Goal: Task Accomplishment & Management: Manage account settings

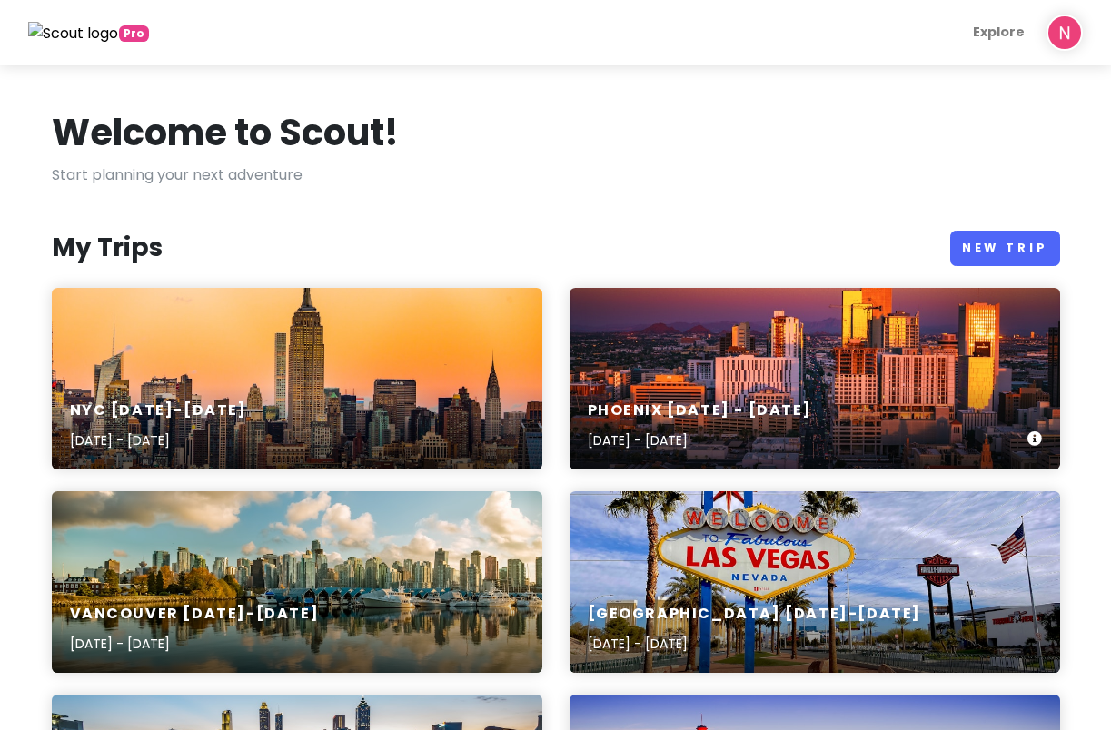
click at [676, 391] on div "Phoenix [DATE] - [DATE] [DATE] - [DATE]" at bounding box center [815, 426] width 490 height 86
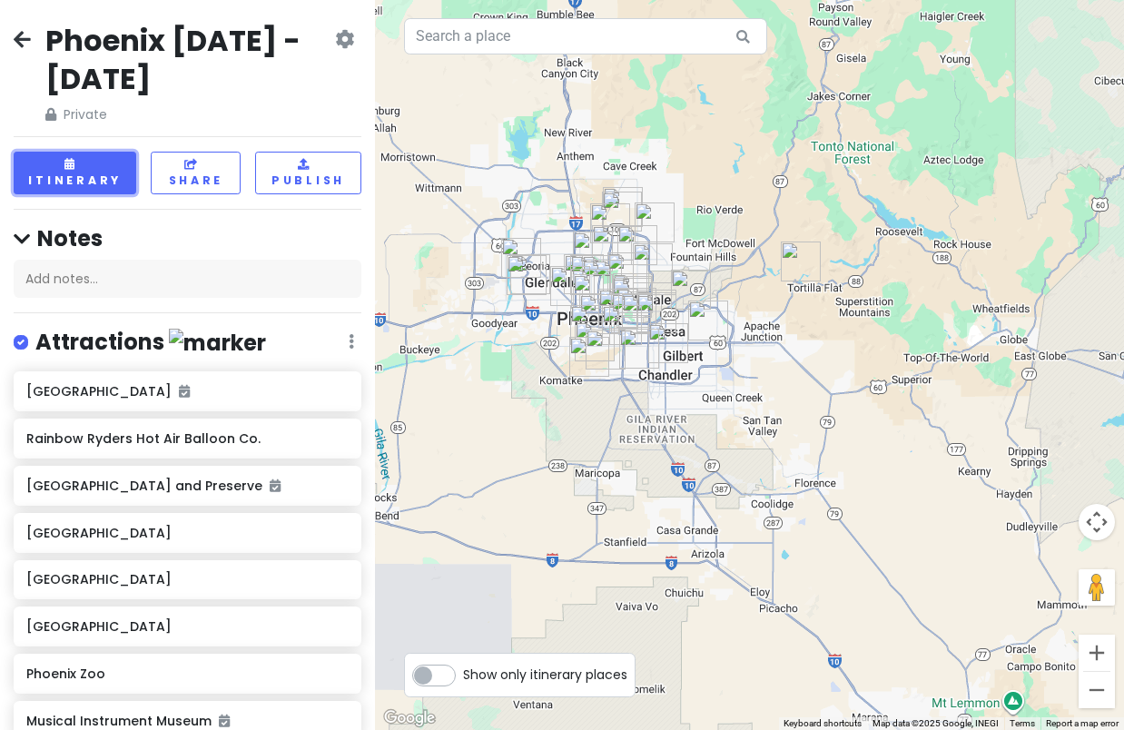
click at [90, 158] on button "Itinerary" at bounding box center [75, 173] width 123 height 43
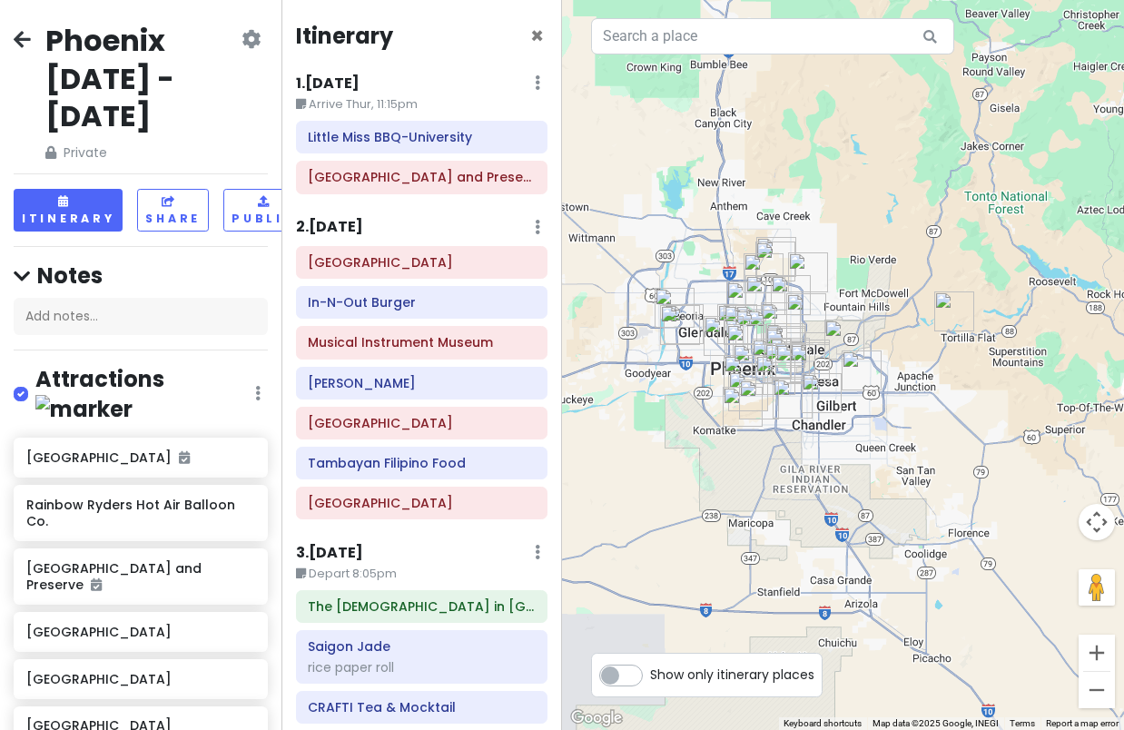
drag, startPoint x: 759, startPoint y: 415, endPoint x: 821, endPoint y: 469, distance: 81.8
click at [821, 469] on div at bounding box center [843, 365] width 562 height 730
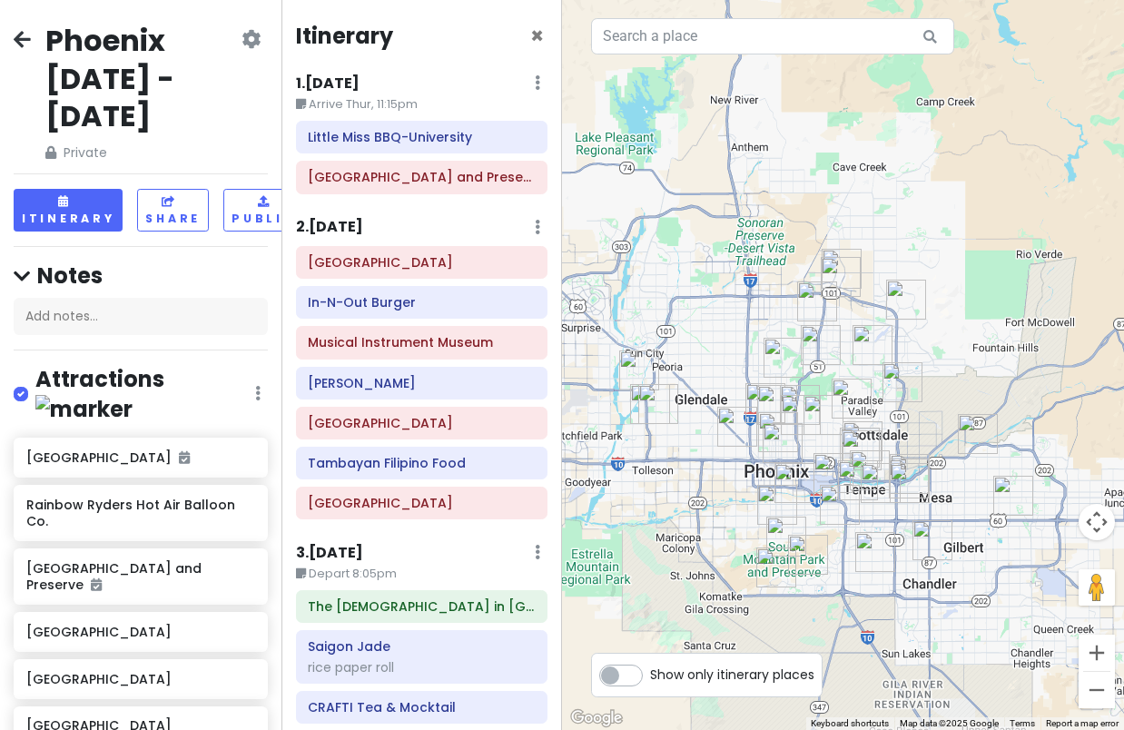
drag, startPoint x: 727, startPoint y: 351, endPoint x: 856, endPoint y: 458, distance: 167.7
click at [856, 458] on img "Shawarma Factory" at bounding box center [870, 471] width 40 height 40
click at [381, 354] on div "Musical Instrument Museum" at bounding box center [421, 343] width 227 height 25
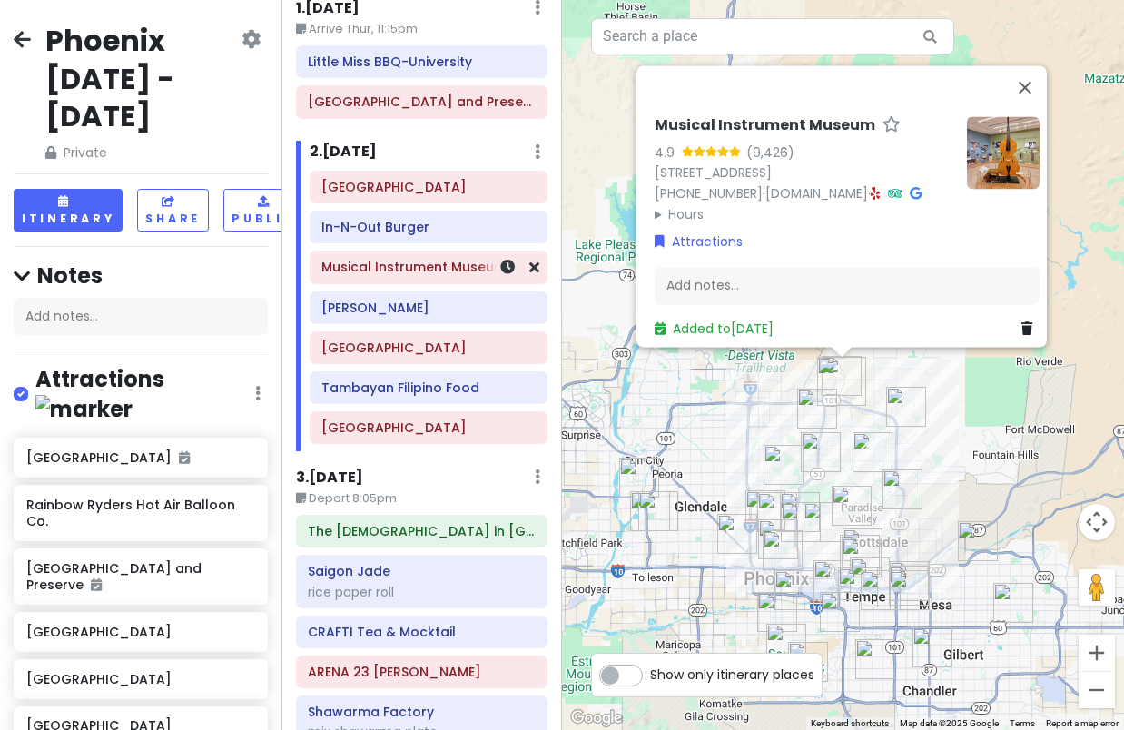
scroll to position [70, 0]
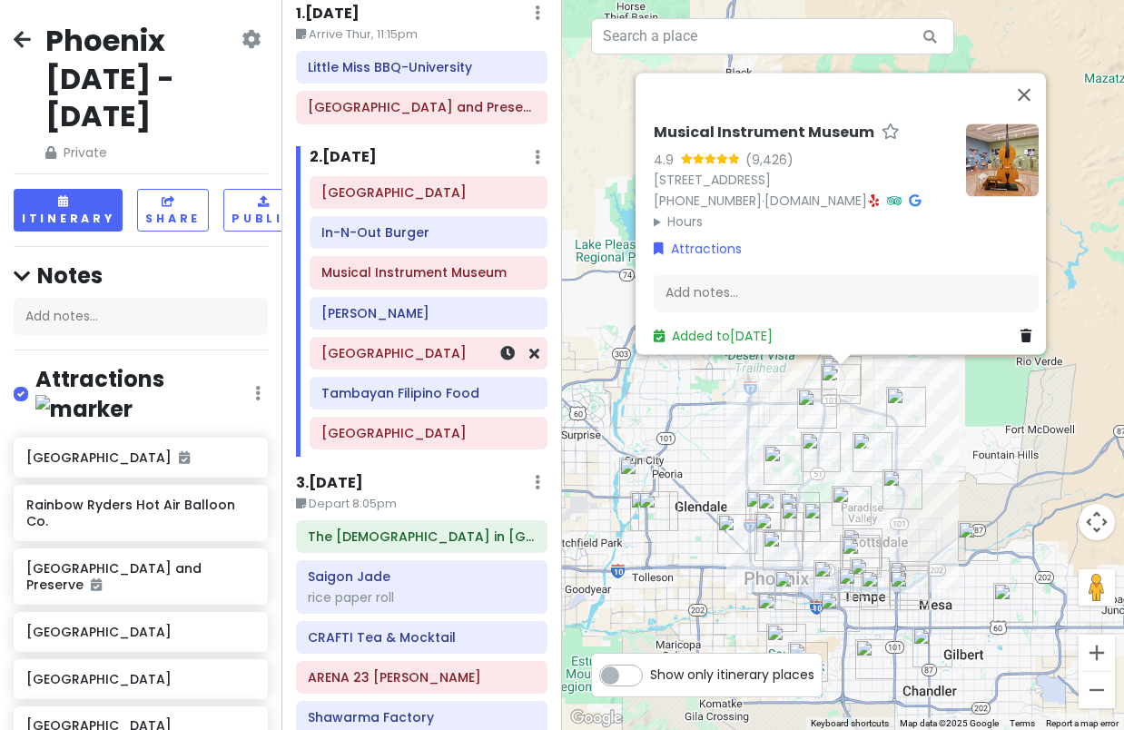
click at [368, 356] on h6 "[GEOGRAPHIC_DATA]" at bounding box center [428, 353] width 213 height 16
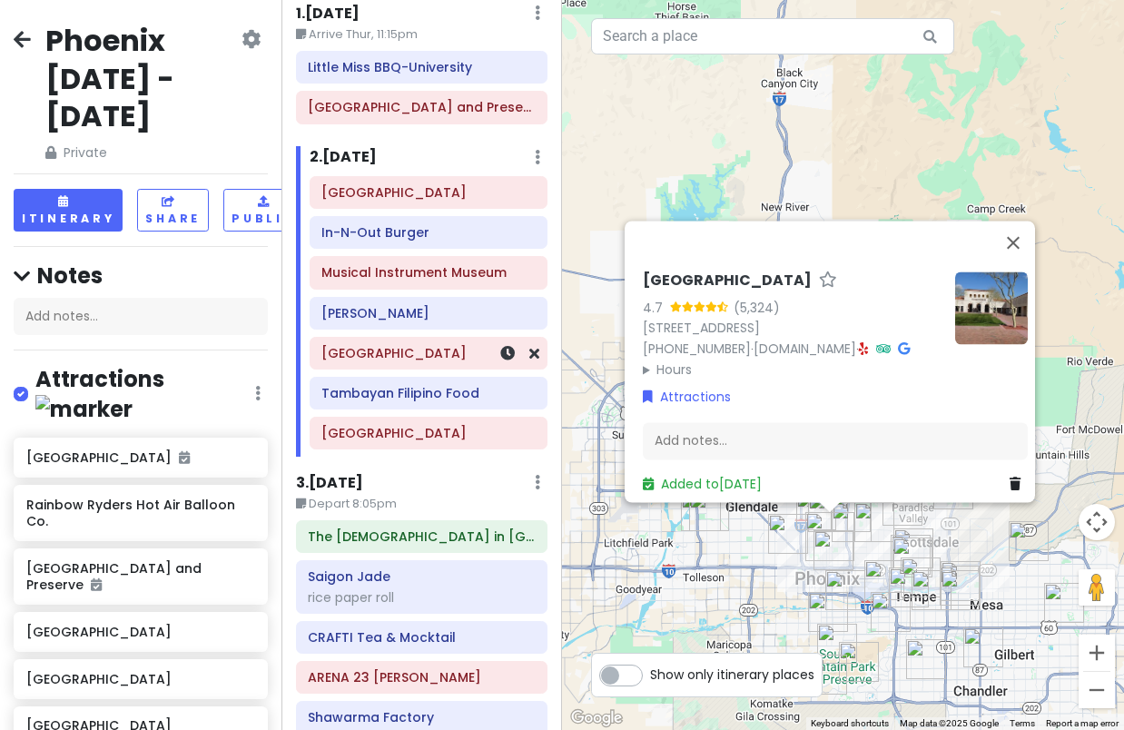
scroll to position [161, 0]
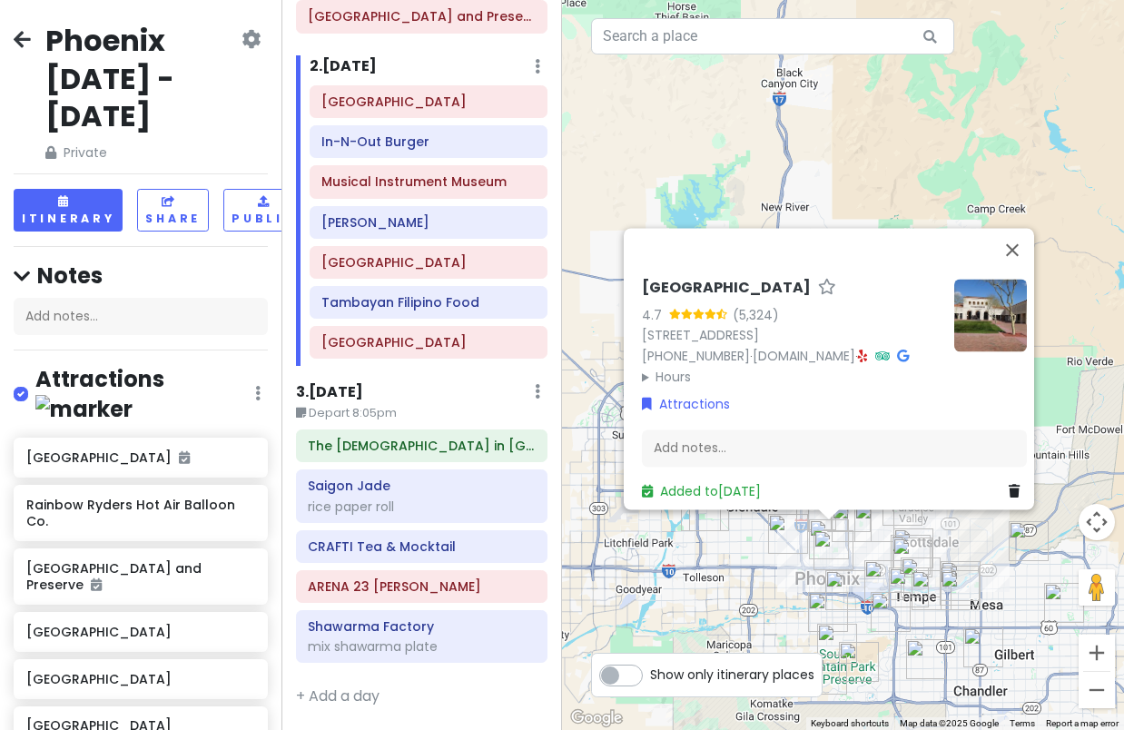
click at [580, 360] on div "[GEOGRAPHIC_DATA] 4.7 (5,324) [STREET_ADDRESS] [PHONE_NUMBER] · [DOMAIN_NAME] ·…" at bounding box center [843, 365] width 562 height 730
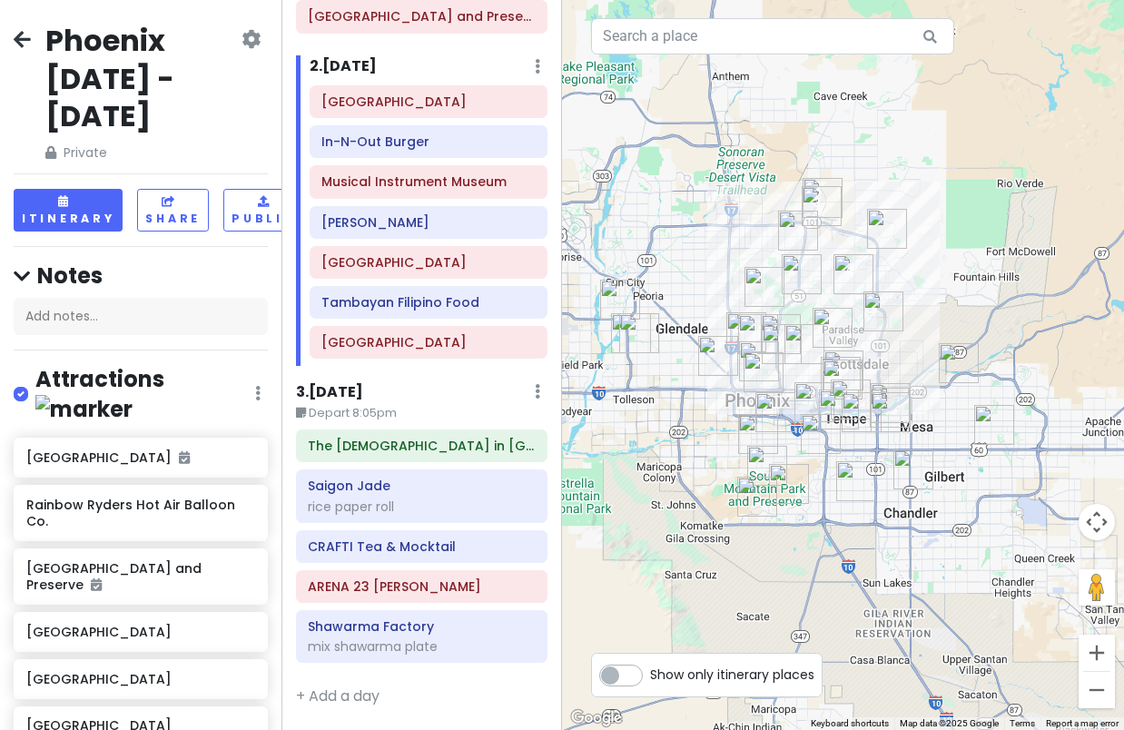
drag, startPoint x: 917, startPoint y: 275, endPoint x: 906, endPoint y: 240, distance: 37.1
click at [906, 240] on img "The Thumb" at bounding box center [887, 229] width 40 height 40
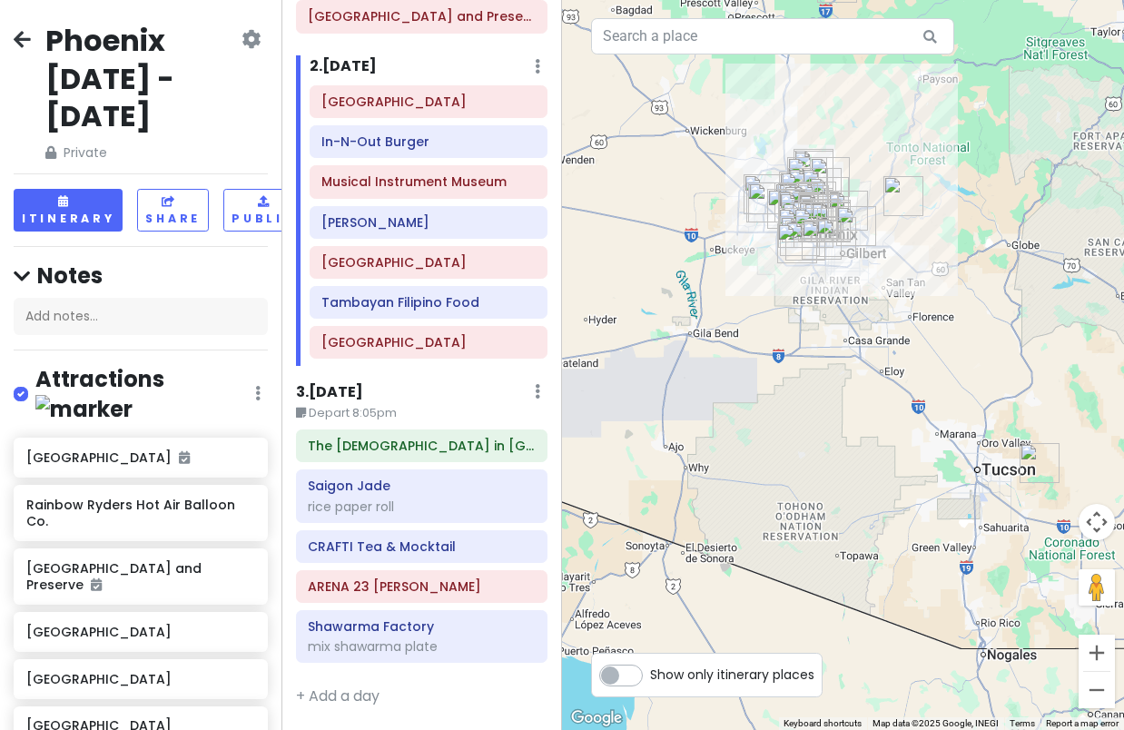
drag, startPoint x: 942, startPoint y: 549, endPoint x: 820, endPoint y: 314, distance: 264.1
click at [820, 315] on div at bounding box center [843, 365] width 562 height 730
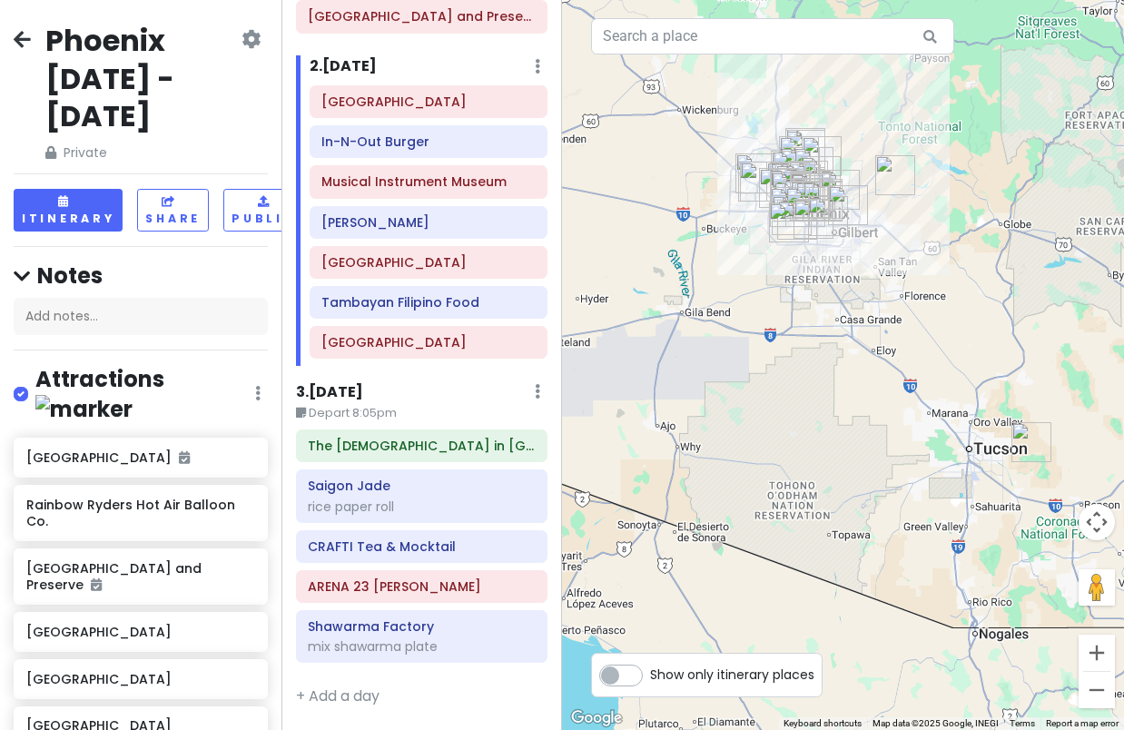
click at [1033, 448] on img "Saguaro National Park" at bounding box center [1032, 442] width 40 height 40
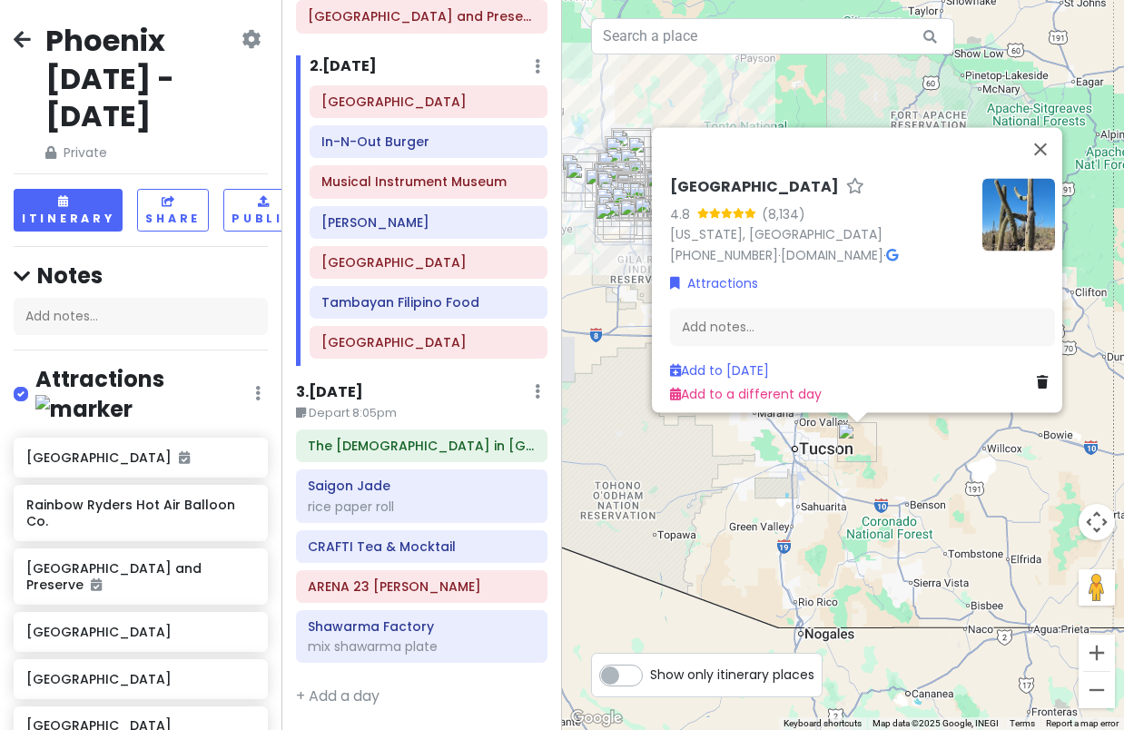
click at [756, 492] on div "[GEOGRAPHIC_DATA] 4.8 (8,134) [US_STATE], [GEOGRAPHIC_DATA] [PHONE_NUMBER] · [D…" at bounding box center [843, 365] width 562 height 730
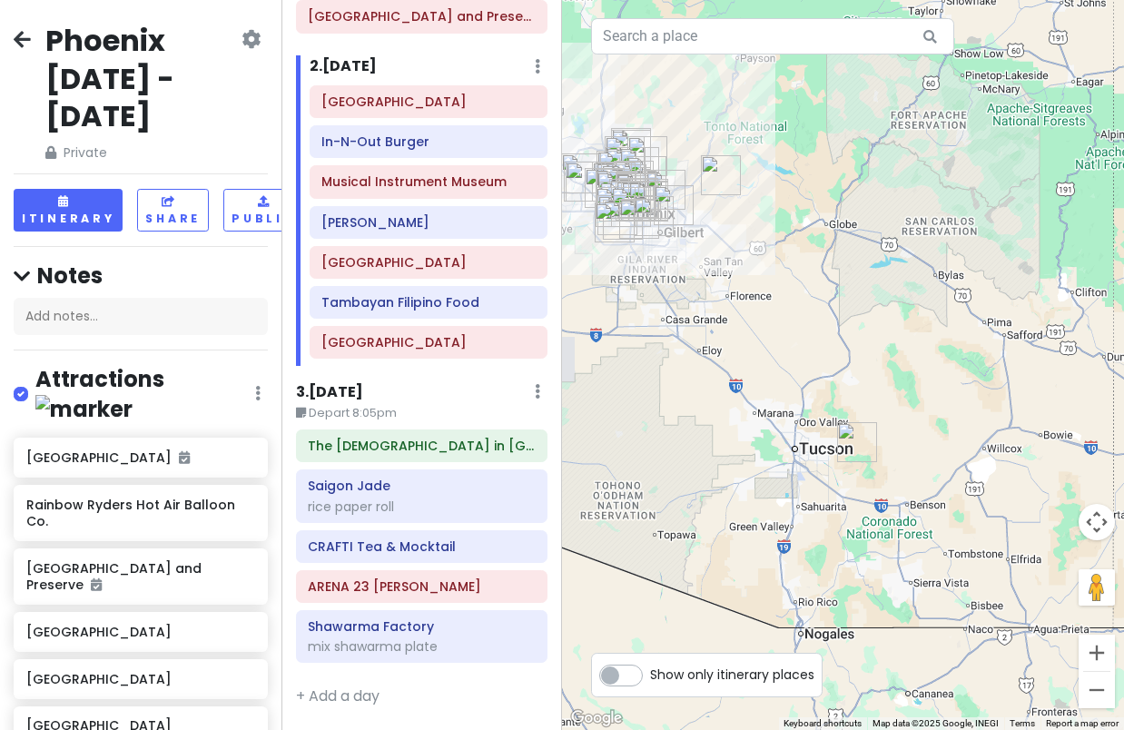
drag, startPoint x: 733, startPoint y: 289, endPoint x: 769, endPoint y: 523, distance: 237.1
click at [769, 523] on div at bounding box center [843, 365] width 562 height 730
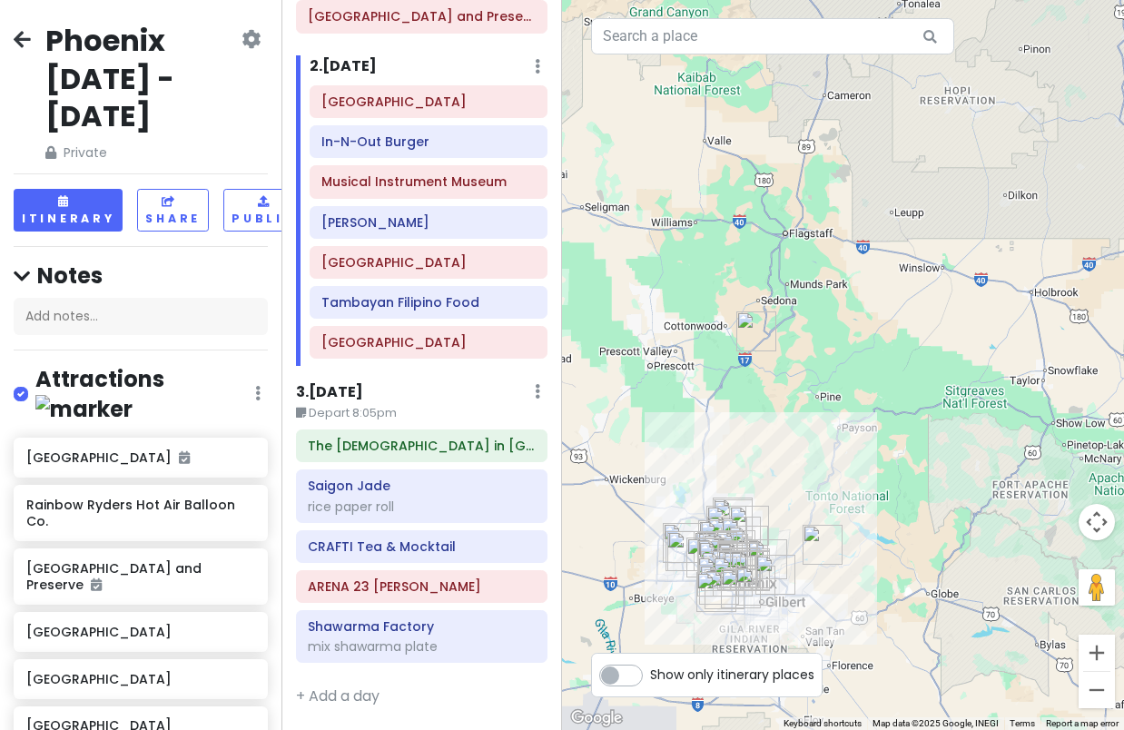
drag, startPoint x: 697, startPoint y: 331, endPoint x: 758, endPoint y: 351, distance: 64.1
click at [752, 368] on div at bounding box center [843, 365] width 562 height 730
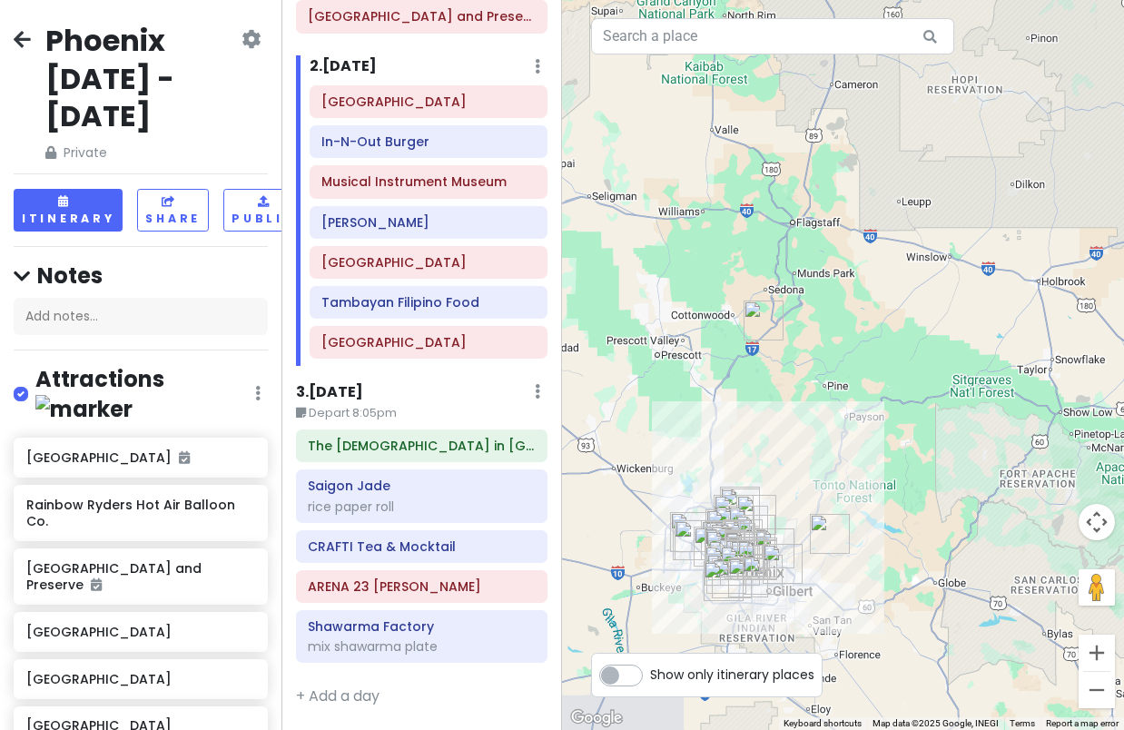
click at [764, 322] on img "Montezuma Castle National Monument" at bounding box center [764, 321] width 40 height 40
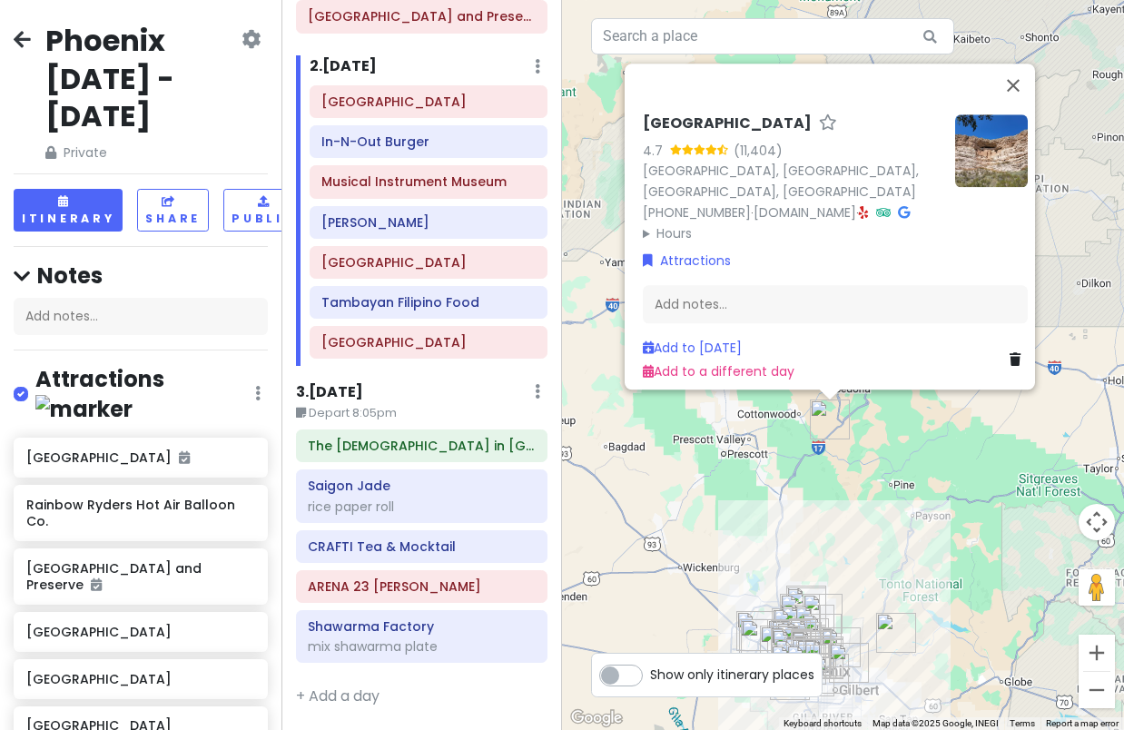
click at [830, 562] on div "[GEOGRAPHIC_DATA] 4.7 (11,404) [STREET_ADDRESS] [PHONE_NUMBER] · [DOMAIN_NAME] …" at bounding box center [843, 365] width 562 height 730
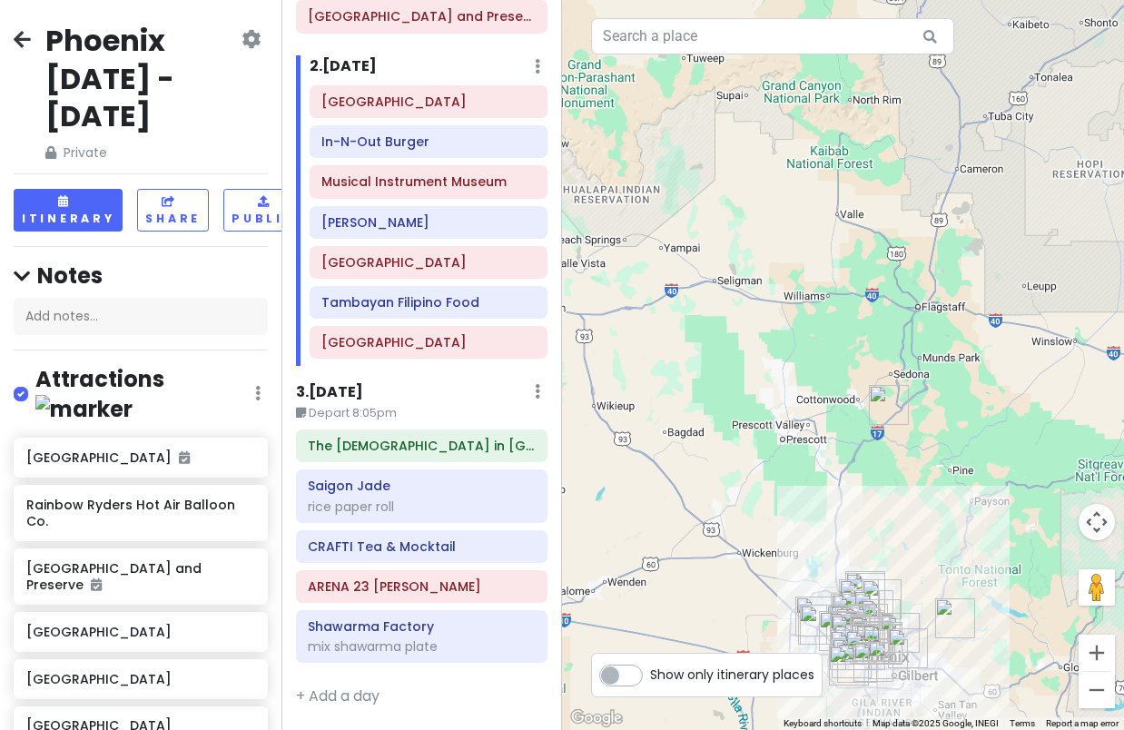
drag, startPoint x: 768, startPoint y: 506, endPoint x: 857, endPoint y: 483, distance: 91.9
click at [843, 488] on div at bounding box center [843, 365] width 562 height 730
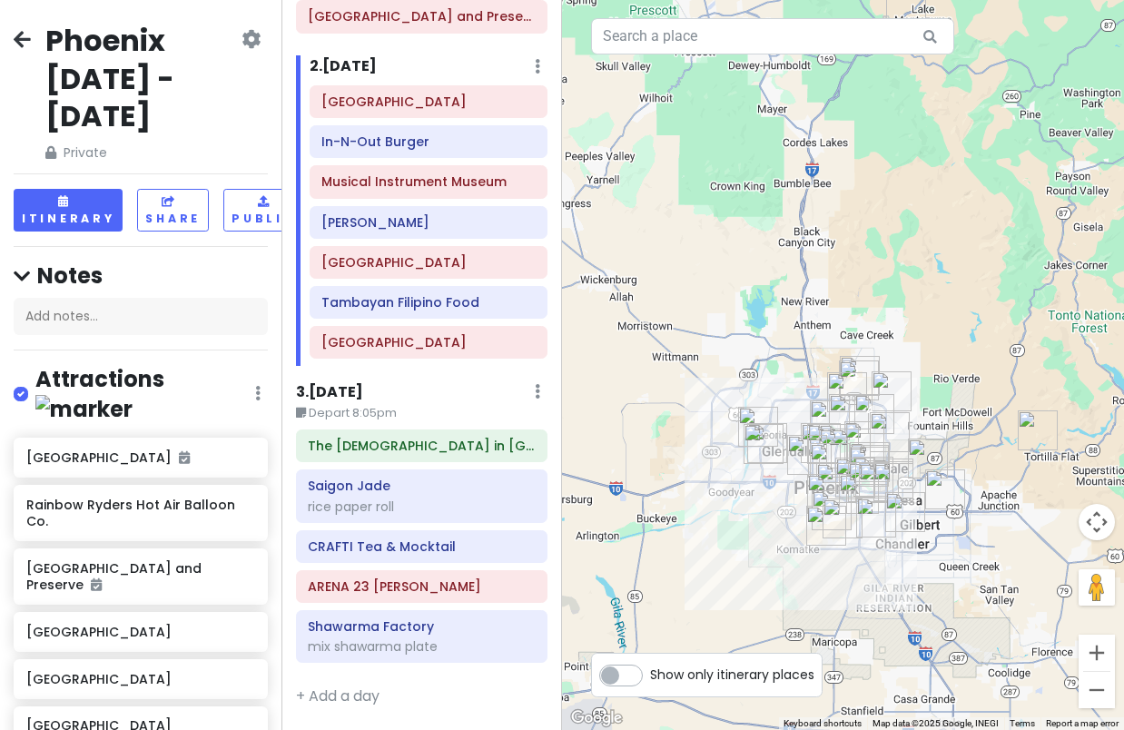
drag, startPoint x: 907, startPoint y: 537, endPoint x: 803, endPoint y: 408, distance: 166.0
click at [810, 443] on img "Taco Boy's" at bounding box center [830, 463] width 40 height 40
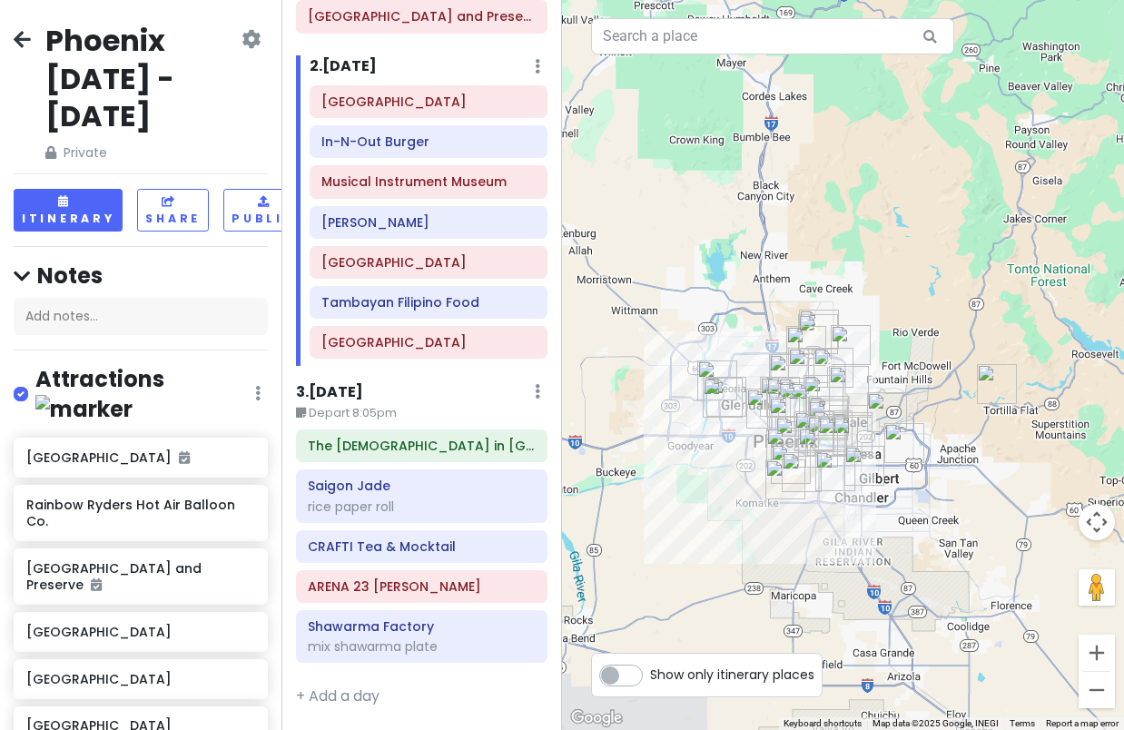
click at [986, 382] on img "Canyon Lake" at bounding box center [997, 384] width 40 height 40
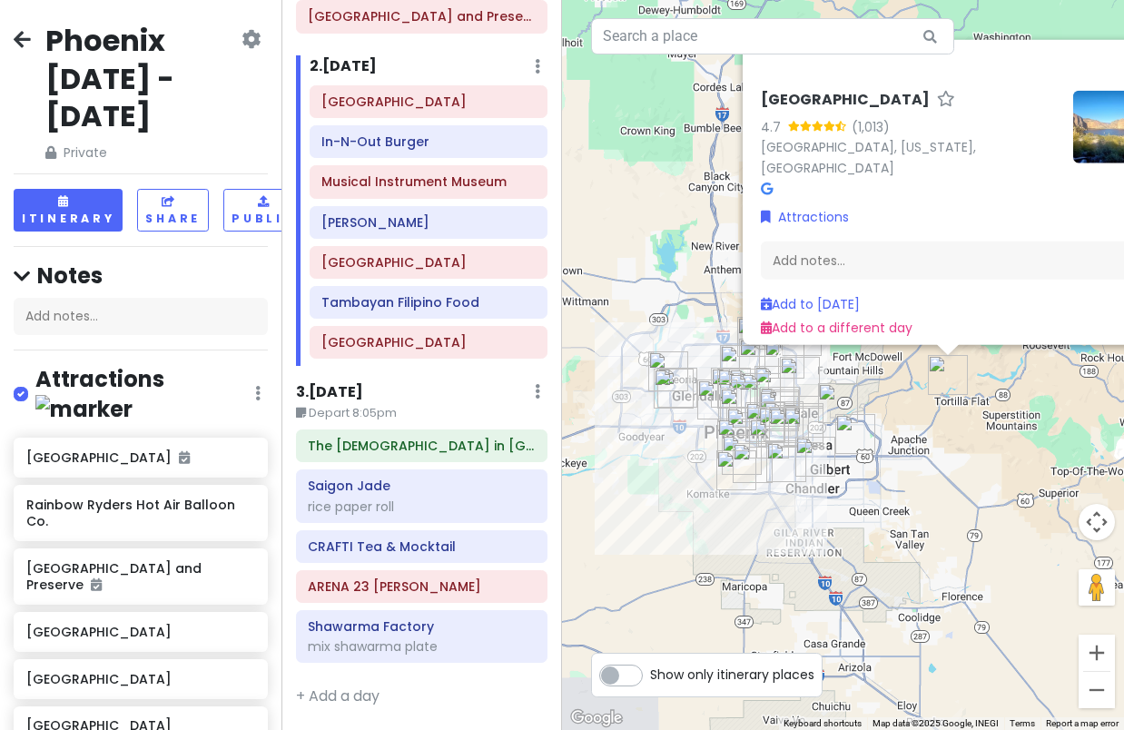
drag, startPoint x: 805, startPoint y: 484, endPoint x: 904, endPoint y: 474, distance: 99.5
click at [904, 474] on div "[GEOGRAPHIC_DATA] 4.7 (1,013) [GEOGRAPHIC_DATA], [US_STATE], [GEOGRAPHIC_DATA] …" at bounding box center [843, 365] width 562 height 730
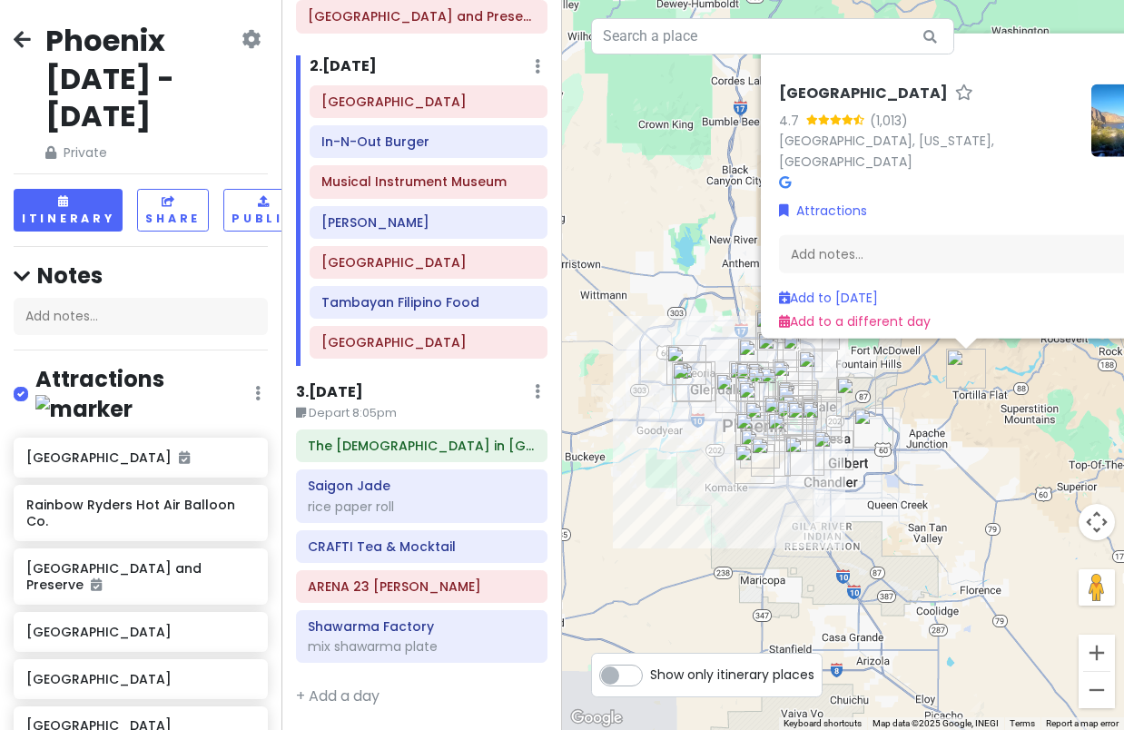
click at [805, 518] on div "[GEOGRAPHIC_DATA] 4.7 (1,013) [GEOGRAPHIC_DATA], [US_STATE], [GEOGRAPHIC_DATA] …" at bounding box center [843, 365] width 562 height 730
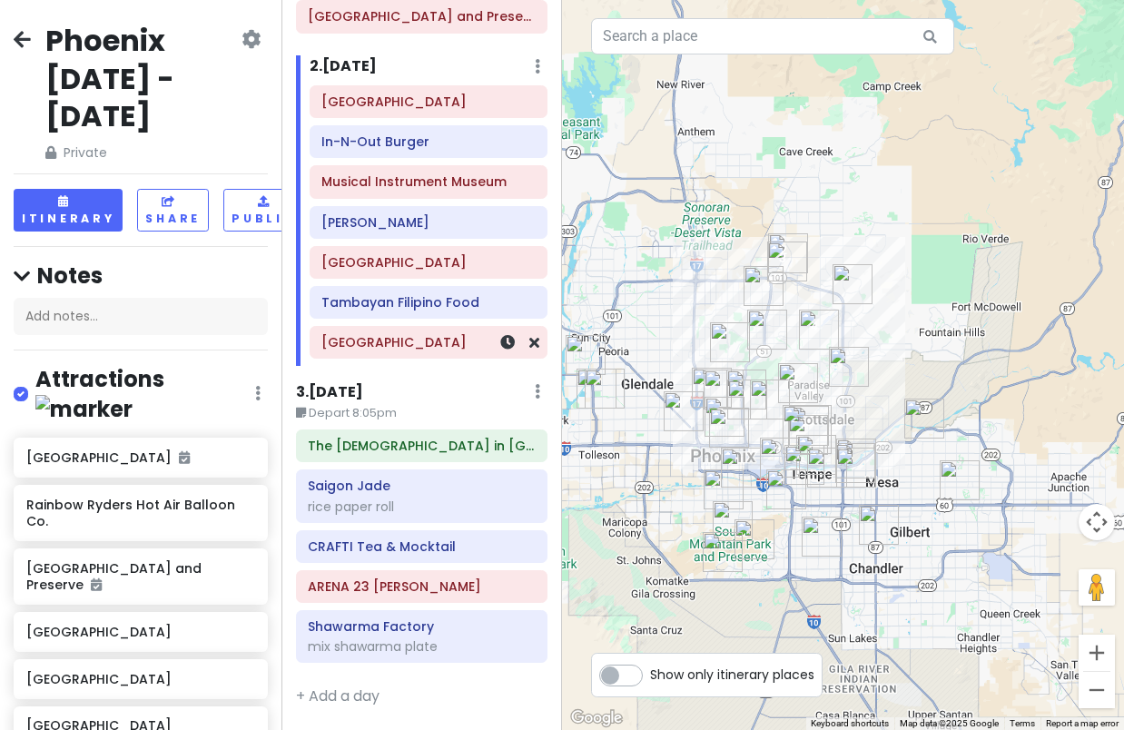
click at [367, 351] on h6 "[GEOGRAPHIC_DATA]" at bounding box center [428, 342] width 213 height 16
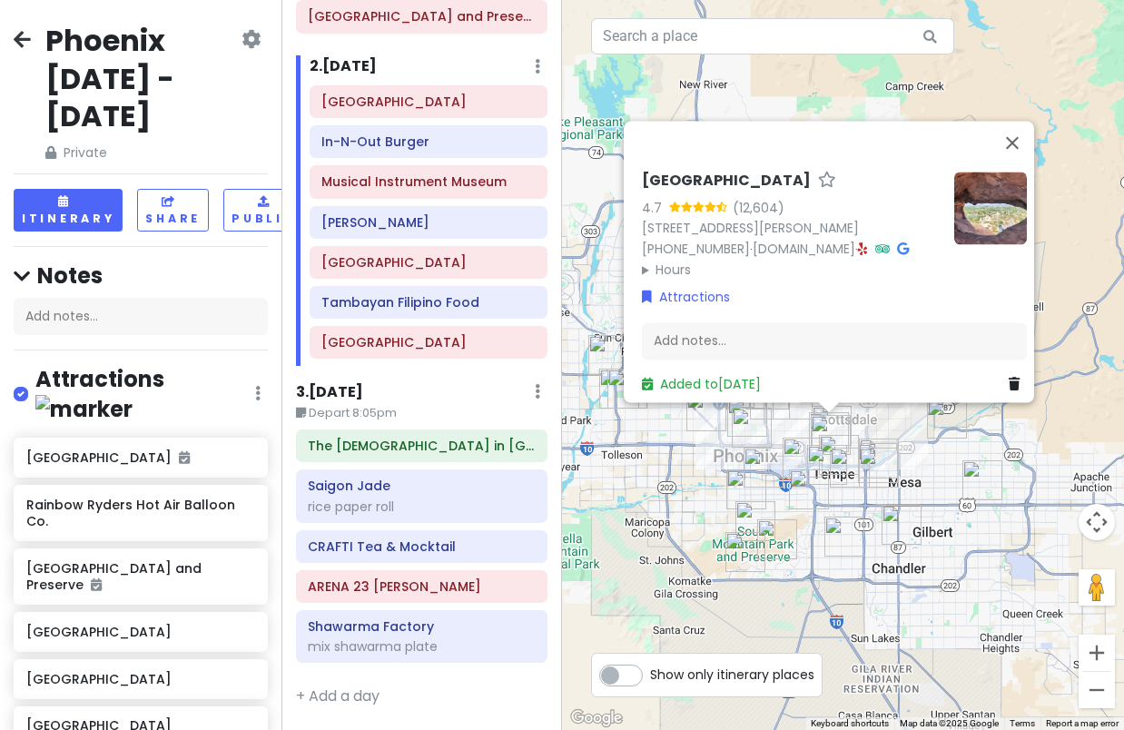
click at [675, 466] on div "[GEOGRAPHIC_DATA] 4.7 (12,604) [STREET_ADDRESS][PERSON_NAME] [PHONE_NUMBER] · […" at bounding box center [843, 365] width 562 height 730
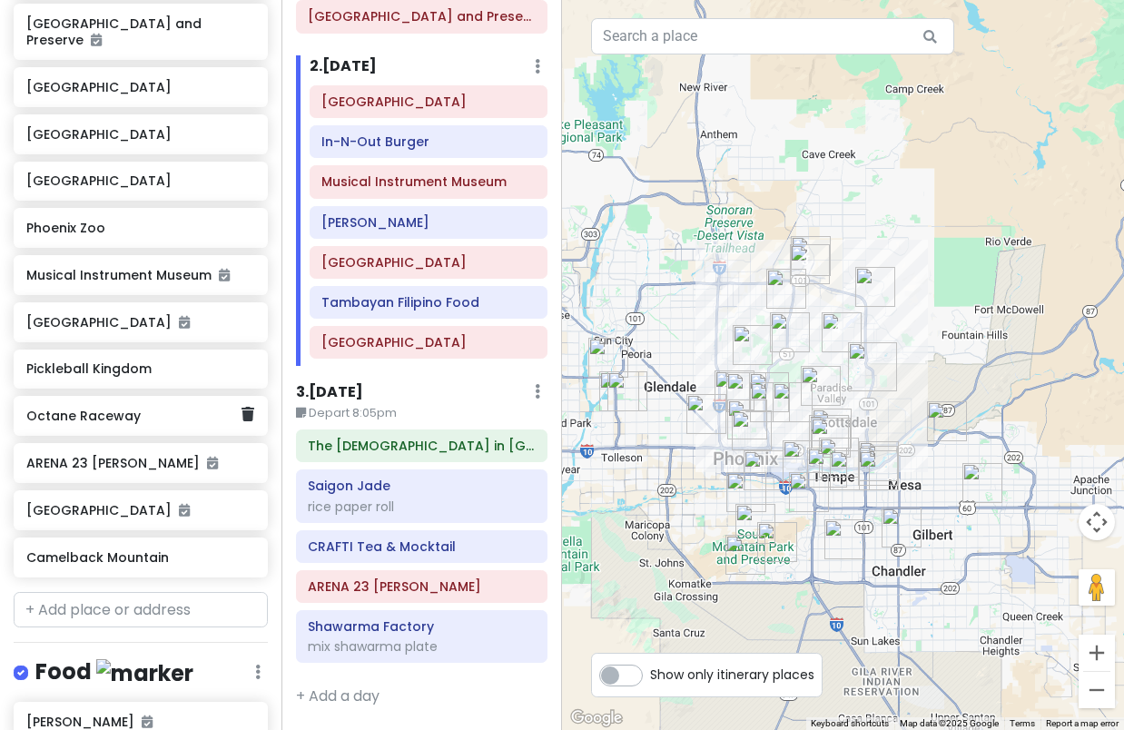
scroll to position [1181, 0]
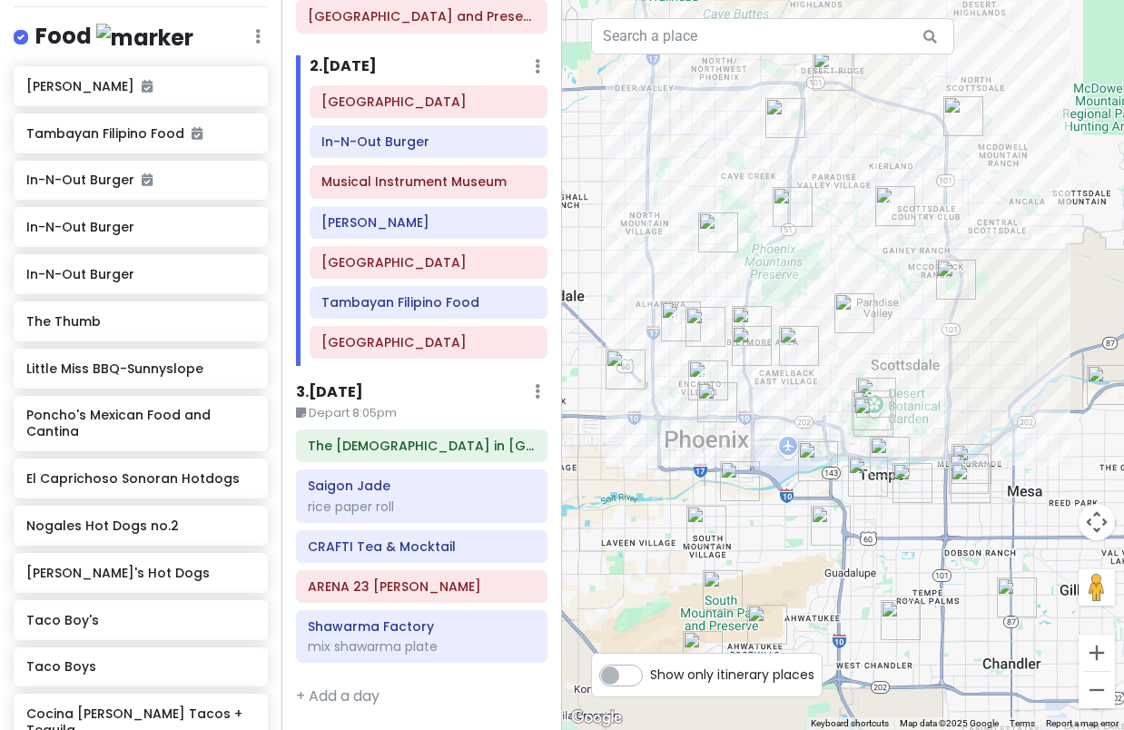
click at [881, 448] on img "Shawarma Factory" at bounding box center [890, 457] width 40 height 40
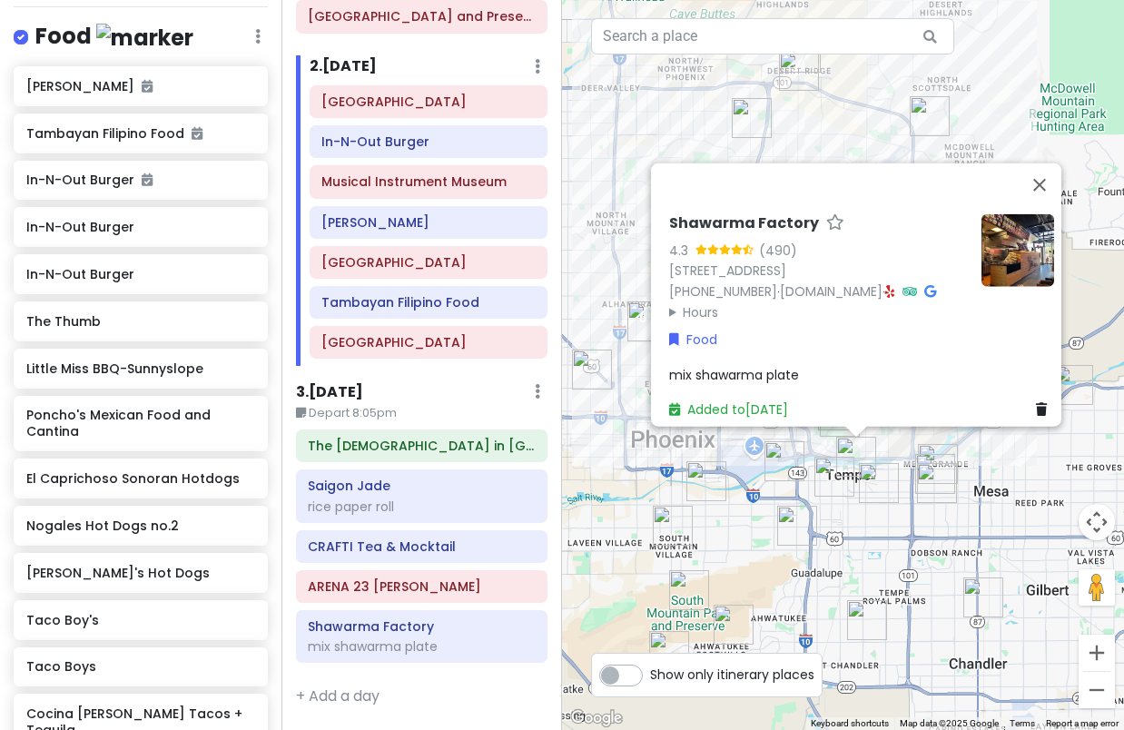
click at [890, 492] on img "JELATO 8∞" at bounding box center [879, 483] width 40 height 40
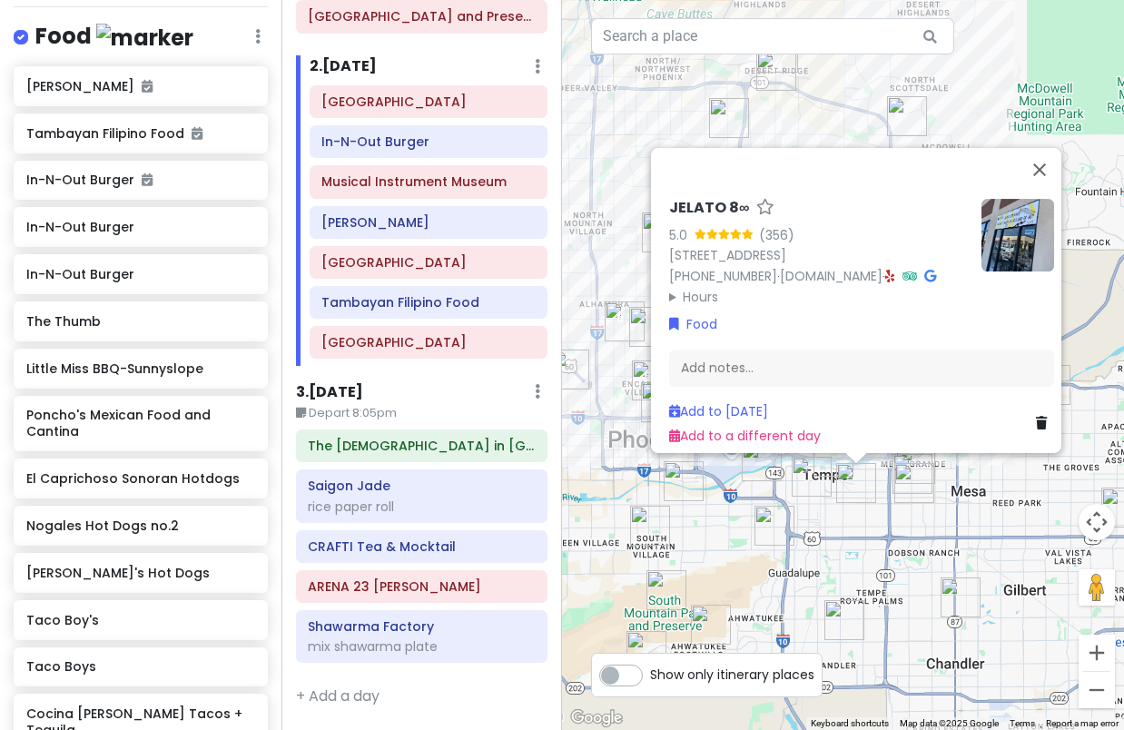
click at [748, 461] on img "Little Miss BBQ-University" at bounding box center [762, 461] width 40 height 40
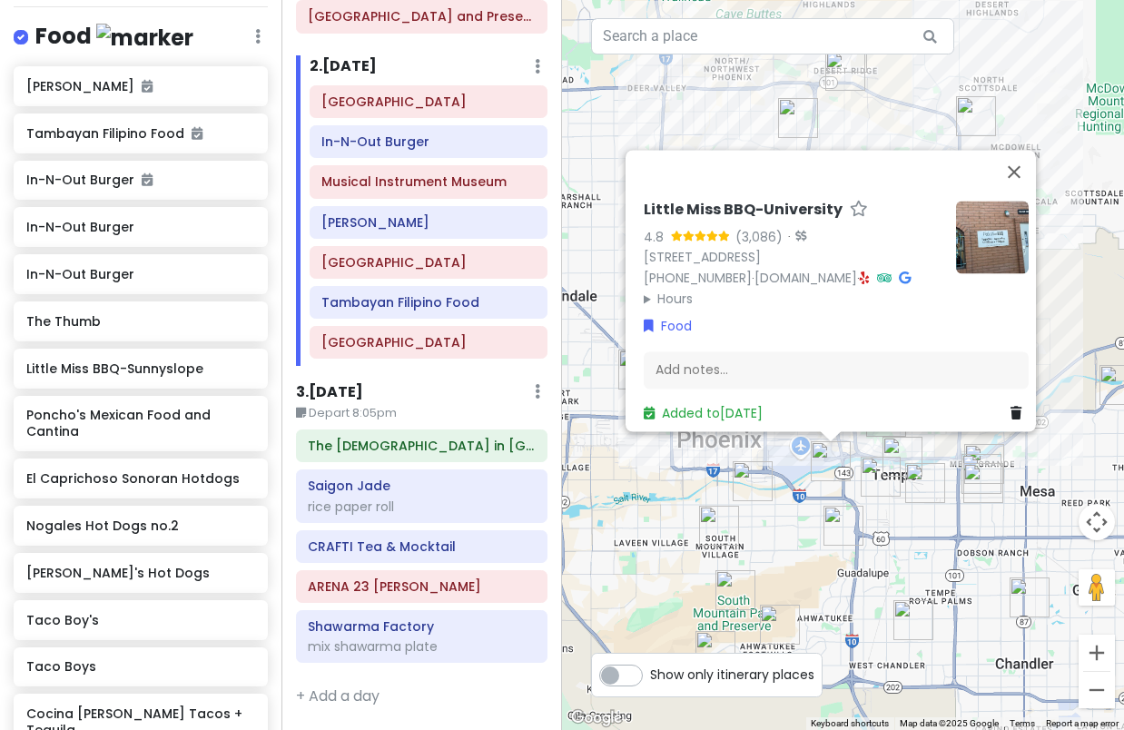
click at [755, 467] on img "Cocina Madrigal Tacos + Tequila" at bounding box center [753, 481] width 40 height 40
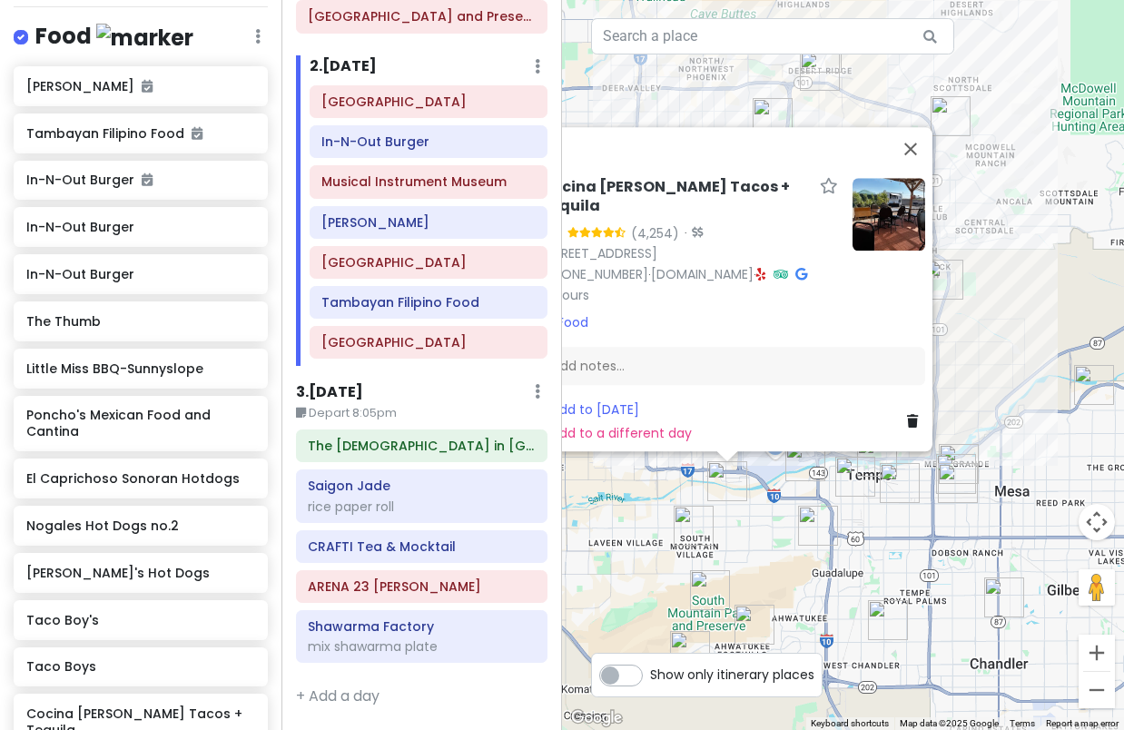
drag, startPoint x: 967, startPoint y: 540, endPoint x: 855, endPoint y: 542, distance: 112.6
click at [855, 542] on div "Cocina [PERSON_NAME] Tacos + Tequila 4.6 (4,254) · [STREET_ADDRESS] [PHONE_NUMB…" at bounding box center [843, 365] width 562 height 730
click at [875, 528] on div "Cocina [PERSON_NAME] Tacos + Tequila 4.6 (4,254) · [STREET_ADDRESS] [PHONE_NUMB…" at bounding box center [843, 365] width 562 height 730
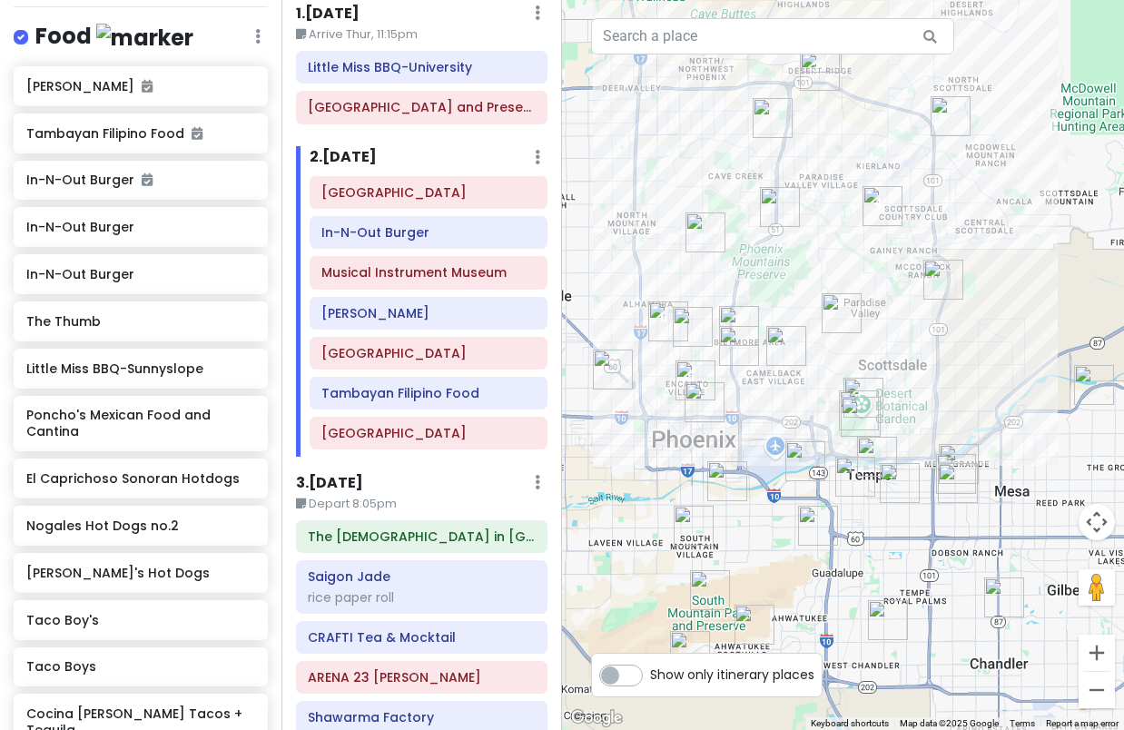
scroll to position [0, 0]
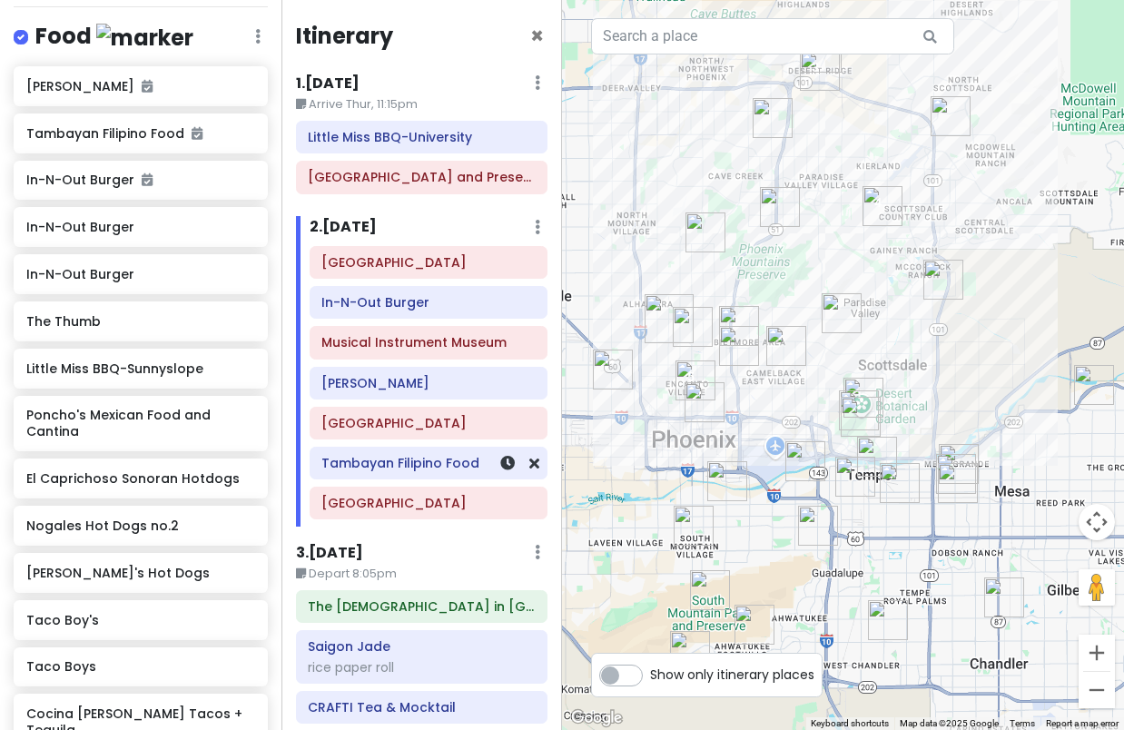
click at [420, 472] on div "Tambayan Filipino Food" at bounding box center [428, 463] width 213 height 25
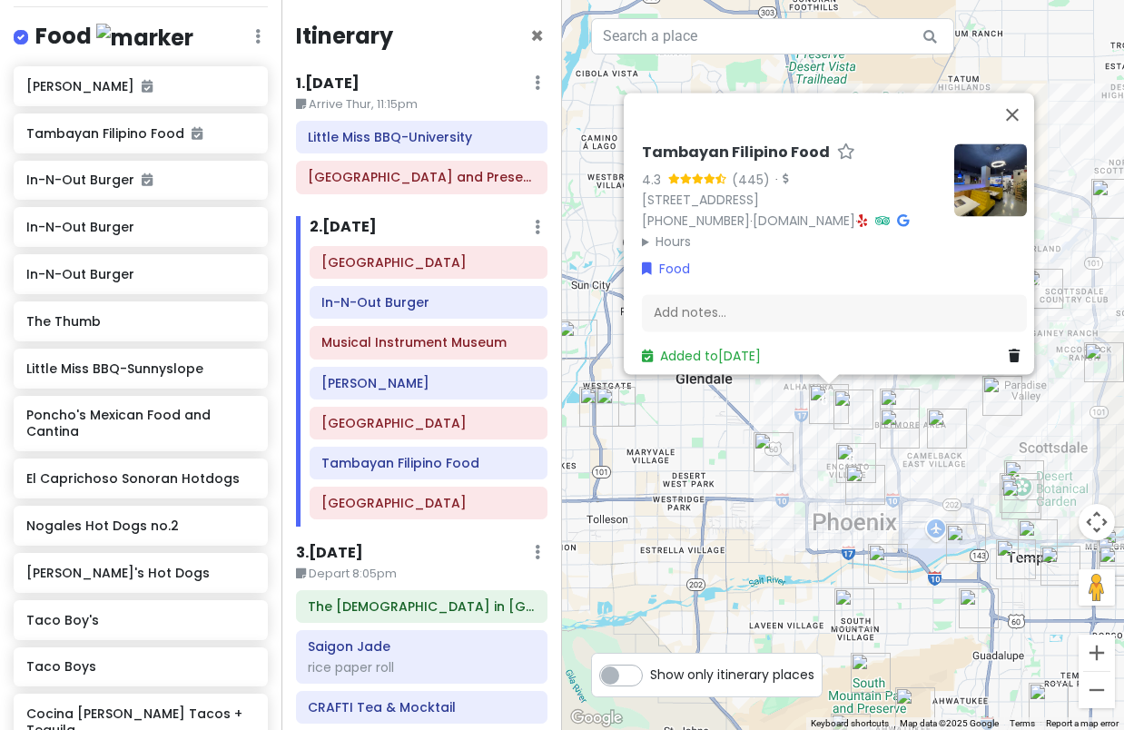
click at [847, 411] on img "JL Patisserie" at bounding box center [854, 410] width 40 height 40
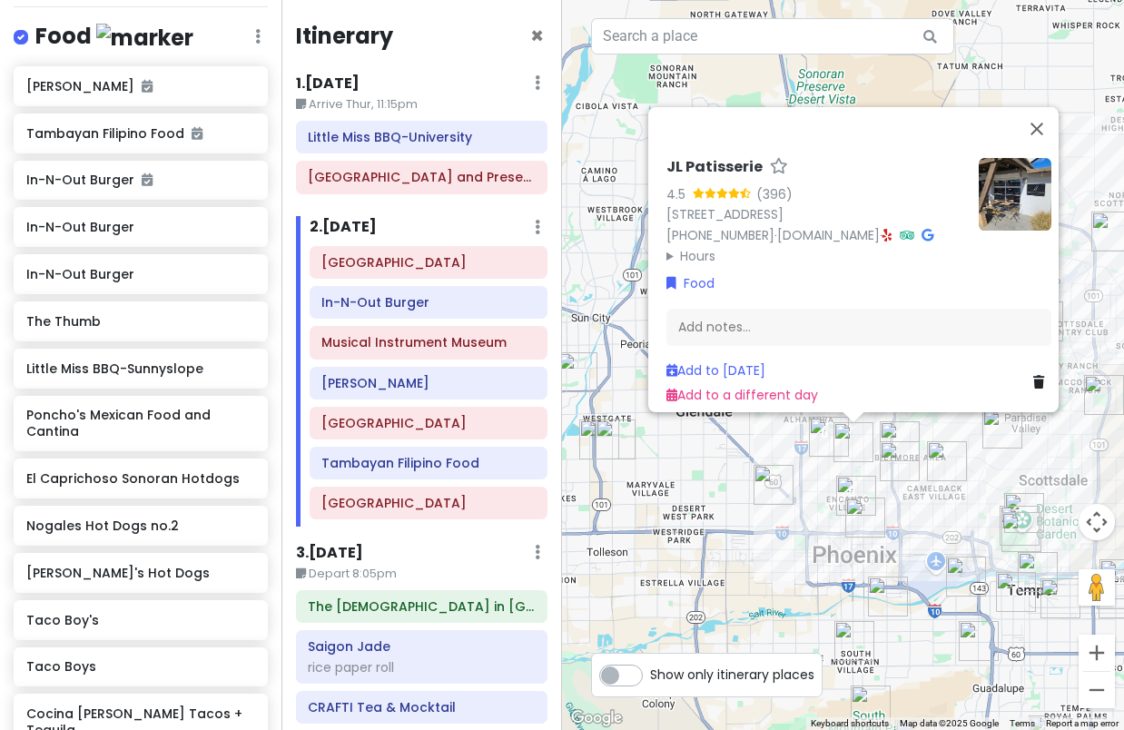
click at [857, 507] on img "Taco Boy's" at bounding box center [866, 518] width 40 height 40
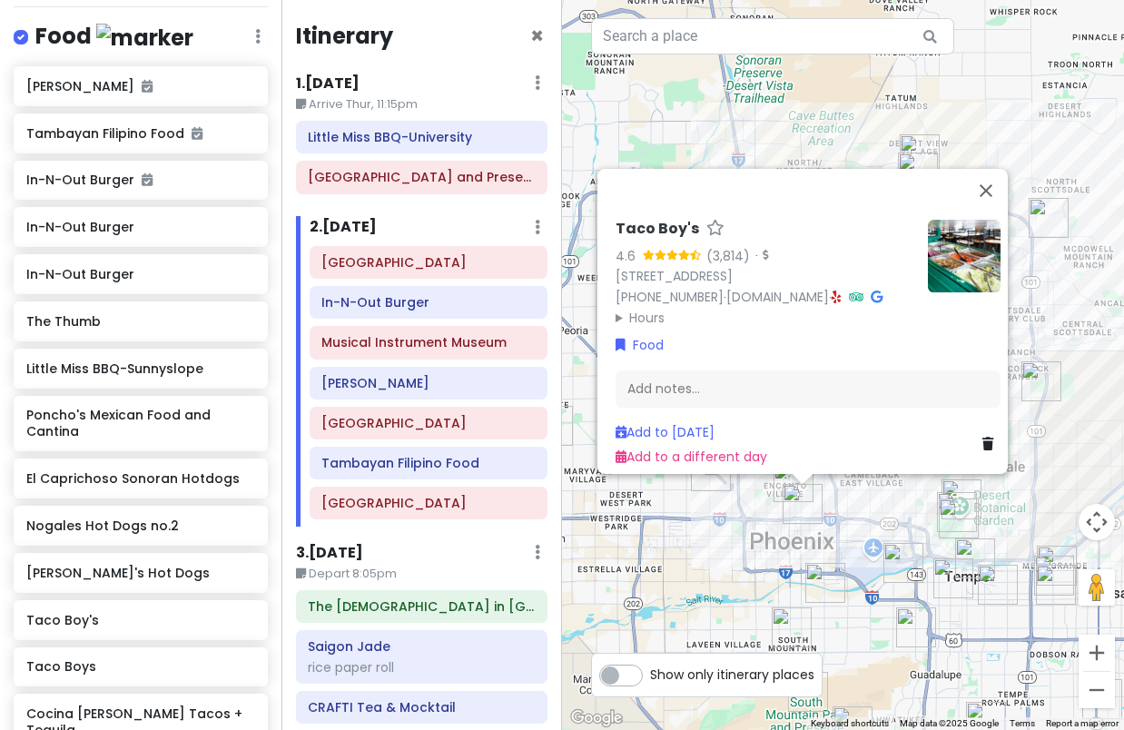
drag, startPoint x: 924, startPoint y: 538, endPoint x: 813, endPoint y: 495, distance: 118.8
click at [813, 495] on div "Taco Boy's 4.6 (3,814) · [STREET_ADDRESS] [PHONE_NUMBER] · [DOMAIN_NAME] · Hour…" at bounding box center [843, 365] width 562 height 730
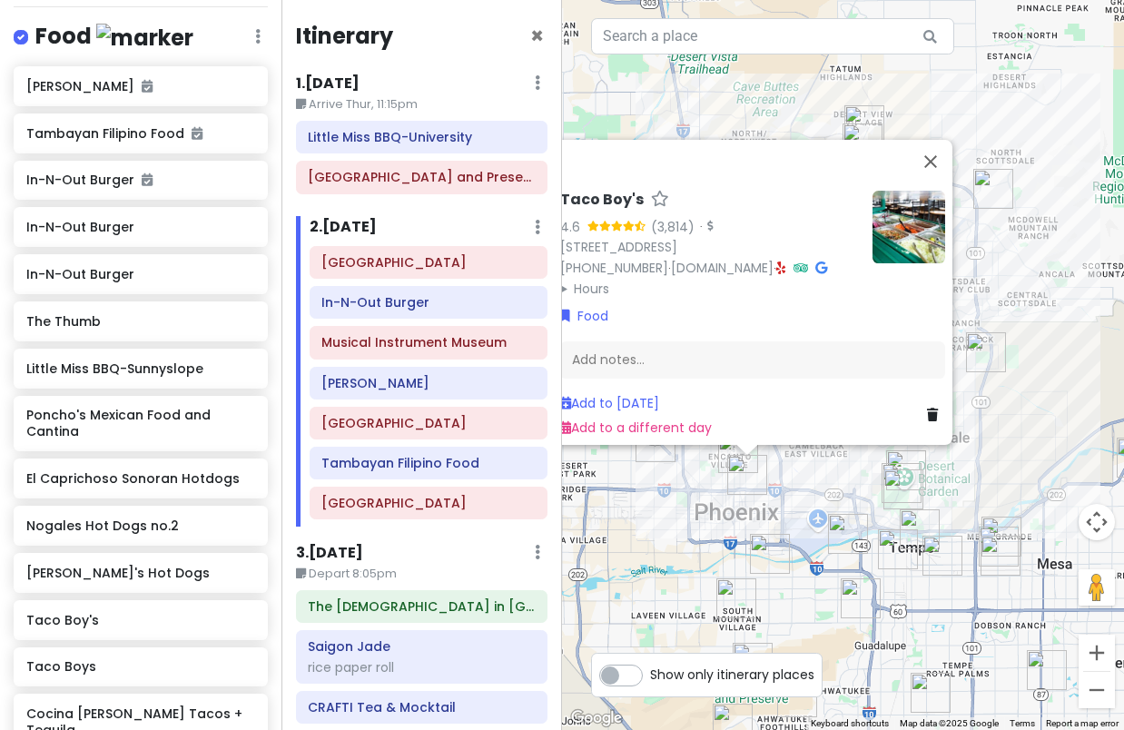
click at [777, 262] on icon at bounding box center [782, 268] width 10 height 13
click at [530, 459] on icon at bounding box center [535, 463] width 10 height 15
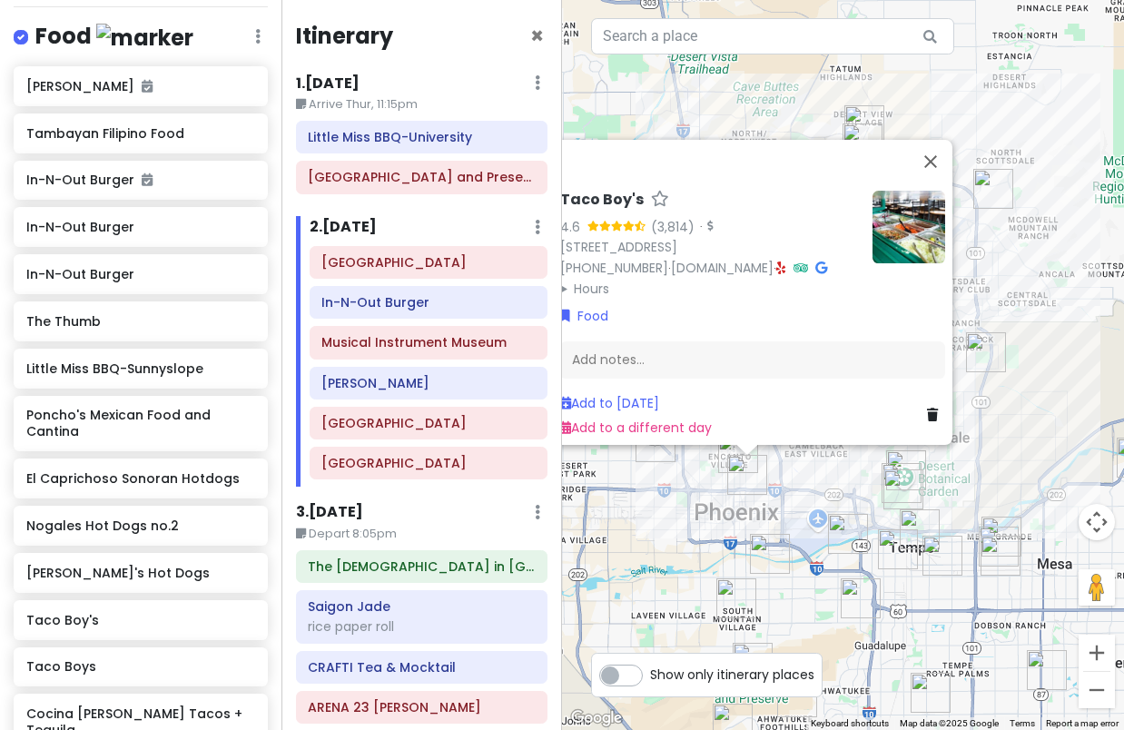
click at [738, 471] on img "Taco Boy's" at bounding box center [748, 475] width 40 height 40
click at [709, 490] on div "To navigate, press the arrow keys. Taco Boy's 4.6 (3,814) · [STREET_ADDRESS][PE…" at bounding box center [843, 365] width 562 height 730
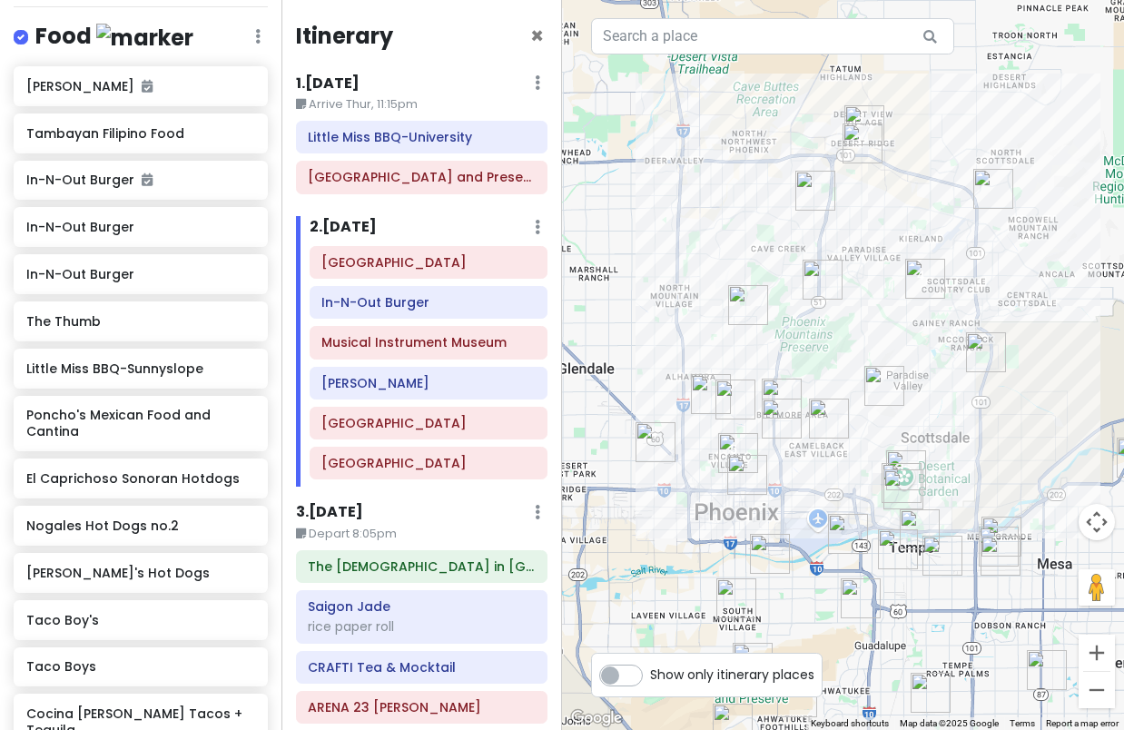
click at [730, 443] on img "Heard Museum" at bounding box center [738, 453] width 40 height 40
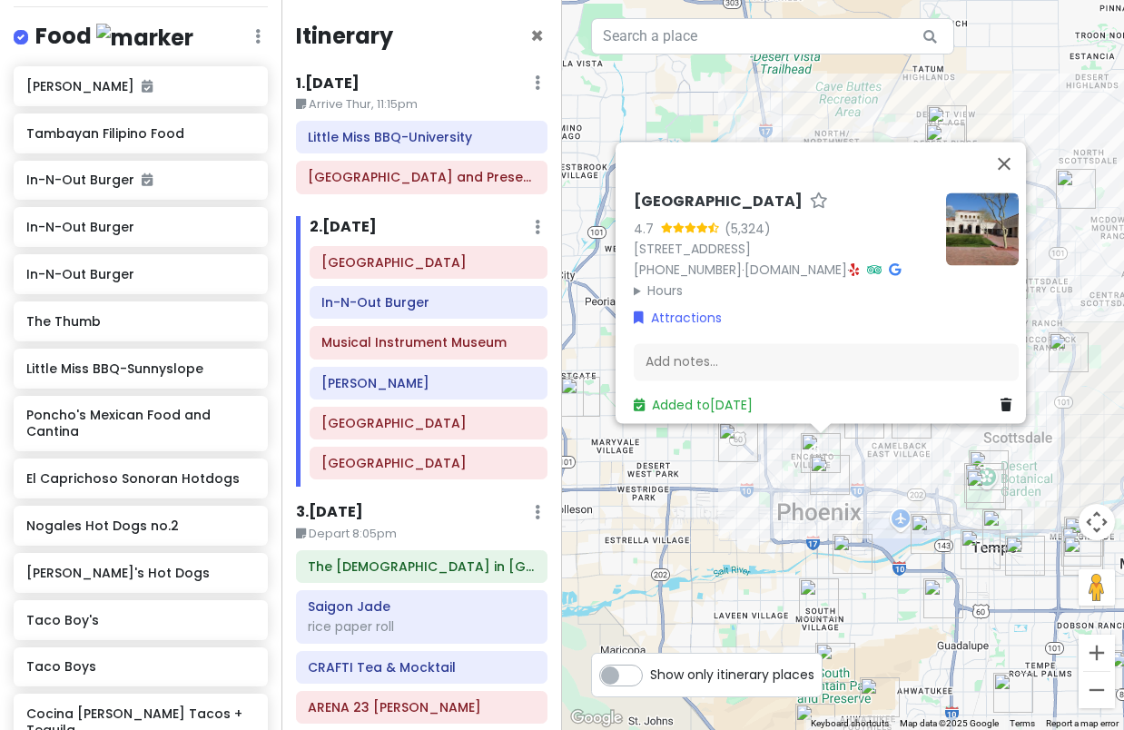
drag, startPoint x: 753, startPoint y: 481, endPoint x: 825, endPoint y: 482, distance: 71.8
click at [757, 481] on div "[GEOGRAPHIC_DATA] 4.7 (5,324) [STREET_ADDRESS] [PHONE_NUMBER] · [DOMAIN_NAME] ·…" at bounding box center [843, 365] width 562 height 730
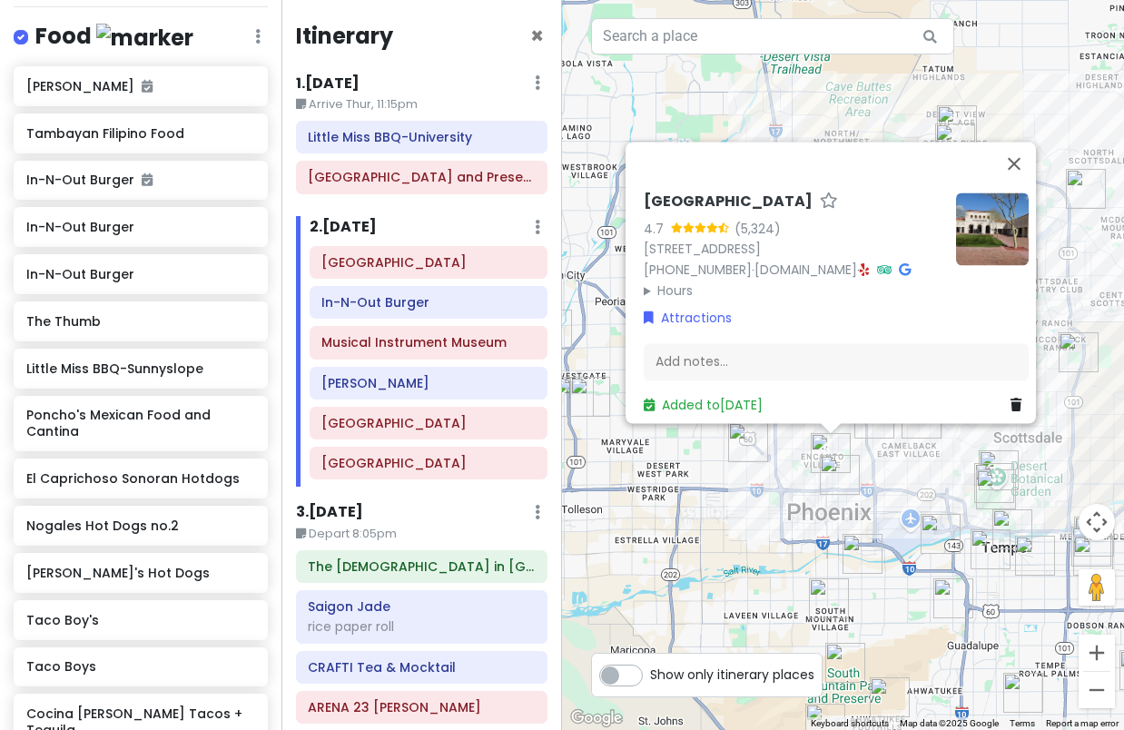
click at [830, 480] on img "Taco Boy's" at bounding box center [840, 475] width 40 height 40
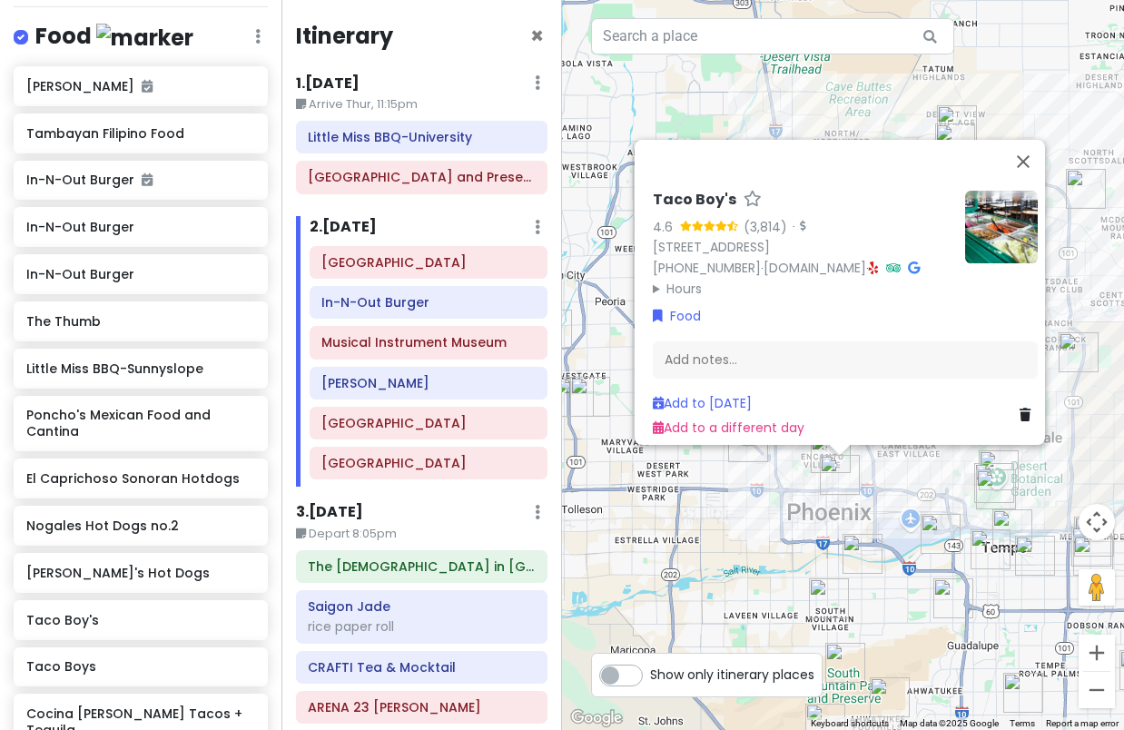
click at [785, 500] on div "Taco Boy's 4.6 (3,814) · [STREET_ADDRESS] [PHONE_NUMBER] · [DOMAIN_NAME] · Hour…" at bounding box center [843, 365] width 562 height 730
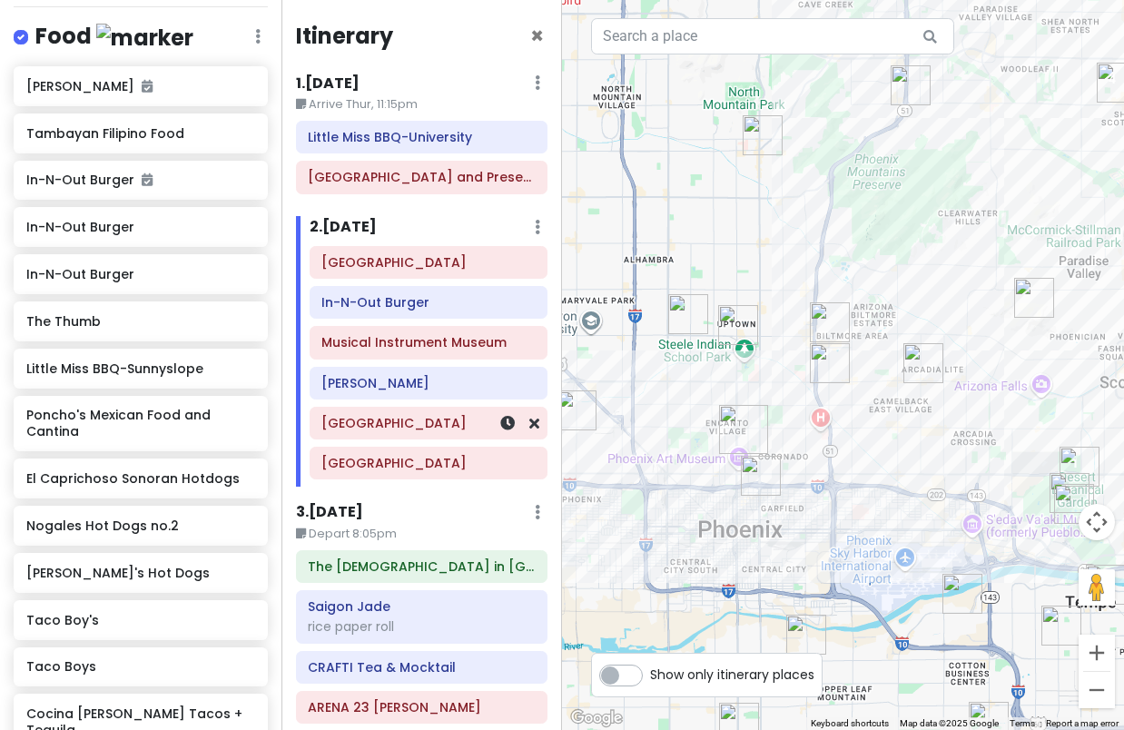
click at [388, 427] on h6 "[GEOGRAPHIC_DATA]" at bounding box center [428, 423] width 213 height 16
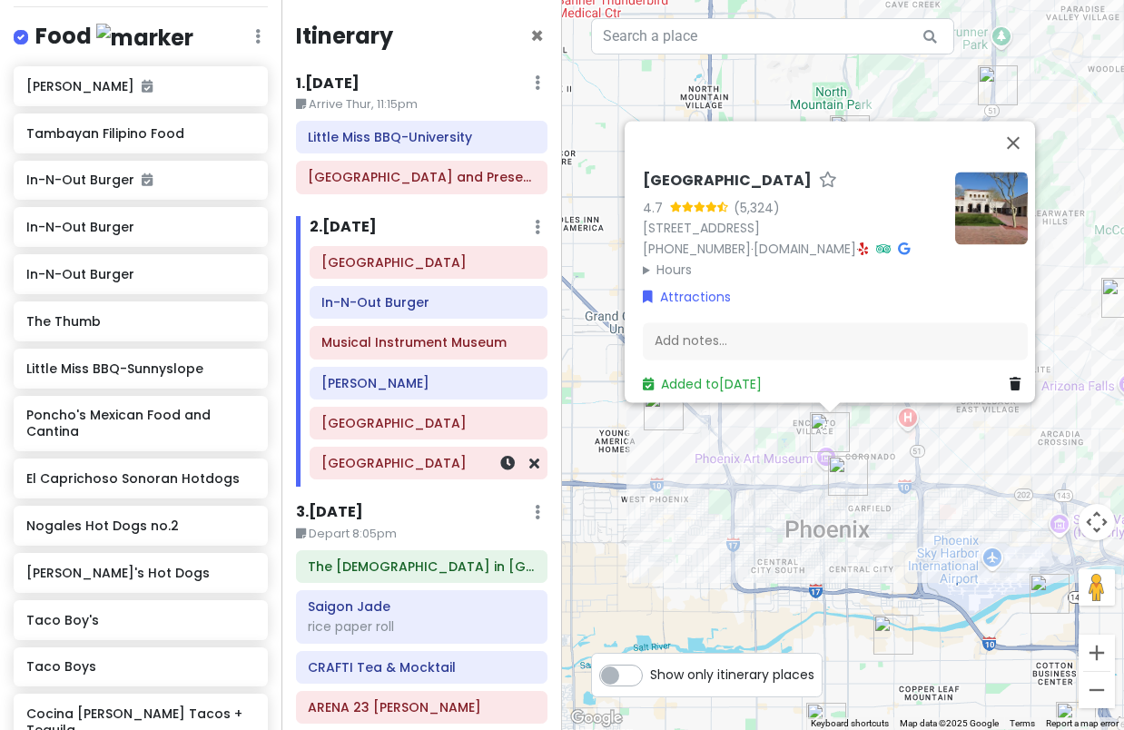
click at [375, 474] on div "[GEOGRAPHIC_DATA]" at bounding box center [428, 463] width 213 height 25
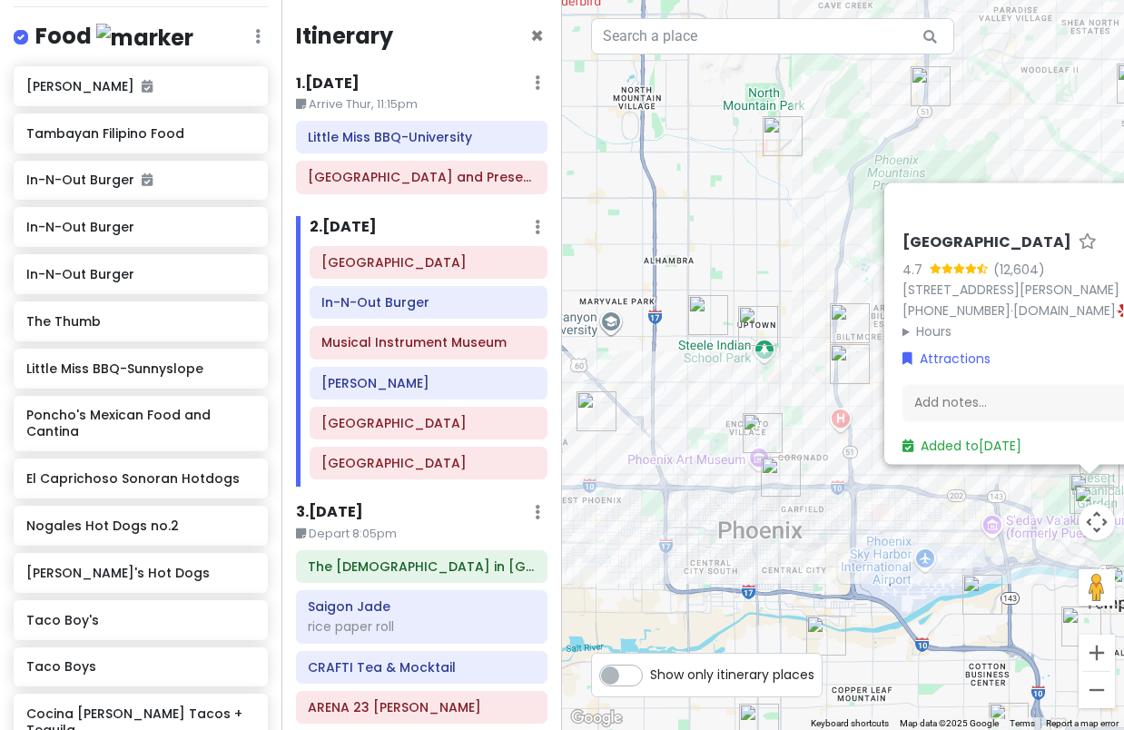
drag, startPoint x: 585, startPoint y: 454, endPoint x: 789, endPoint y: 451, distance: 204.4
click at [811, 454] on div "[GEOGRAPHIC_DATA] 4.7 (12,604) [STREET_ADDRESS][PERSON_NAME] [PHONE_NUMBER] · […" at bounding box center [843, 365] width 562 height 730
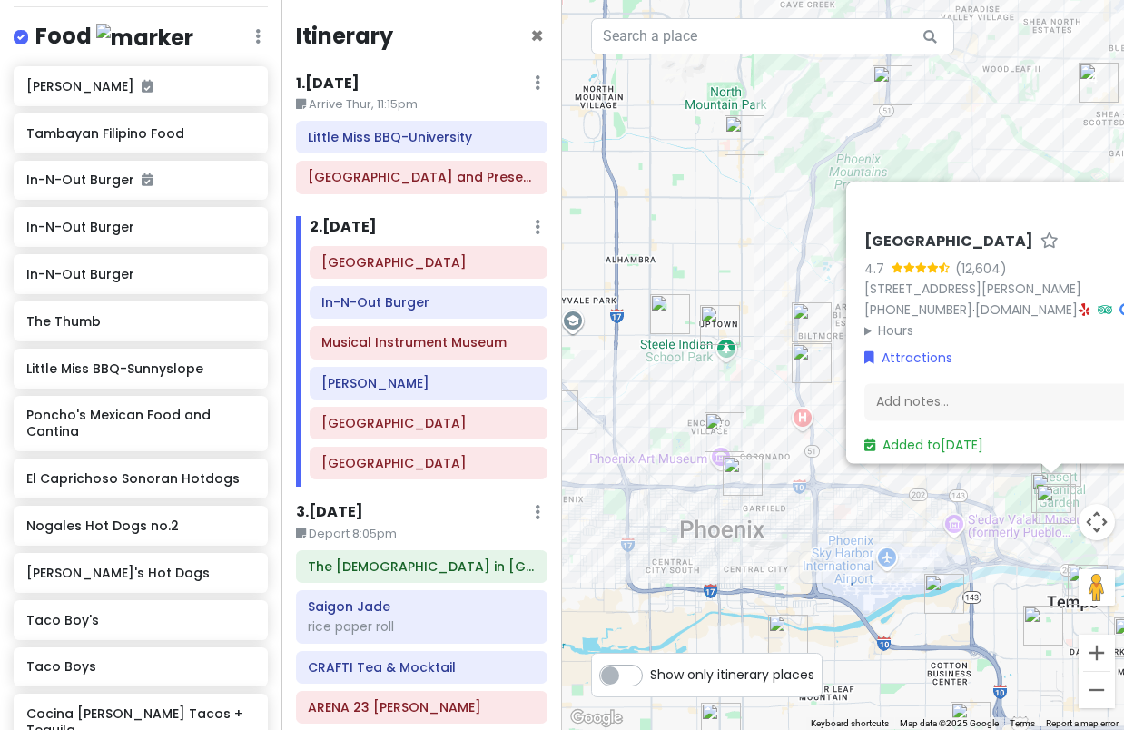
click at [749, 477] on img "Taco Boy's" at bounding box center [743, 476] width 40 height 40
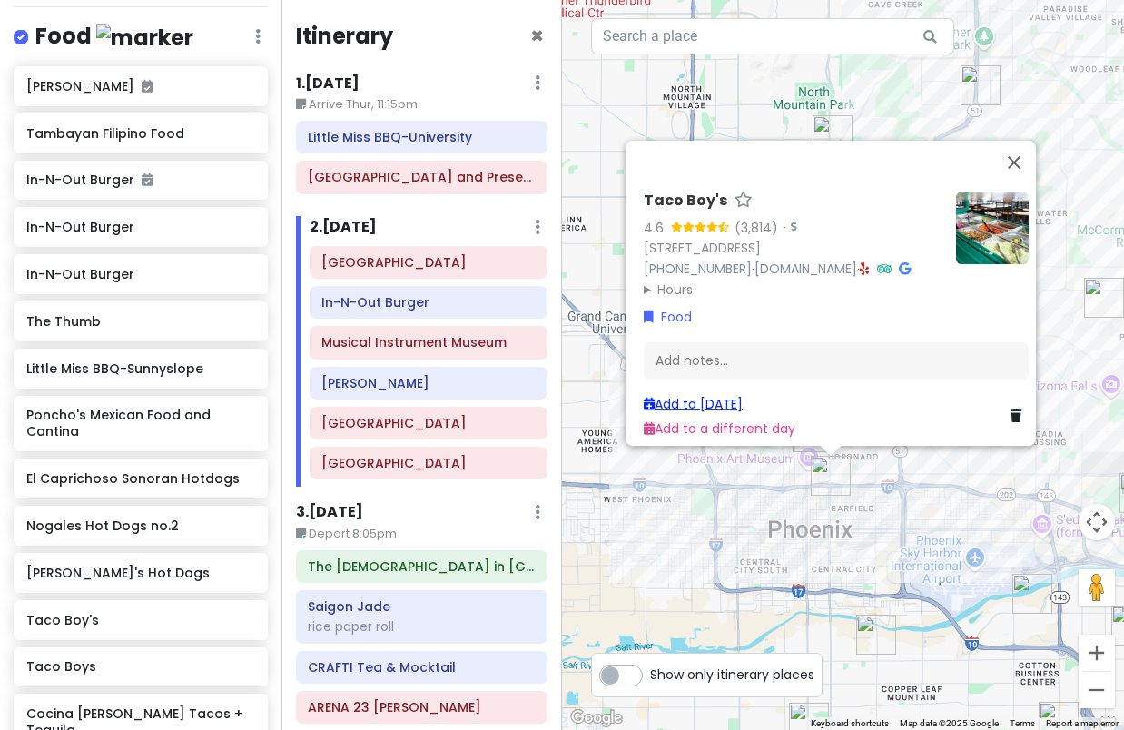
click at [701, 395] on link "Add to [DATE]" at bounding box center [693, 404] width 99 height 18
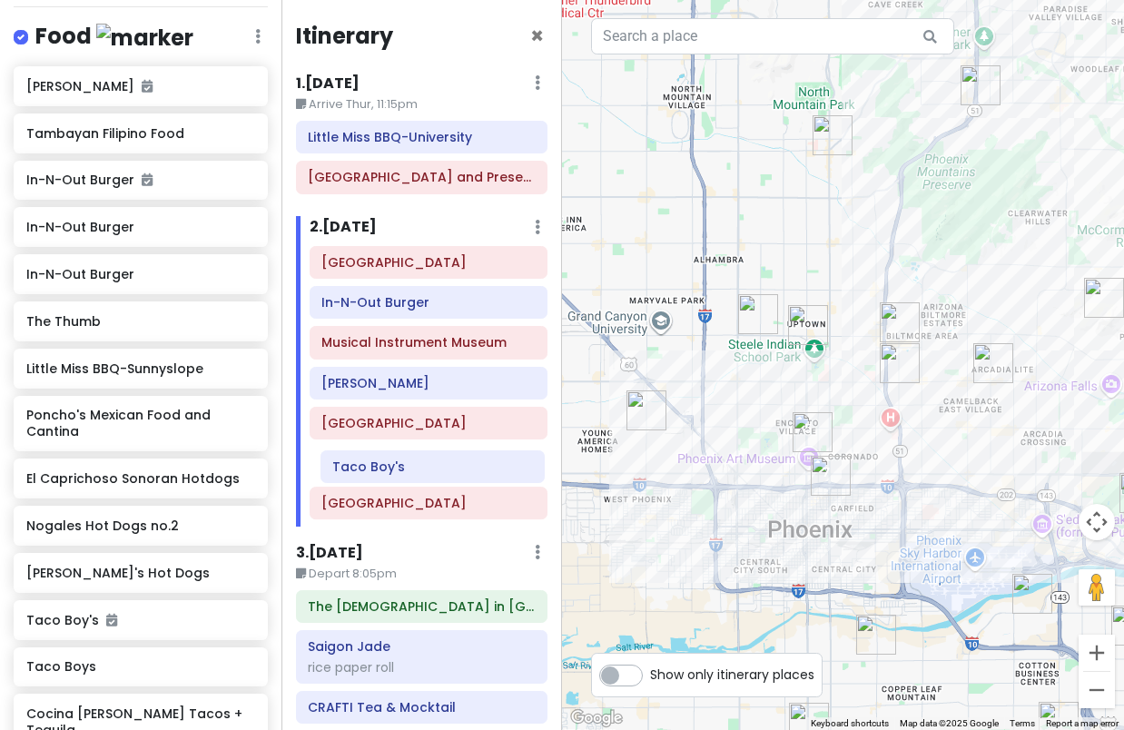
drag, startPoint x: 396, startPoint y: 515, endPoint x: 407, endPoint y: 479, distance: 37.9
click at [407, 479] on div "Desert Botanical Garden In-N-Out Burger Musical Instrument Museum Allora Gelato…" at bounding box center [429, 386] width 266 height 281
click at [808, 432] on img "Heard Museum" at bounding box center [812, 431] width 40 height 40
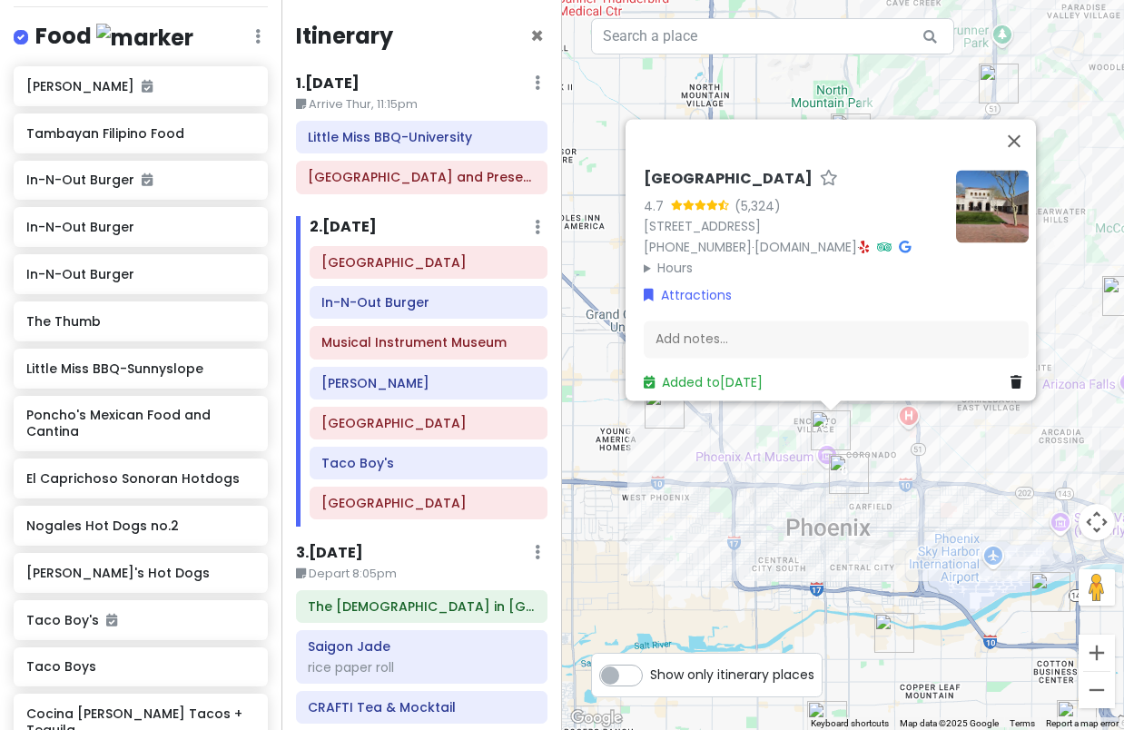
click at [853, 473] on img "Taco Boy's" at bounding box center [849, 474] width 40 height 40
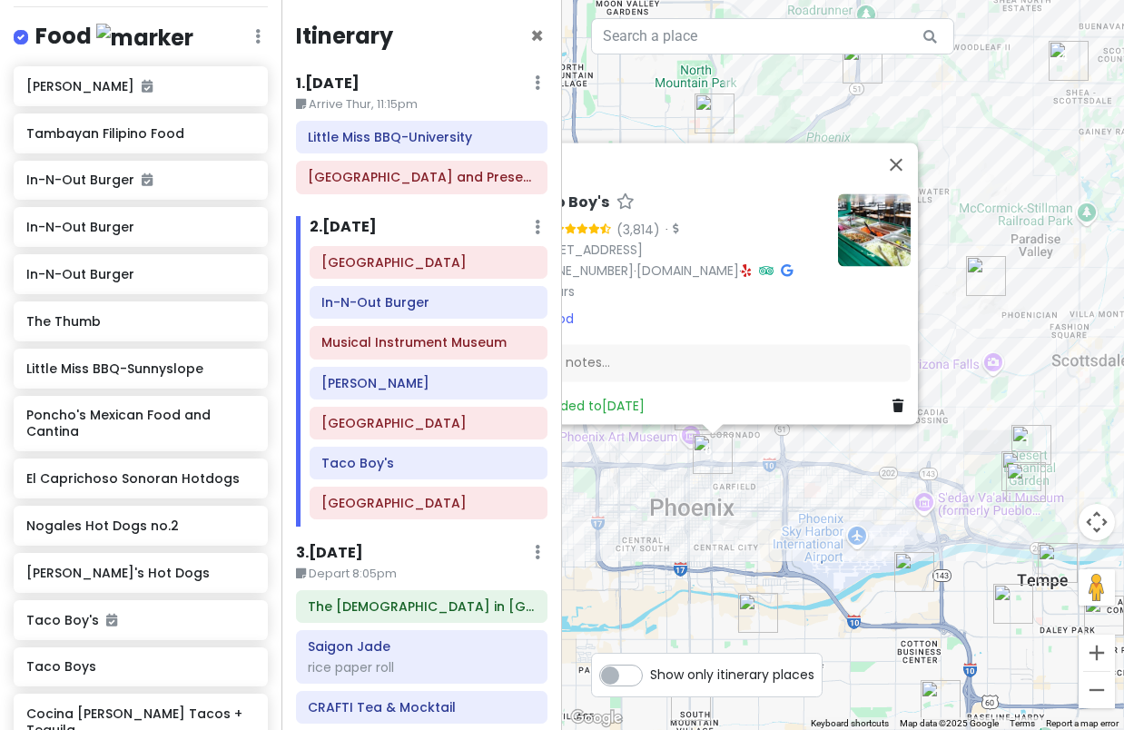
drag, startPoint x: 936, startPoint y: 509, endPoint x: 735, endPoint y: 479, distance: 203.0
click at [771, 484] on div "Taco Boy's 4.6 (3,814) · [STREET_ADDRESS] [PHONE_NUMBER] · [DOMAIN_NAME] · Hour…" at bounding box center [843, 365] width 562 height 730
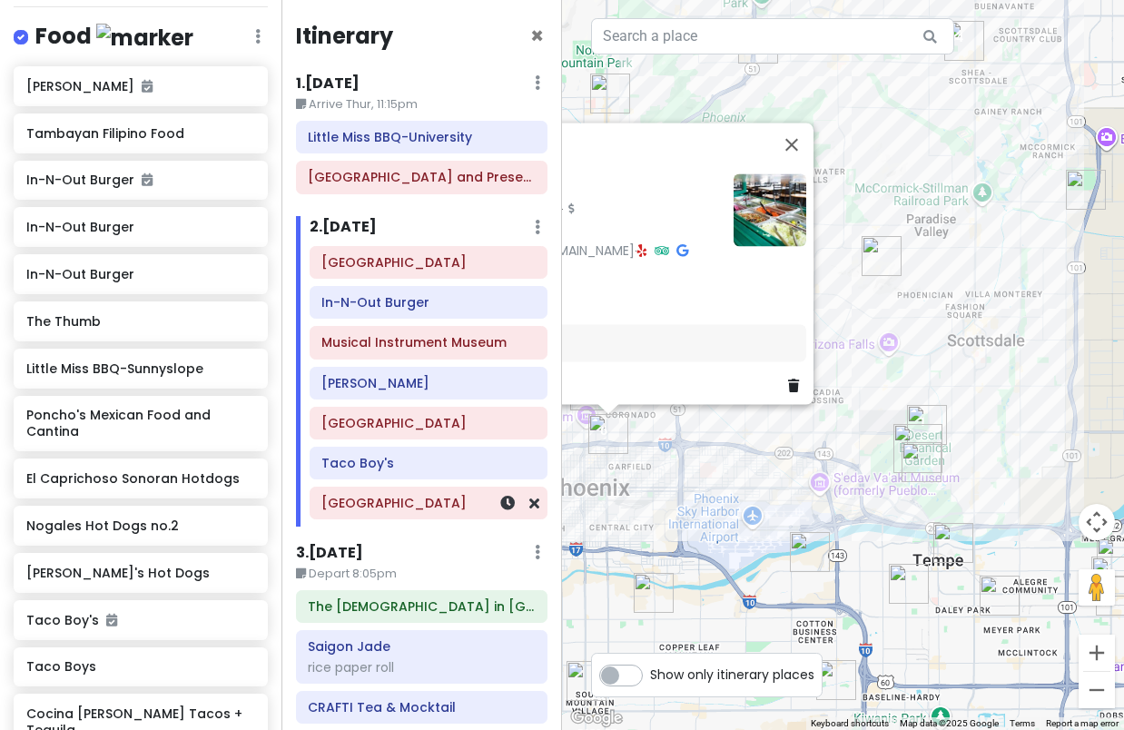
click at [362, 512] on div "[GEOGRAPHIC_DATA]" at bounding box center [428, 502] width 213 height 25
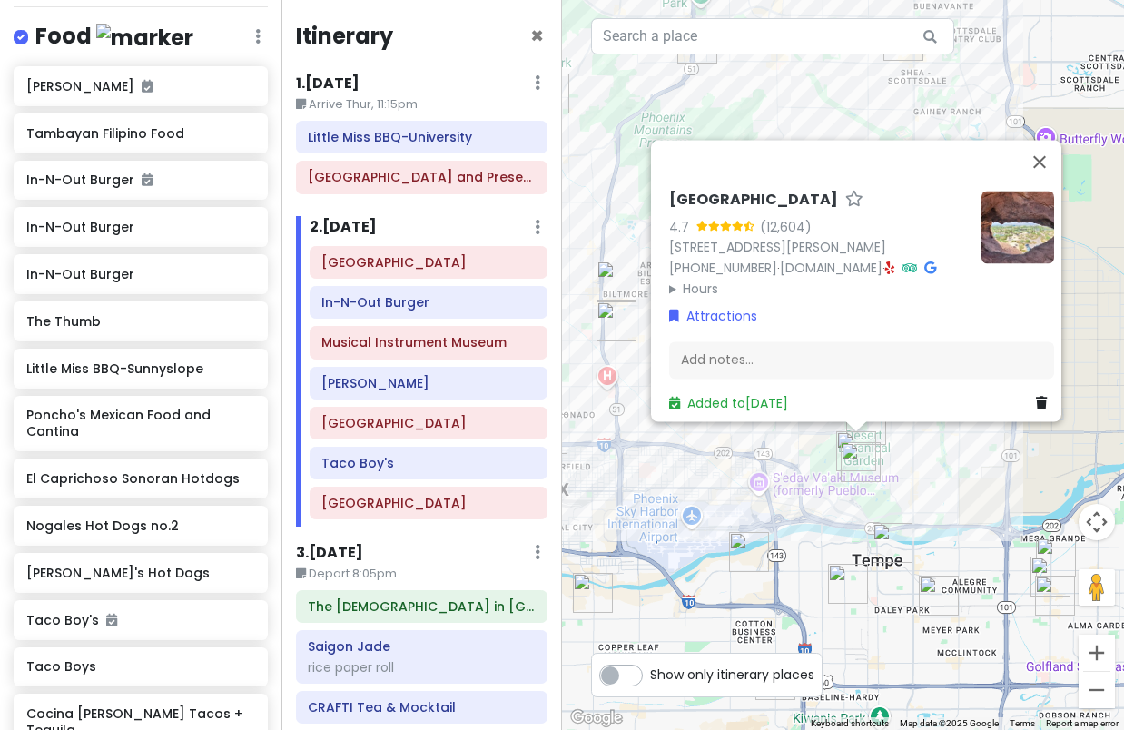
click at [785, 502] on div "[GEOGRAPHIC_DATA] 4.7 (12,604) [STREET_ADDRESS][PERSON_NAME] [PHONE_NUMBER] · […" at bounding box center [843, 365] width 562 height 730
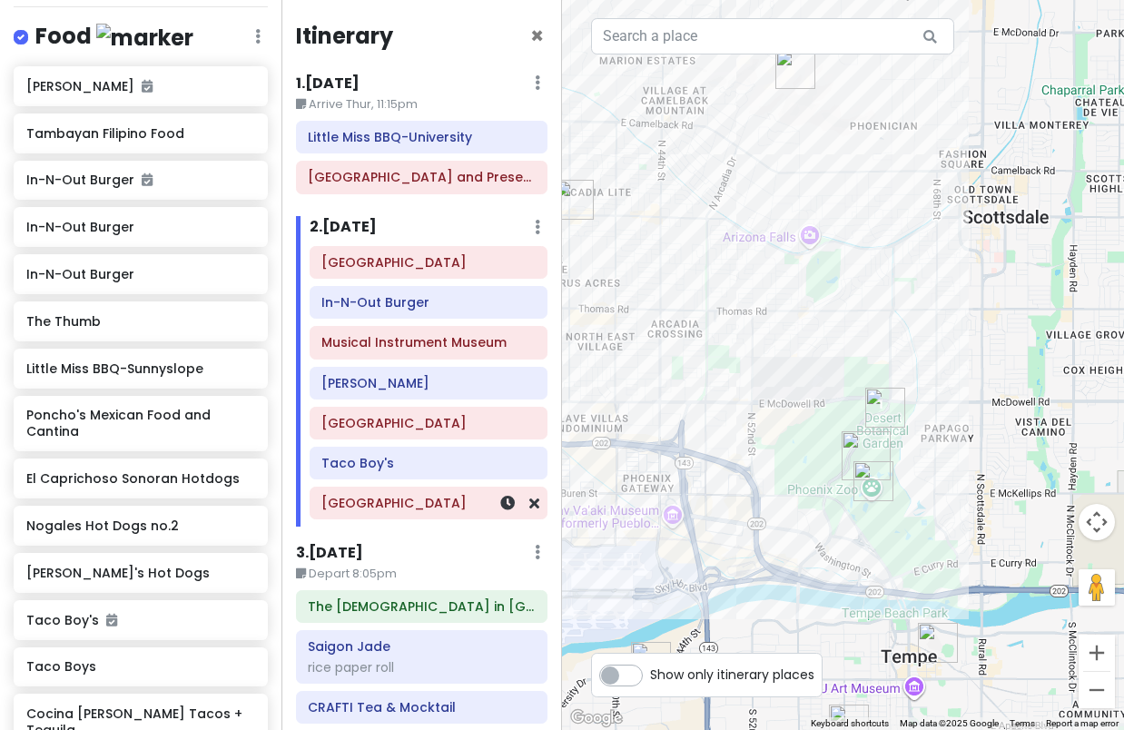
click at [387, 505] on h6 "[GEOGRAPHIC_DATA]" at bounding box center [428, 503] width 213 height 16
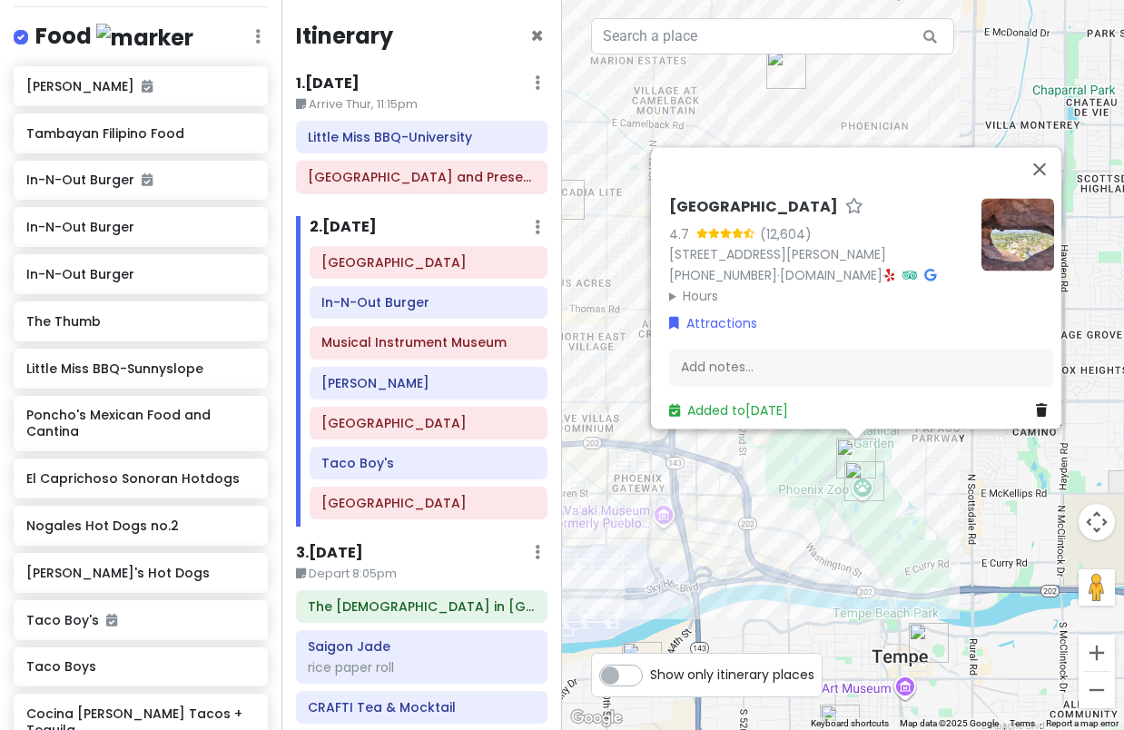
click at [912, 486] on div "[GEOGRAPHIC_DATA] 4.7 (12,604) [STREET_ADDRESS][PERSON_NAME] [PHONE_NUMBER] · […" at bounding box center [843, 365] width 562 height 730
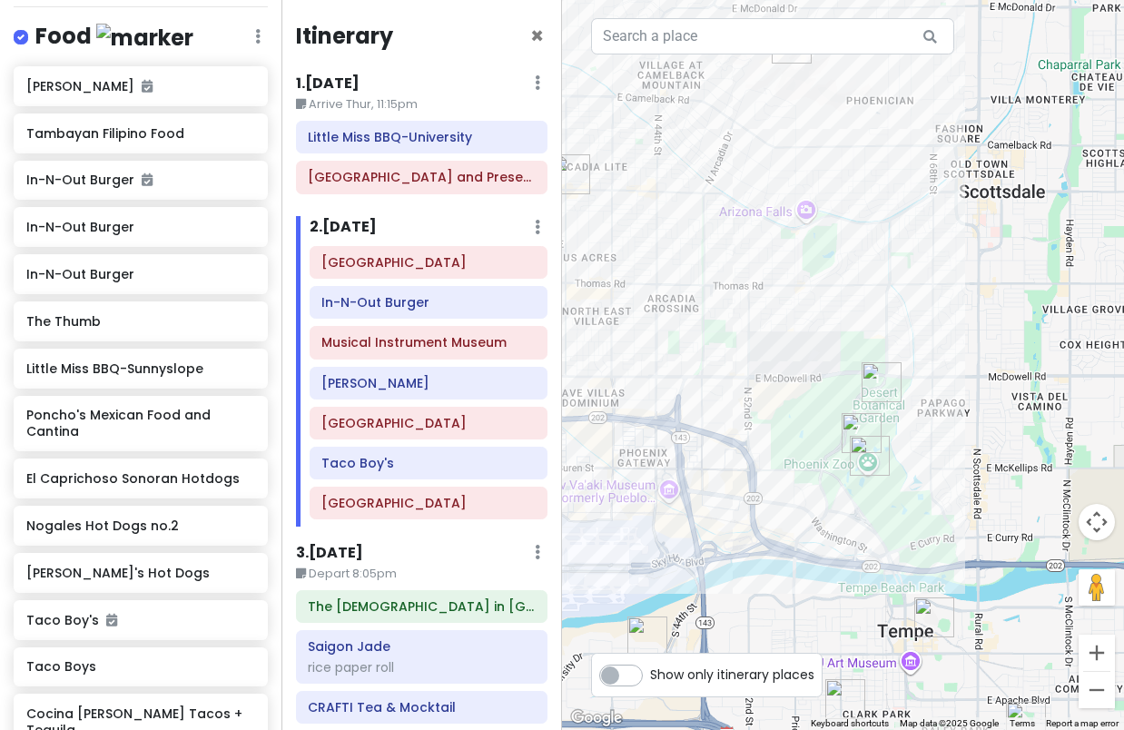
drag, startPoint x: 746, startPoint y: 380, endPoint x: 753, endPoint y: 323, distance: 56.8
click at [753, 323] on div at bounding box center [843, 365] width 562 height 730
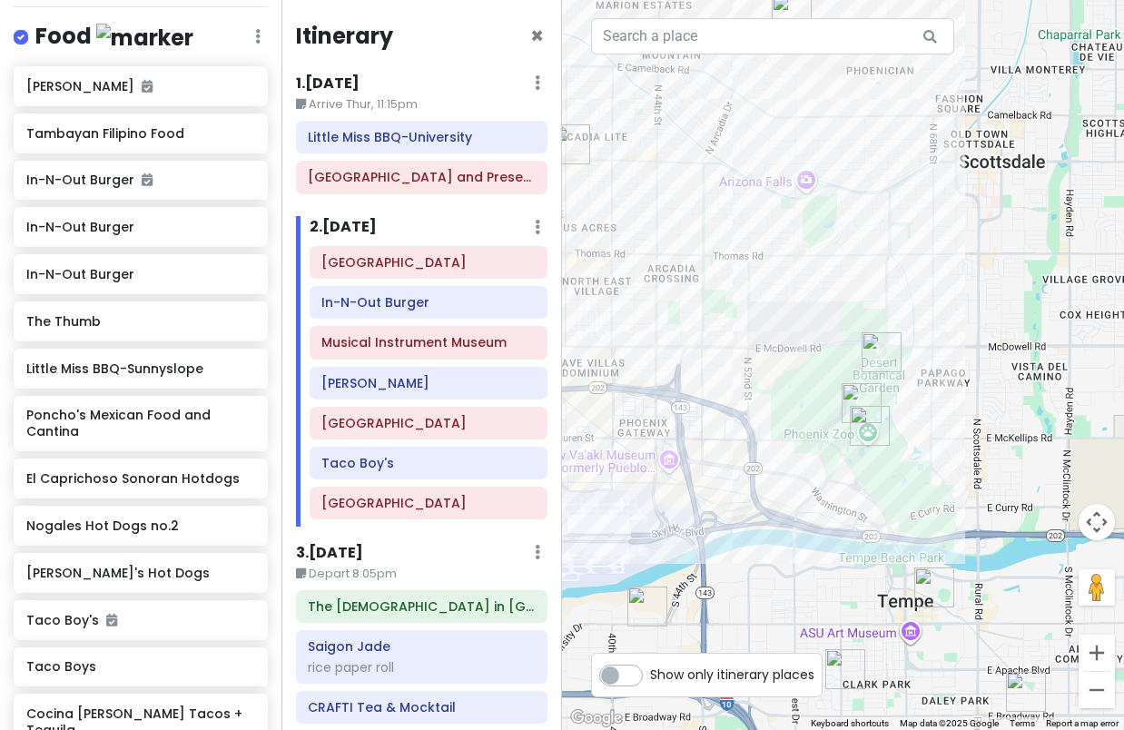
drag, startPoint x: 783, startPoint y: 363, endPoint x: 913, endPoint y: 342, distance: 131.7
click at [912, 342] on div at bounding box center [843, 365] width 562 height 730
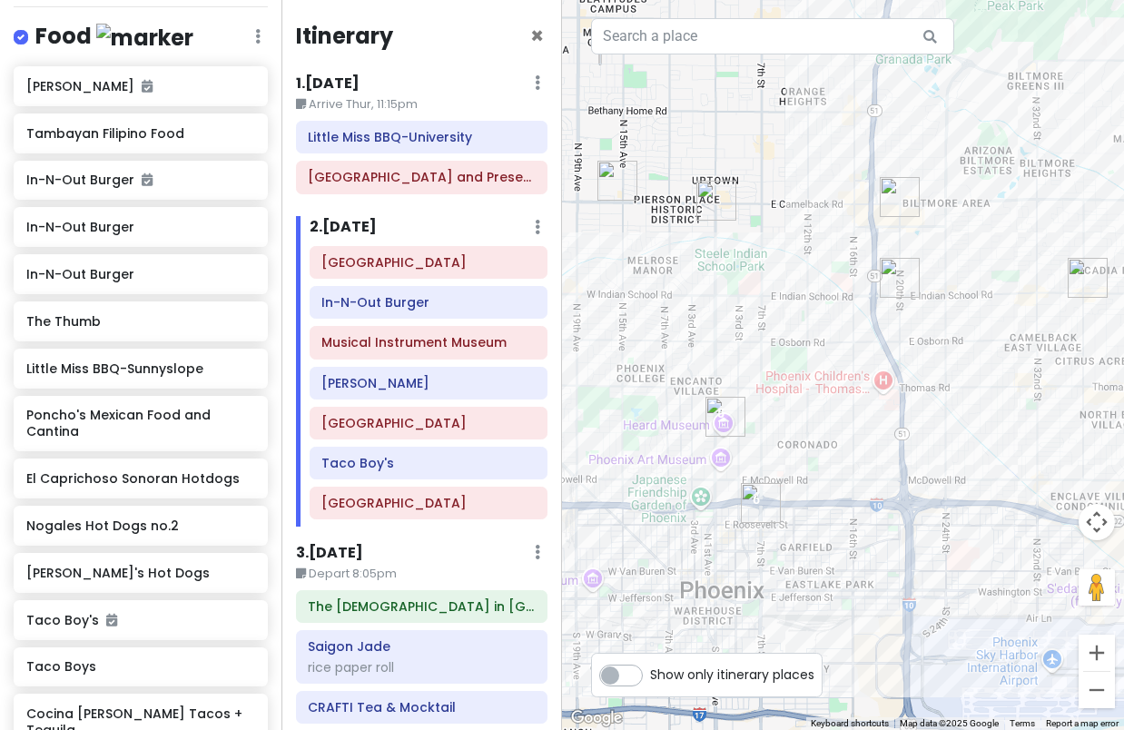
drag, startPoint x: 589, startPoint y: 261, endPoint x: 956, endPoint y: 417, distance: 398.8
click at [1016, 440] on div at bounding box center [843, 365] width 562 height 730
click at [887, 265] on img "Nogales Hot Dogs no.2" at bounding box center [904, 278] width 40 height 40
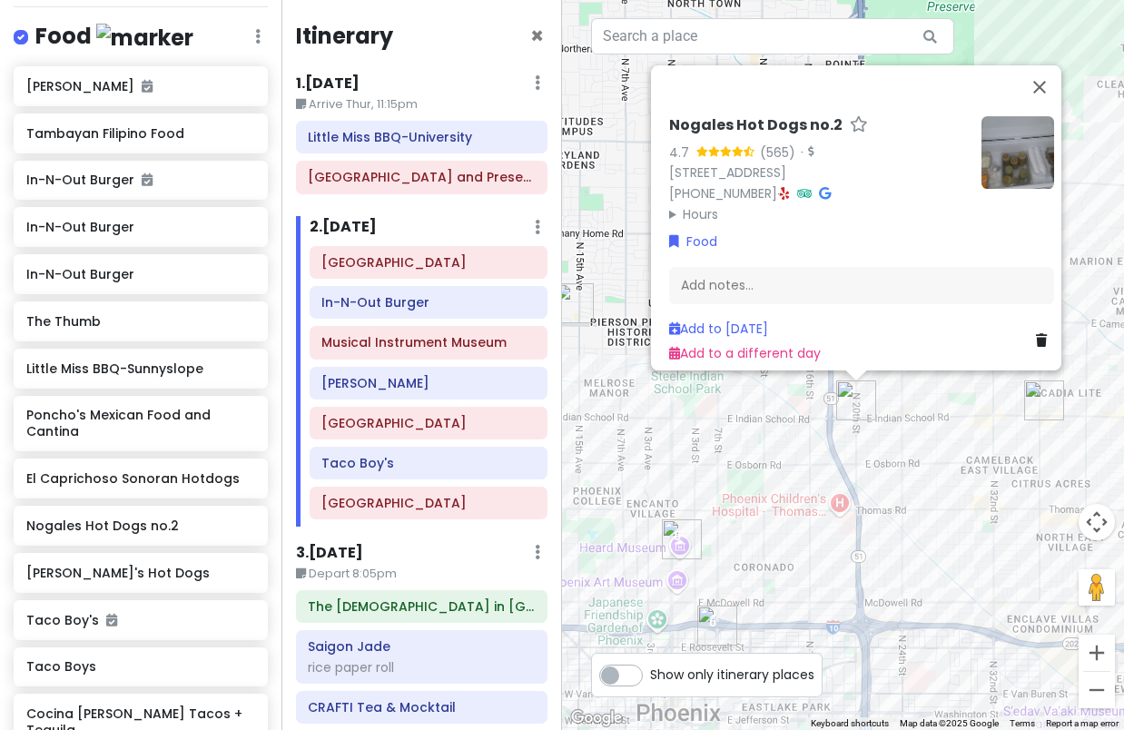
click at [951, 510] on div "Nogales Hot Dogs no.2 4.7 (565) · [STREET_ADDRESS] [PHONE_NUMBER] · Hours [DATE…" at bounding box center [843, 365] width 562 height 730
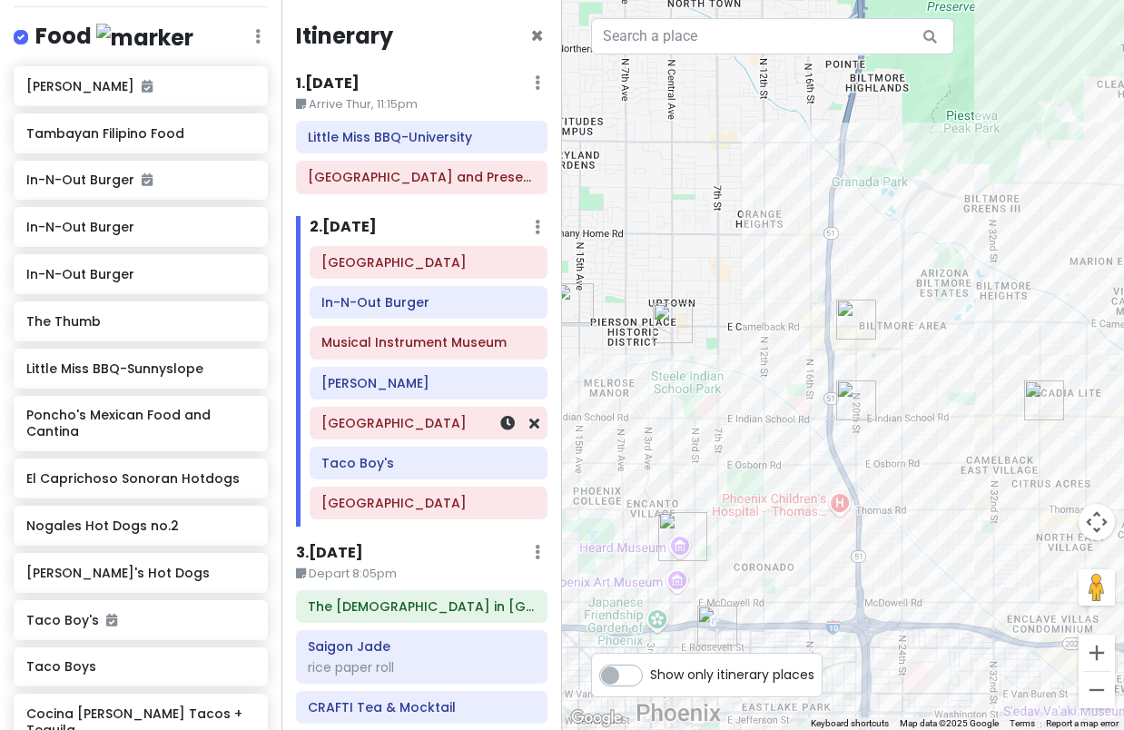
click at [411, 431] on div "[GEOGRAPHIC_DATA]" at bounding box center [428, 423] width 213 height 25
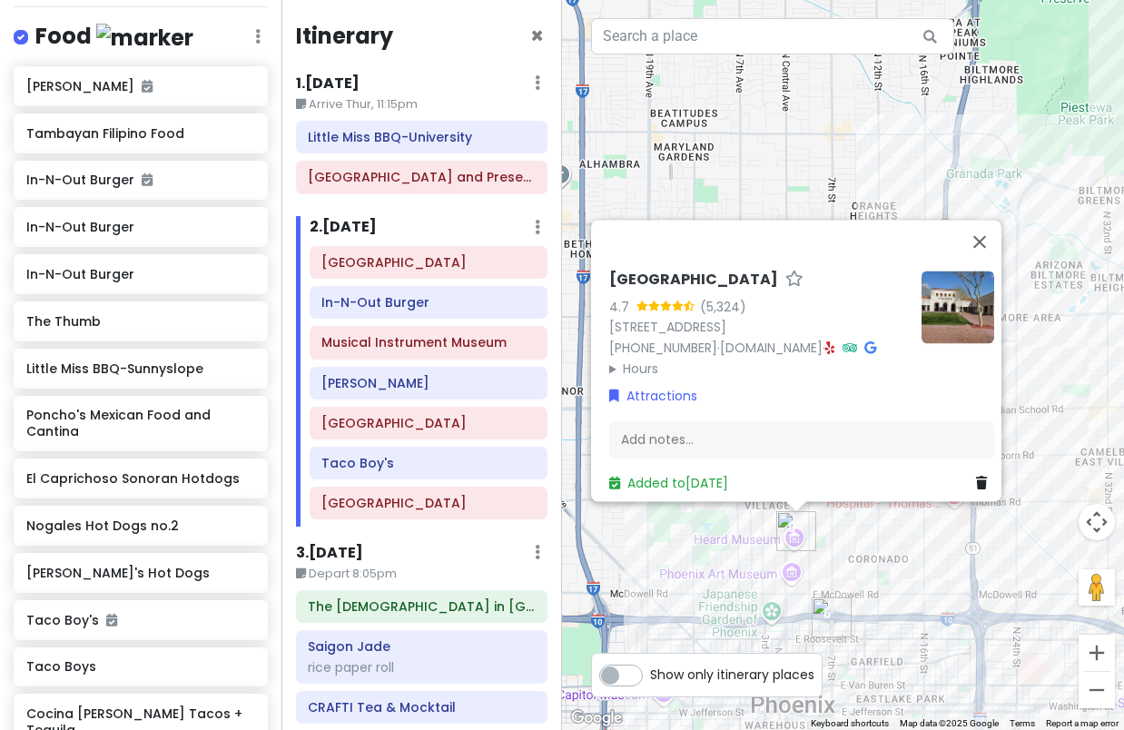
drag, startPoint x: 959, startPoint y: 584, endPoint x: 870, endPoint y: 560, distance: 92.3
click at [870, 560] on div "[GEOGRAPHIC_DATA] 4.7 (5,324) [STREET_ADDRESS] [PHONE_NUMBER] · [DOMAIN_NAME] ·…" at bounding box center [843, 365] width 562 height 730
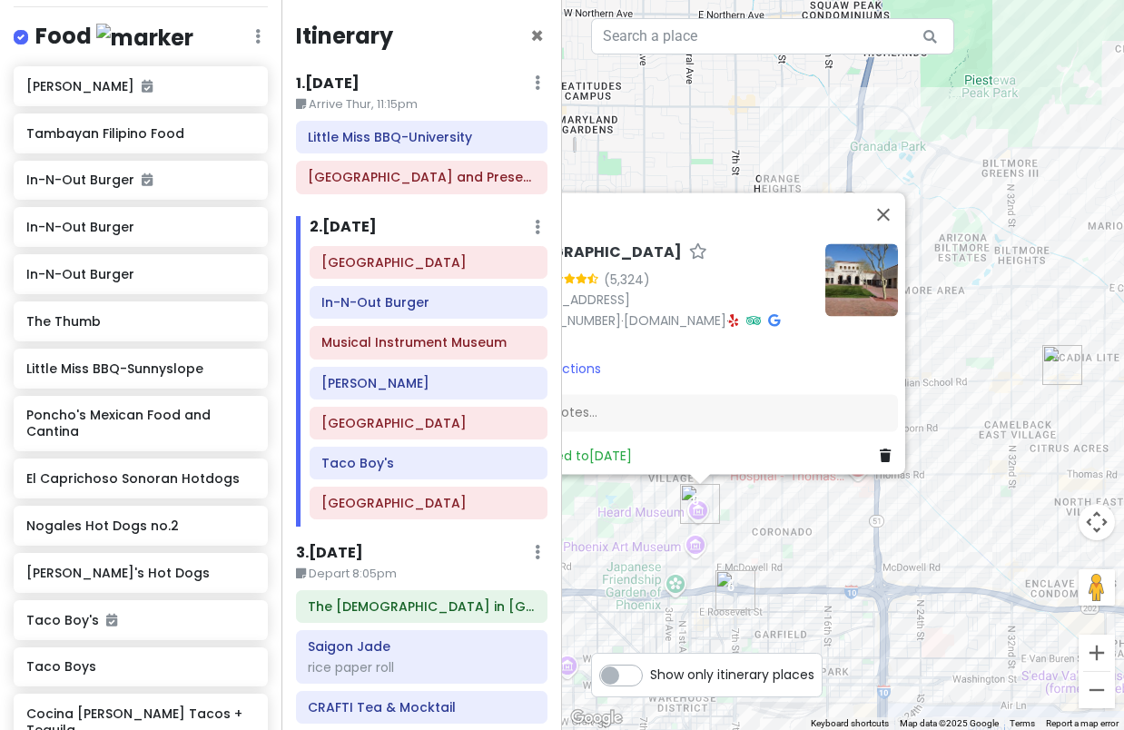
click at [869, 559] on div "[GEOGRAPHIC_DATA] 4.7 (5,324) [STREET_ADDRESS] [PHONE_NUMBER] · [DOMAIN_NAME] ·…" at bounding box center [843, 365] width 562 height 730
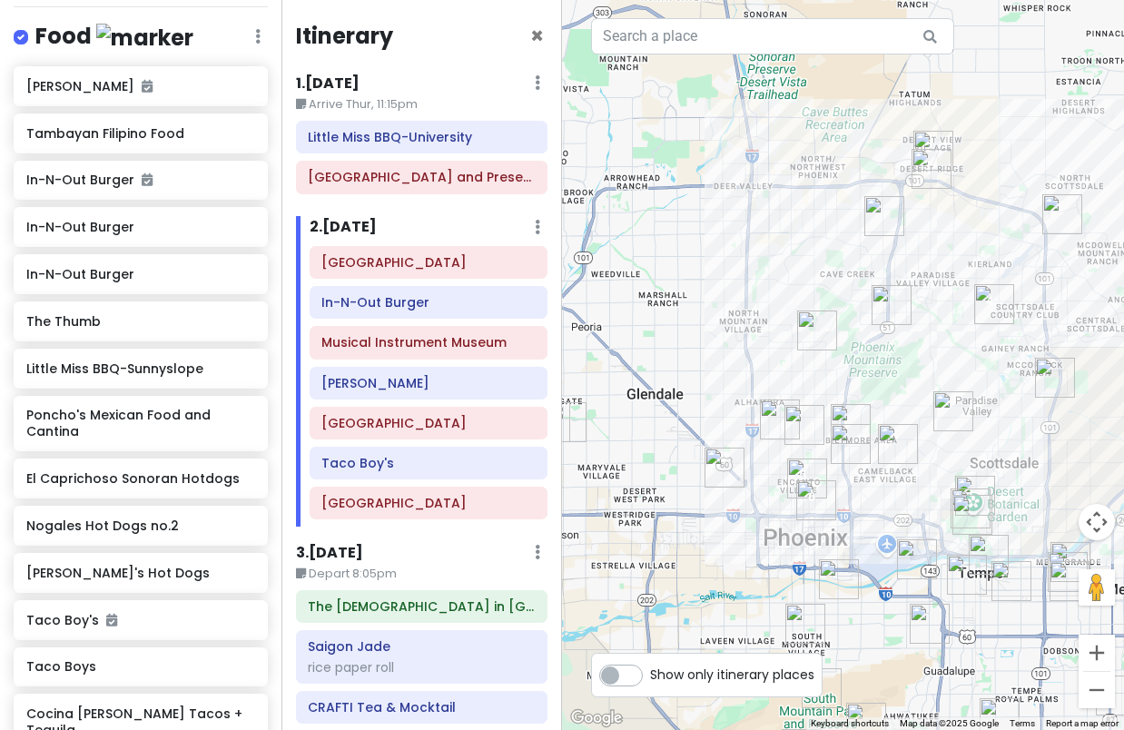
drag, startPoint x: 990, startPoint y: 429, endPoint x: 886, endPoint y: 463, distance: 110.0
click at [886, 463] on img "Trevor's Liquor" at bounding box center [898, 444] width 40 height 40
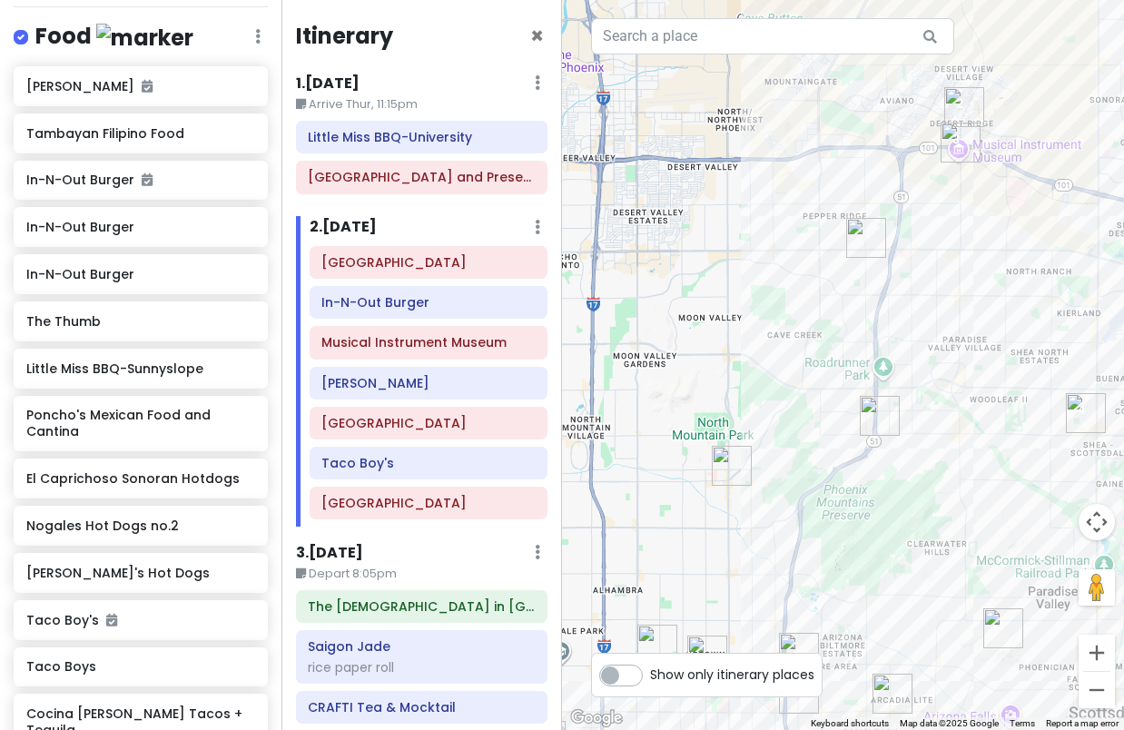
click at [963, 108] on img "In-N-Out Burger" at bounding box center [965, 107] width 40 height 40
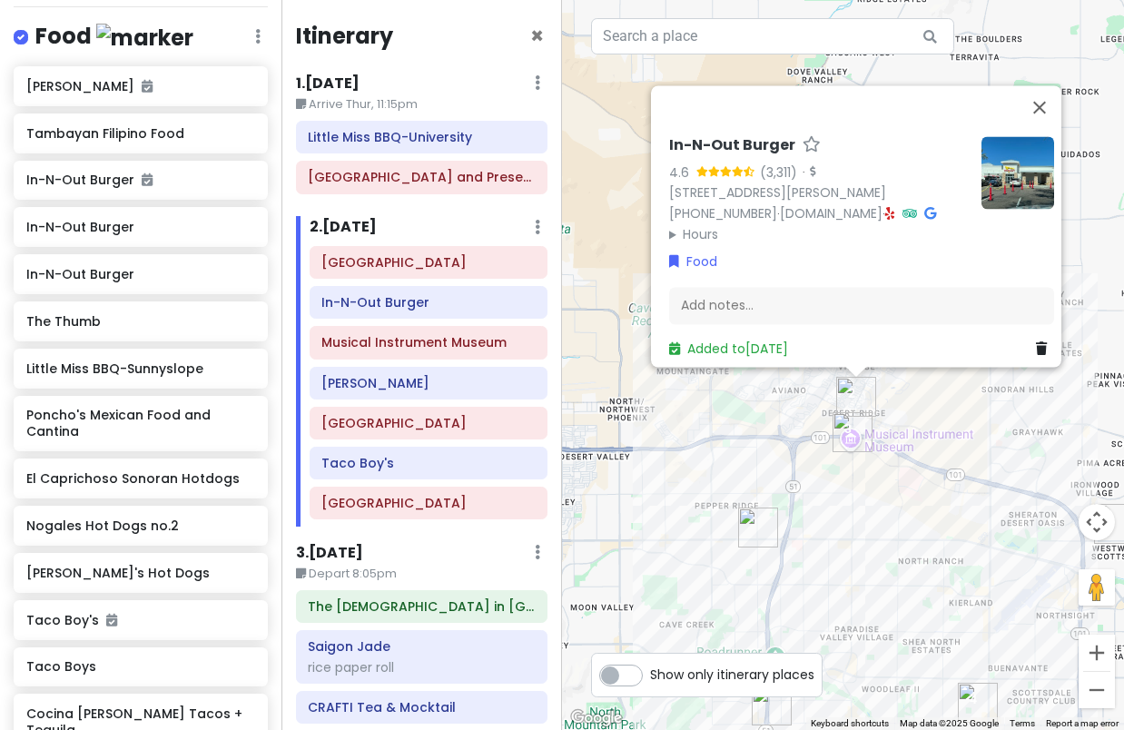
click at [757, 533] on img "Lupita's Hot Dogs" at bounding box center [758, 528] width 40 height 40
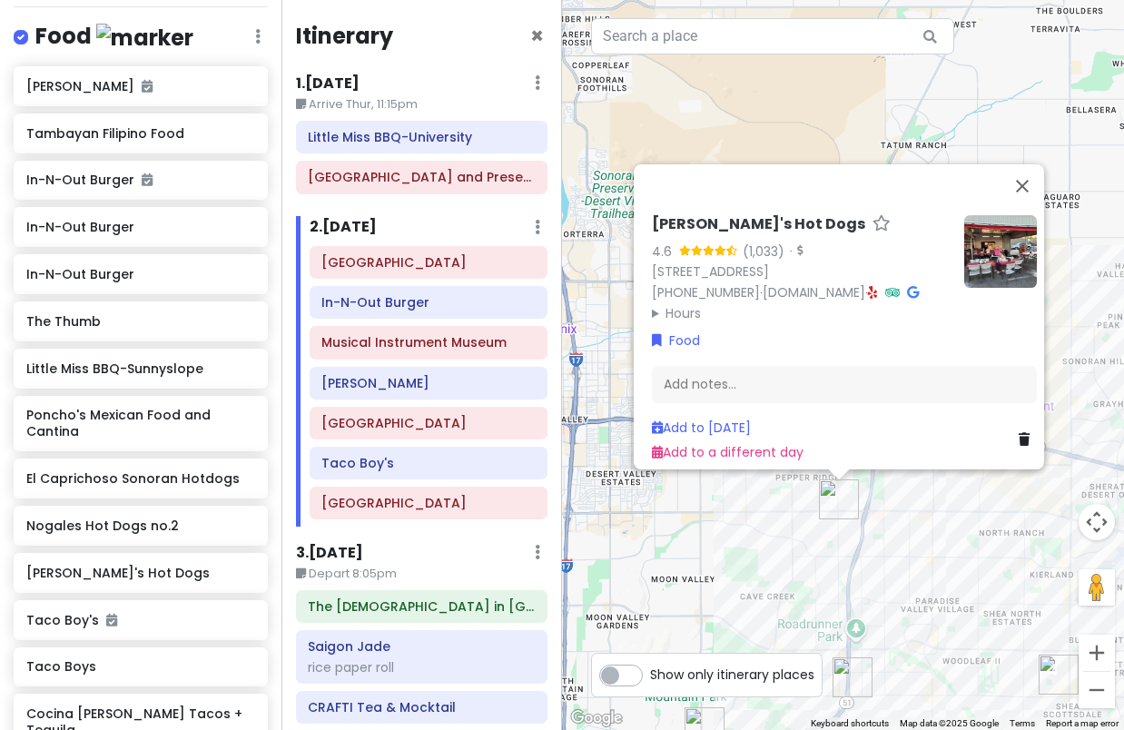
drag, startPoint x: 896, startPoint y: 582, endPoint x: 944, endPoint y: 434, distance: 155.7
click at [944, 434] on div "[PERSON_NAME]'s Hot Dogs 4.6 (1,033) · [STREET_ADDRESS] [PHONE_NUMBER] · [DOMAI…" at bounding box center [843, 365] width 562 height 730
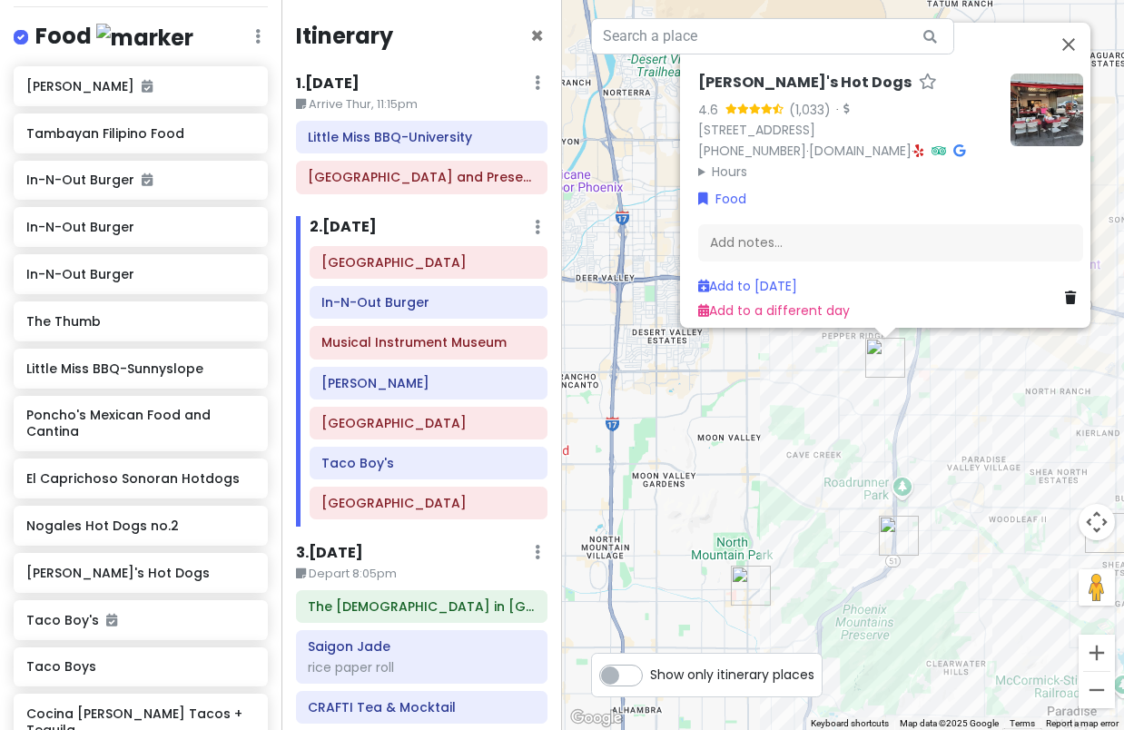
drag, startPoint x: 946, startPoint y: 430, endPoint x: 922, endPoint y: 400, distance: 38.2
click at [922, 400] on div "[PERSON_NAME]'s Hot Dogs 4.6 (1,033) · [STREET_ADDRESS] [PHONE_NUMBER] · [DOMAI…" at bounding box center [843, 365] width 562 height 730
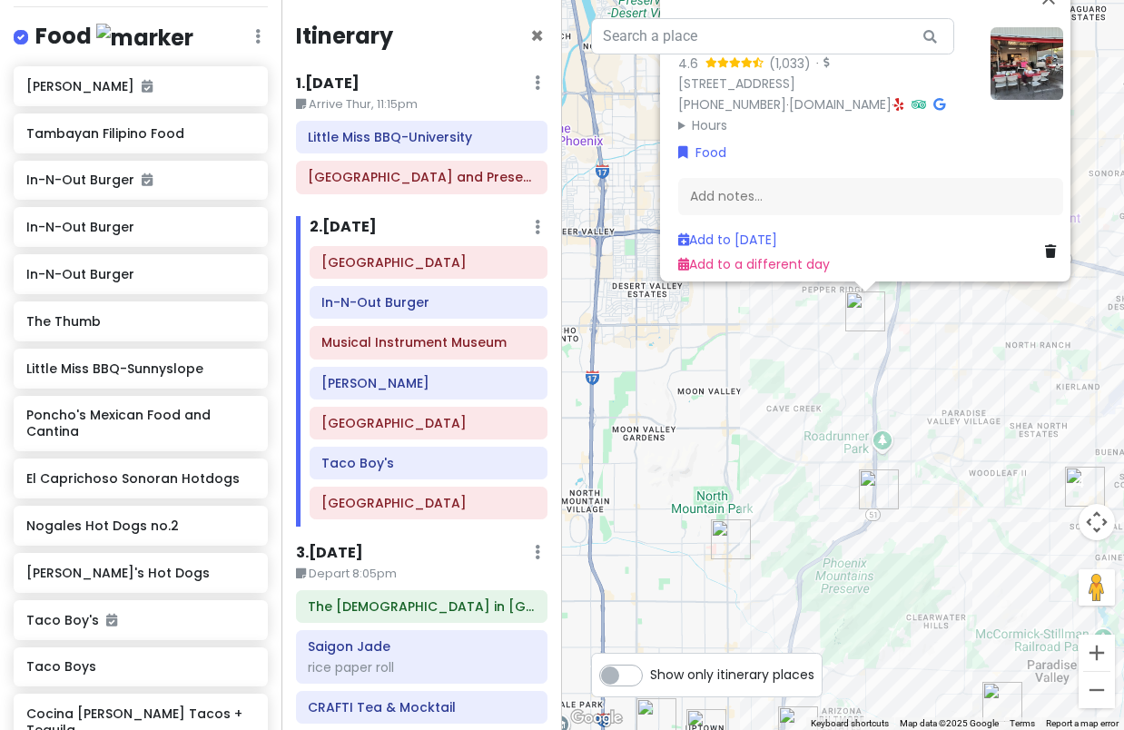
click at [922, 400] on div "[PERSON_NAME]'s Hot Dogs 4.6 (1,033) · [STREET_ADDRESS] [PHONE_NUMBER] · [DOMAI…" at bounding box center [843, 365] width 562 height 730
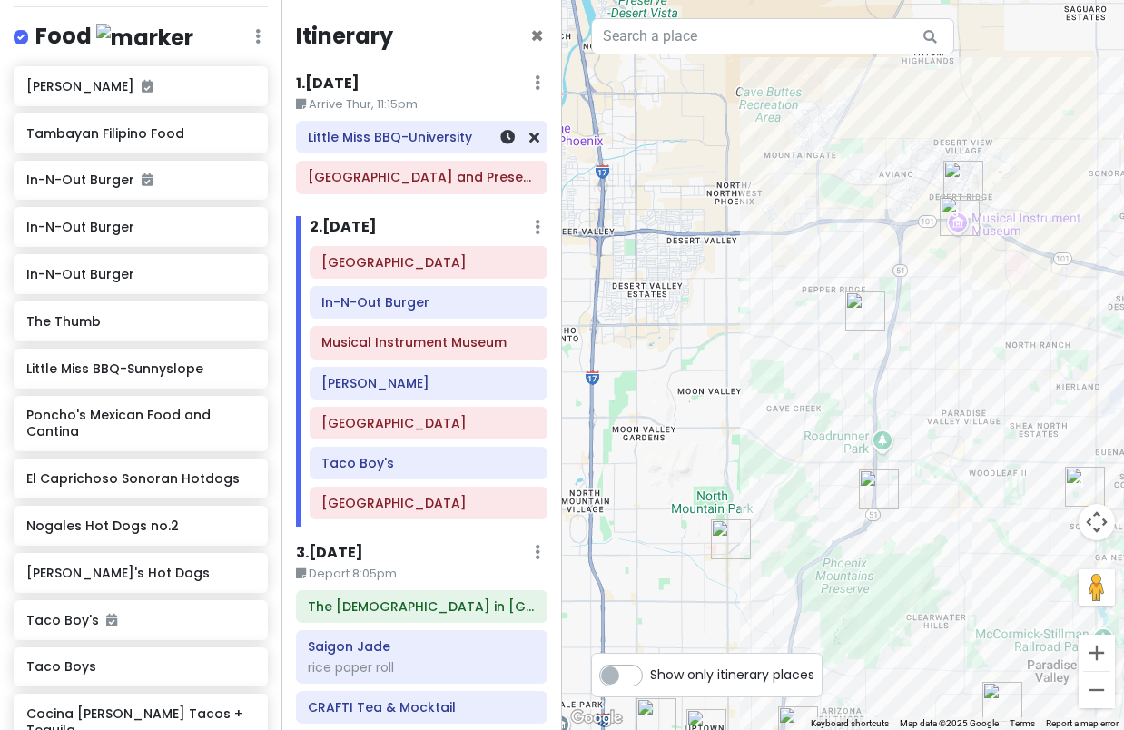
click at [403, 133] on h6 "Little Miss BBQ-University" at bounding box center [421, 137] width 227 height 16
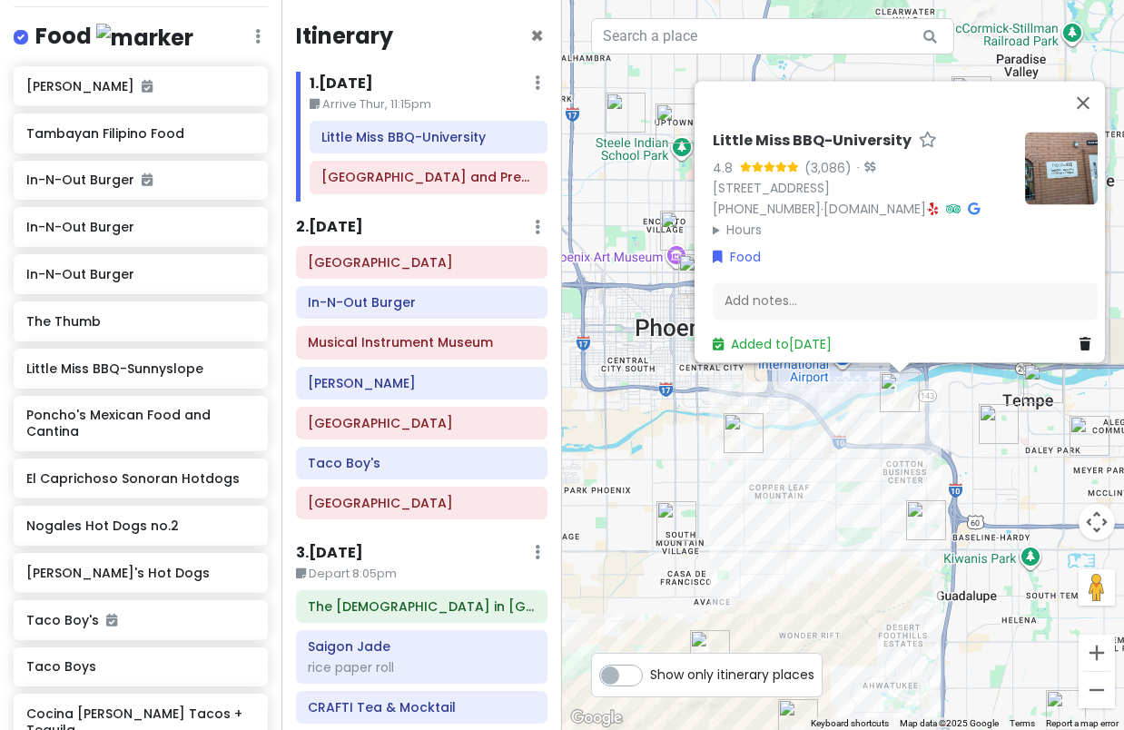
drag, startPoint x: 911, startPoint y: 679, endPoint x: 959, endPoint y: 359, distance: 324.2
click at [959, 359] on div "Little Miss BBQ-University 4.8 (3,086) · [STREET_ADDRESS] [PHONE_NUMBER] · [DOM…" at bounding box center [843, 365] width 562 height 730
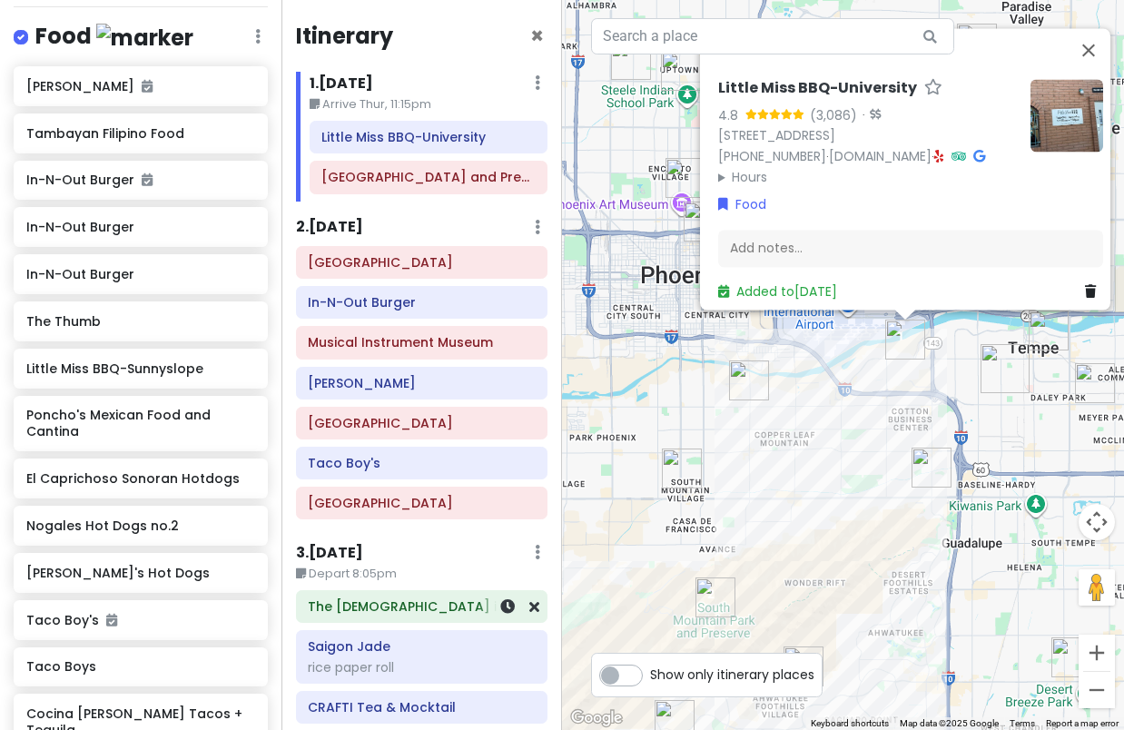
click at [338, 613] on h6 "The [DEMOGRAPHIC_DATA] in [GEOGRAPHIC_DATA]" at bounding box center [421, 607] width 227 height 16
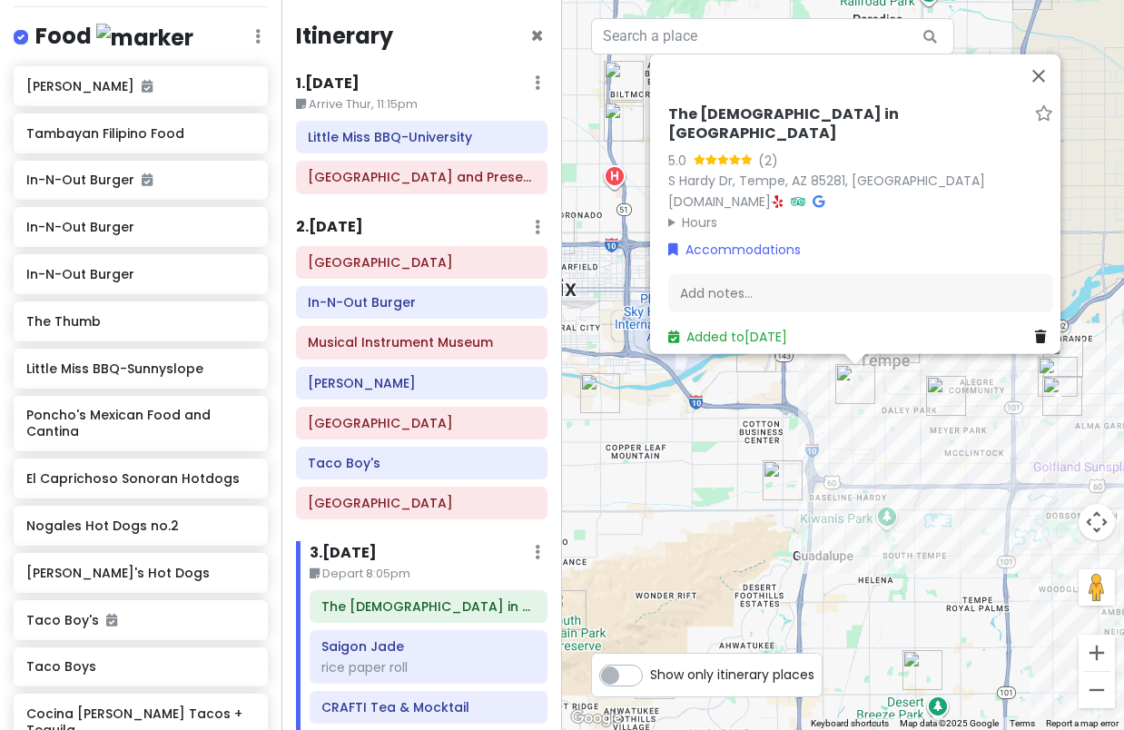
click at [931, 461] on div "The [DEMOGRAPHIC_DATA] in Tempe 5.0 (2) [GEOGRAPHIC_DATA], [GEOGRAPHIC_DATA] [D…" at bounding box center [843, 365] width 562 height 730
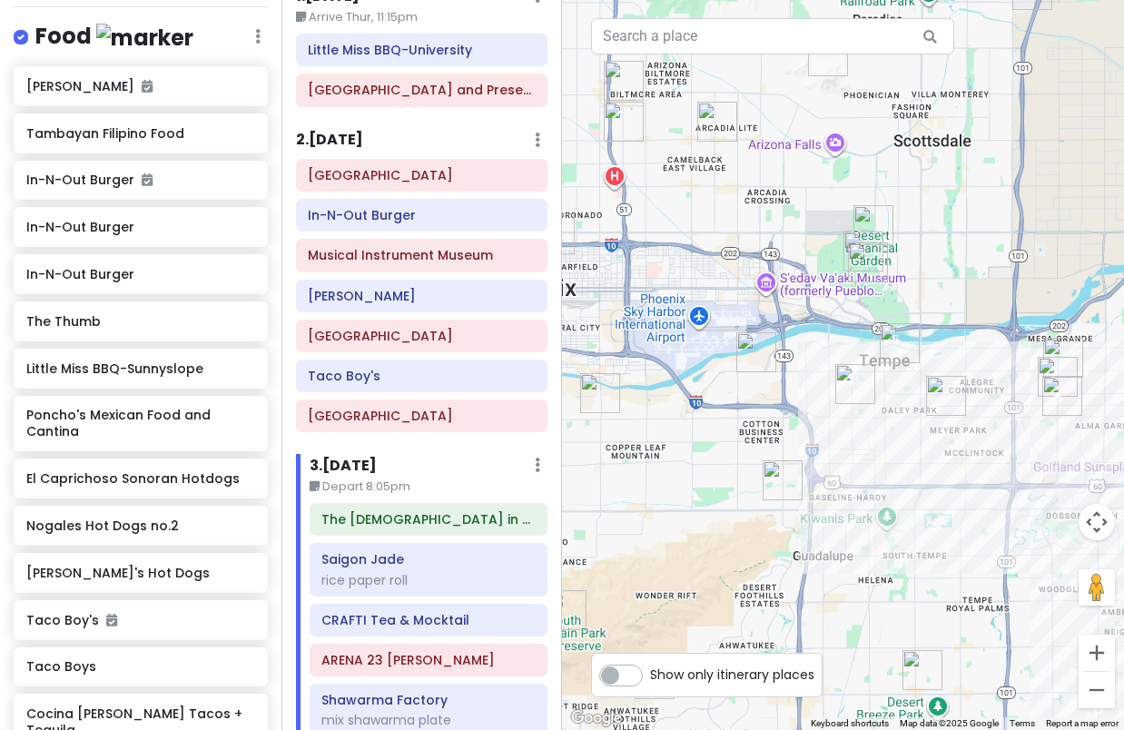
scroll to position [161, 0]
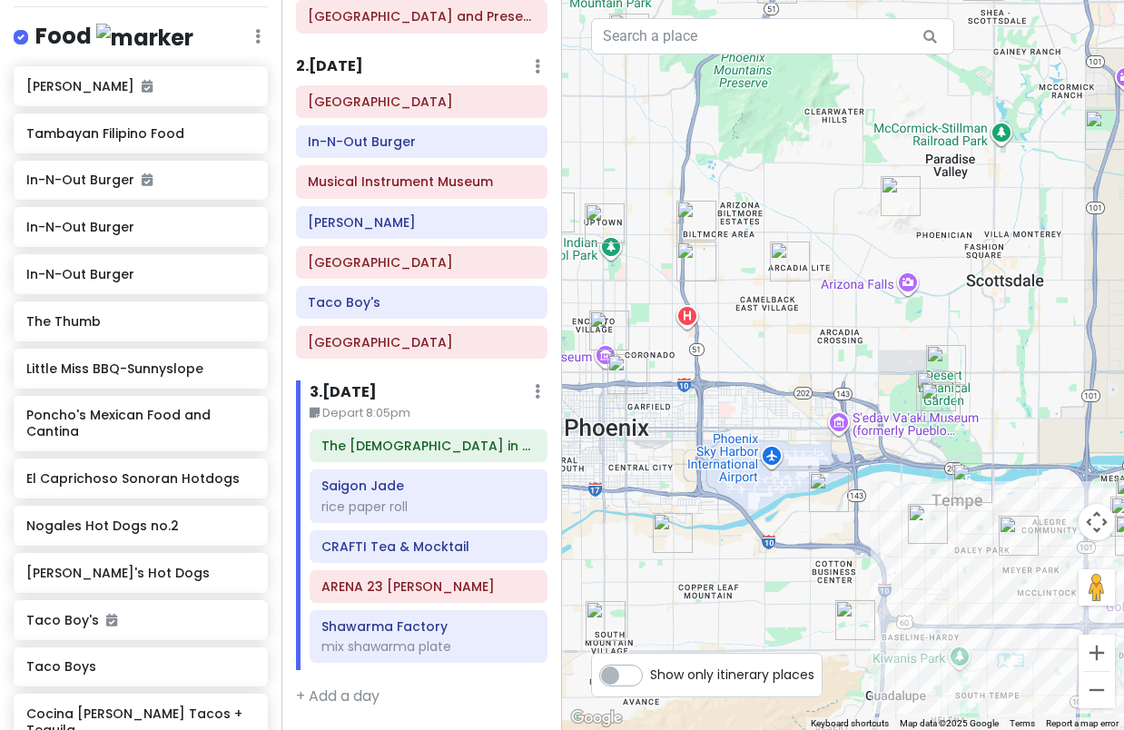
drag, startPoint x: 699, startPoint y: 275, endPoint x: 801, endPoint y: 382, distance: 147.8
click at [801, 382] on div at bounding box center [843, 365] width 562 height 730
click at [603, 323] on img "Heard Museum" at bounding box center [609, 332] width 40 height 40
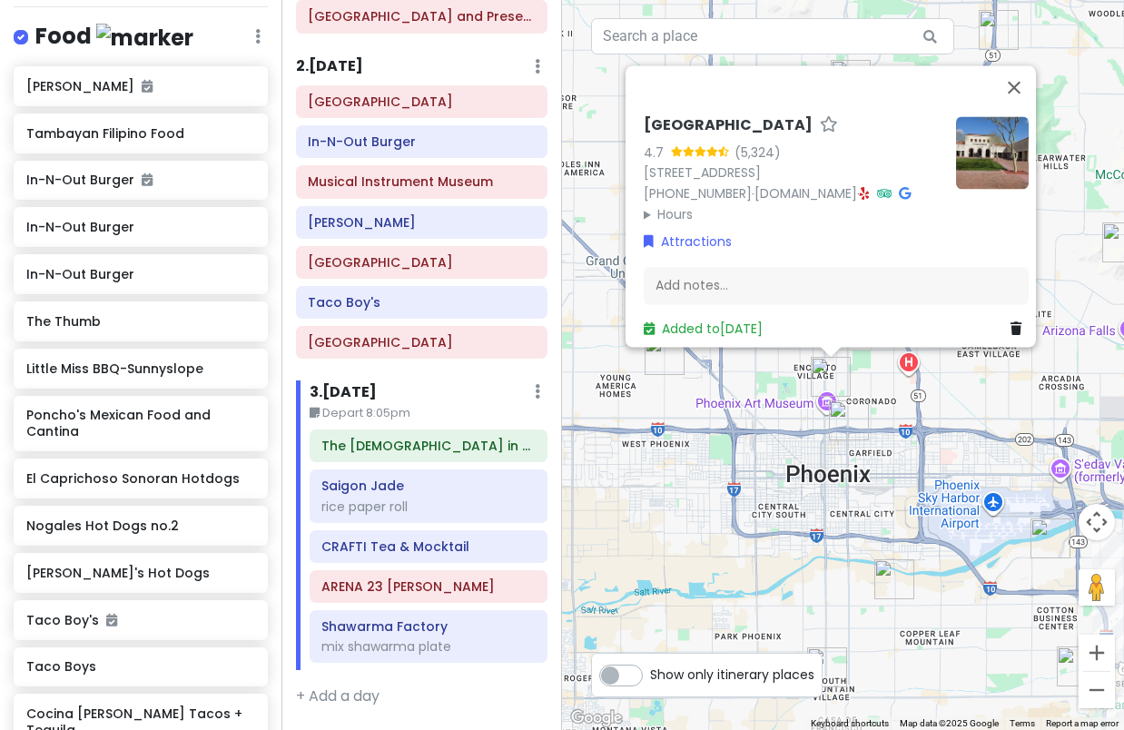
click at [846, 414] on img "Taco Boy's" at bounding box center [849, 421] width 40 height 40
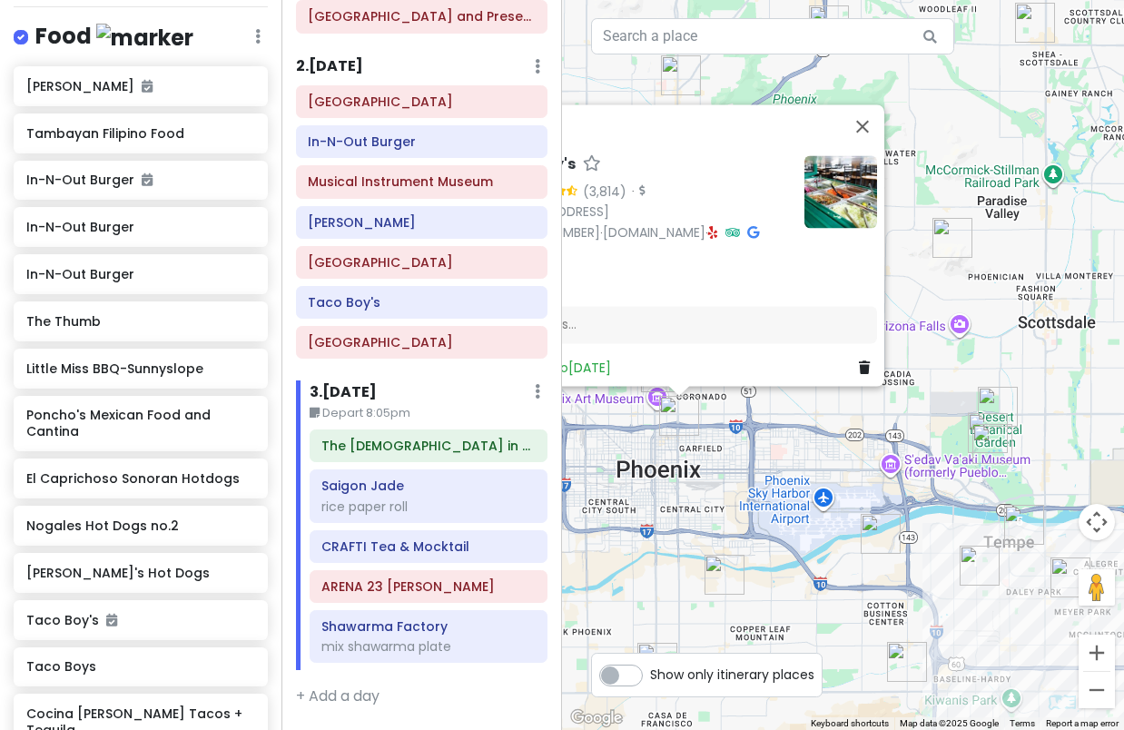
drag, startPoint x: 901, startPoint y: 420, endPoint x: 736, endPoint y: 413, distance: 165.4
click at [726, 414] on div "Taco Boy's 4.6 (3,814) · [STREET_ADDRESS] [PHONE_NUMBER] · [DOMAIN_NAME] · Hour…" at bounding box center [843, 365] width 562 height 730
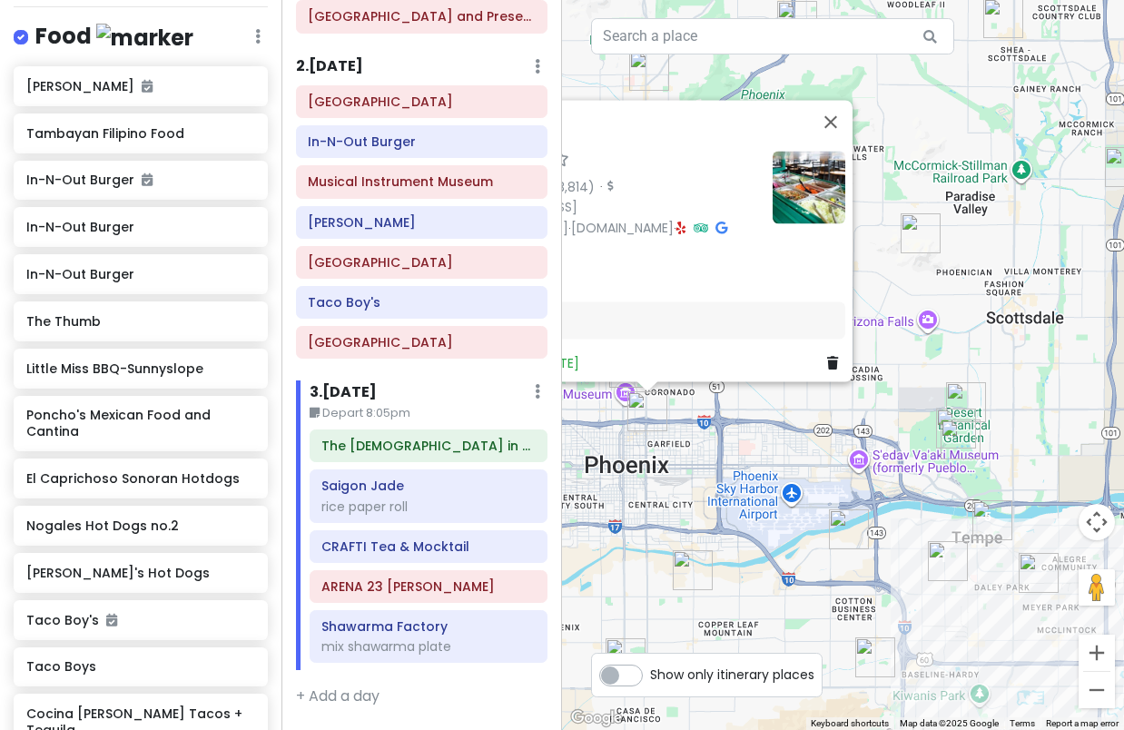
click at [802, 420] on div "Taco Boy's 4.6 (3,814) · [STREET_ADDRESS] [PHONE_NUMBER] · [DOMAIN_NAME] · Hour…" at bounding box center [843, 365] width 562 height 730
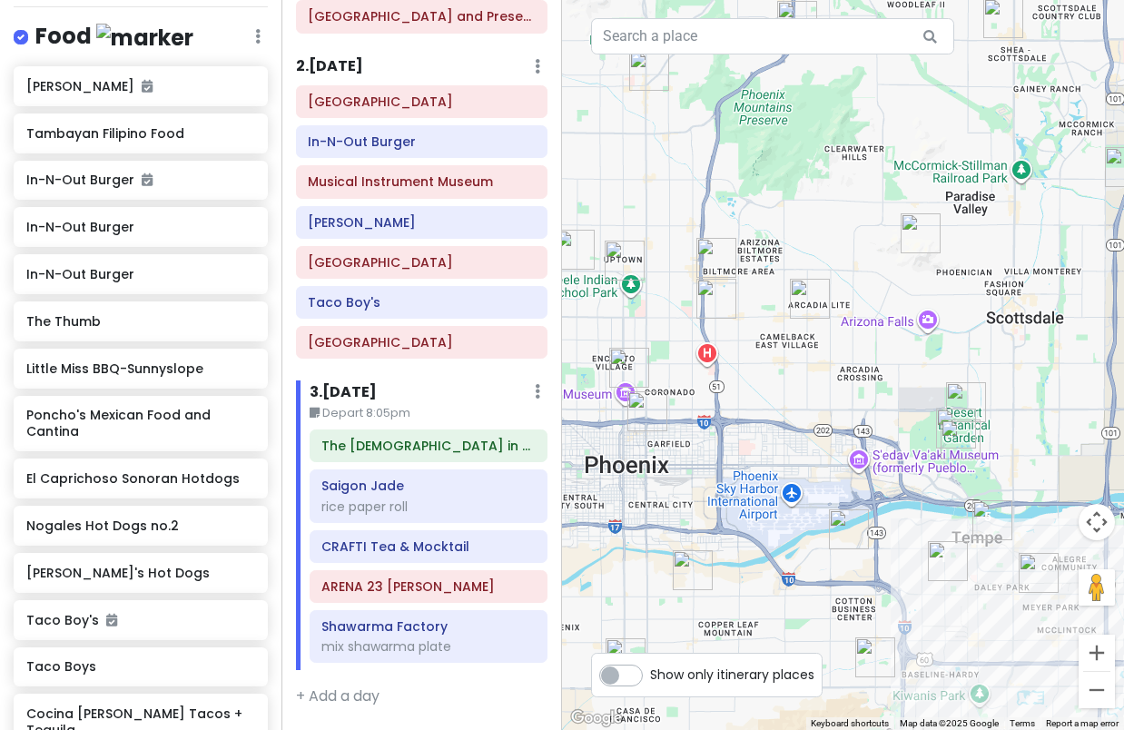
click at [818, 284] on img "Trevor's Liquor" at bounding box center [810, 299] width 40 height 40
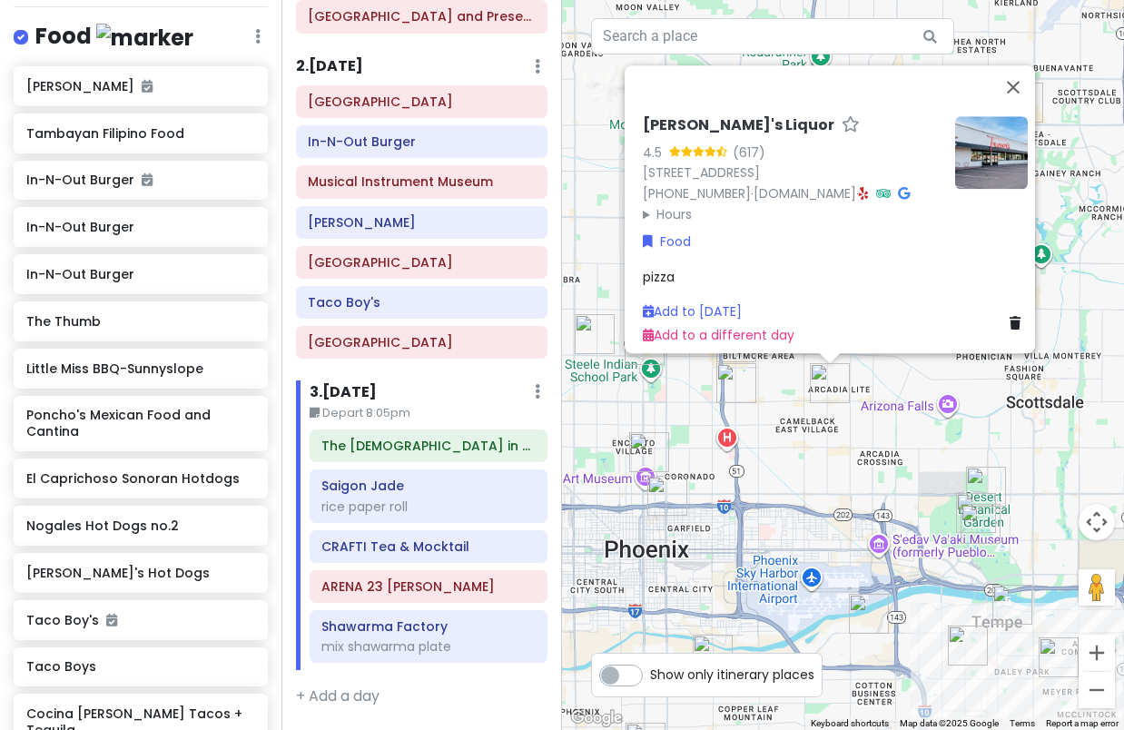
click at [738, 385] on img "Nogales Hot Dogs no.2" at bounding box center [737, 383] width 40 height 40
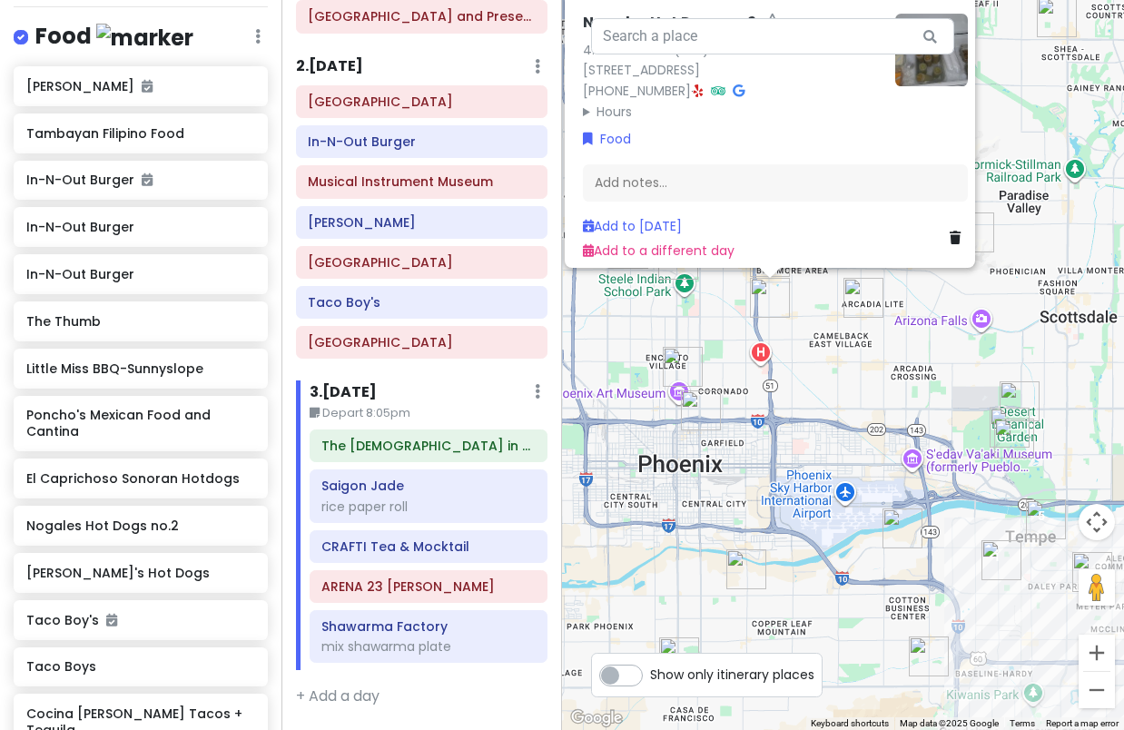
drag, startPoint x: 840, startPoint y: 397, endPoint x: 794, endPoint y: 280, distance: 126.0
click at [794, 281] on div "Nogales Hot Dogs no.2 4.7 (565) · [STREET_ADDRESS] [PHONE_NUMBER] · Hours [DATE…" at bounding box center [843, 365] width 562 height 730
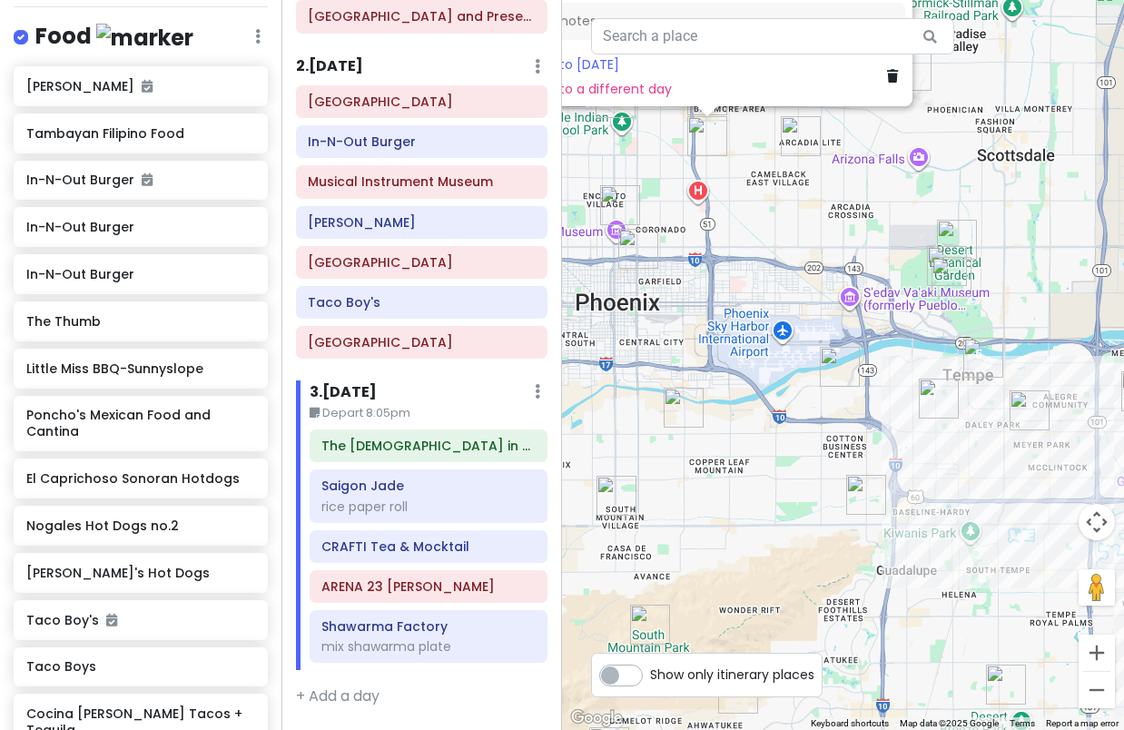
click at [831, 359] on img "Little Miss BBQ-University" at bounding box center [840, 367] width 40 height 40
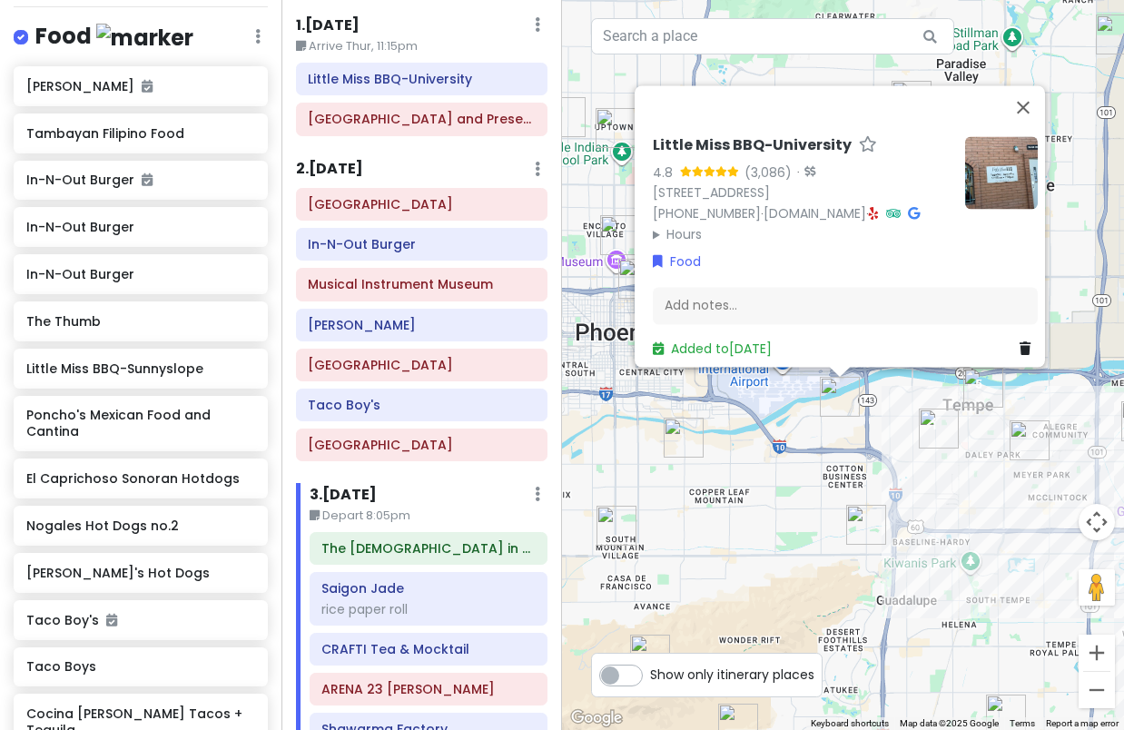
scroll to position [91, 0]
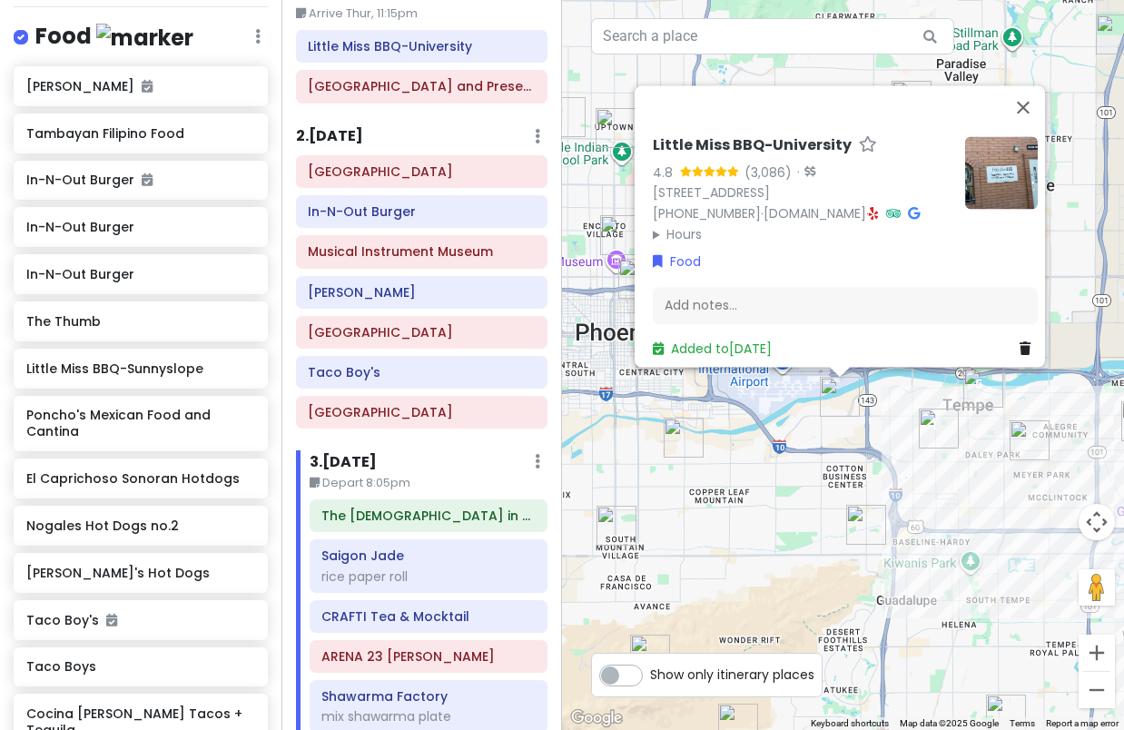
click at [796, 459] on div "Little Miss BBQ-University 4.8 (3,086) · [STREET_ADDRESS] [PHONE_NUMBER] · [DOM…" at bounding box center [843, 365] width 562 height 730
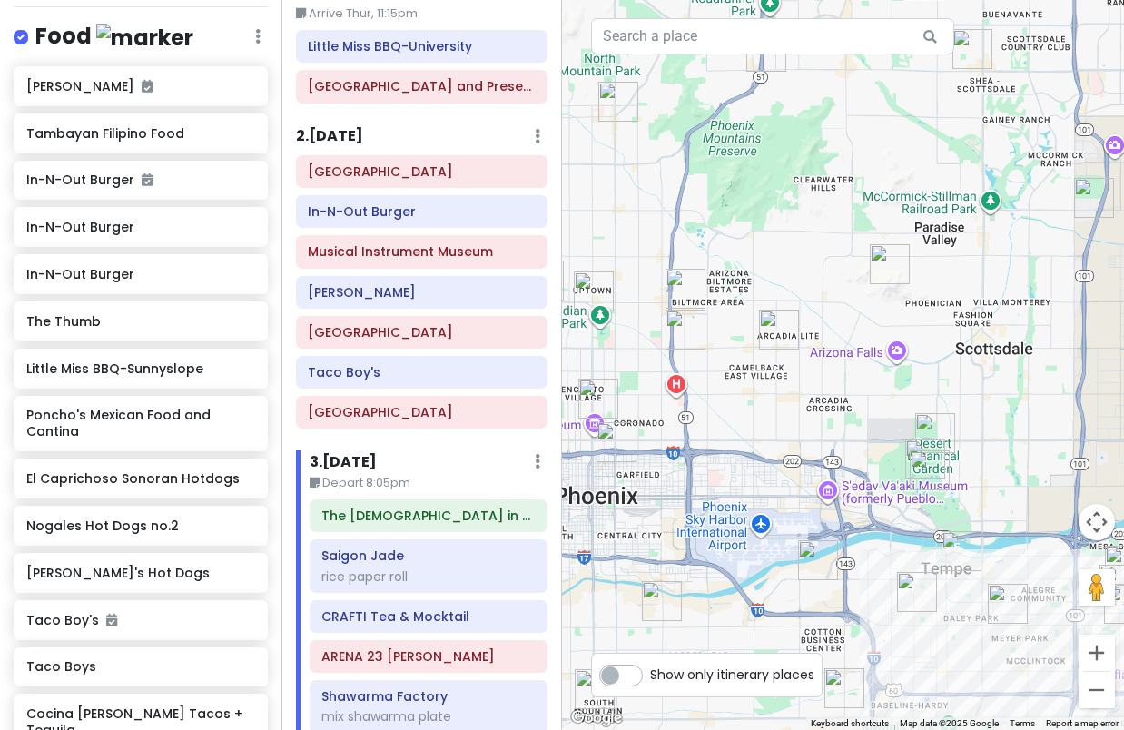
drag, startPoint x: 858, startPoint y: 173, endPoint x: 801, endPoint y: 542, distance: 373.2
click at [802, 541] on div at bounding box center [843, 365] width 562 height 730
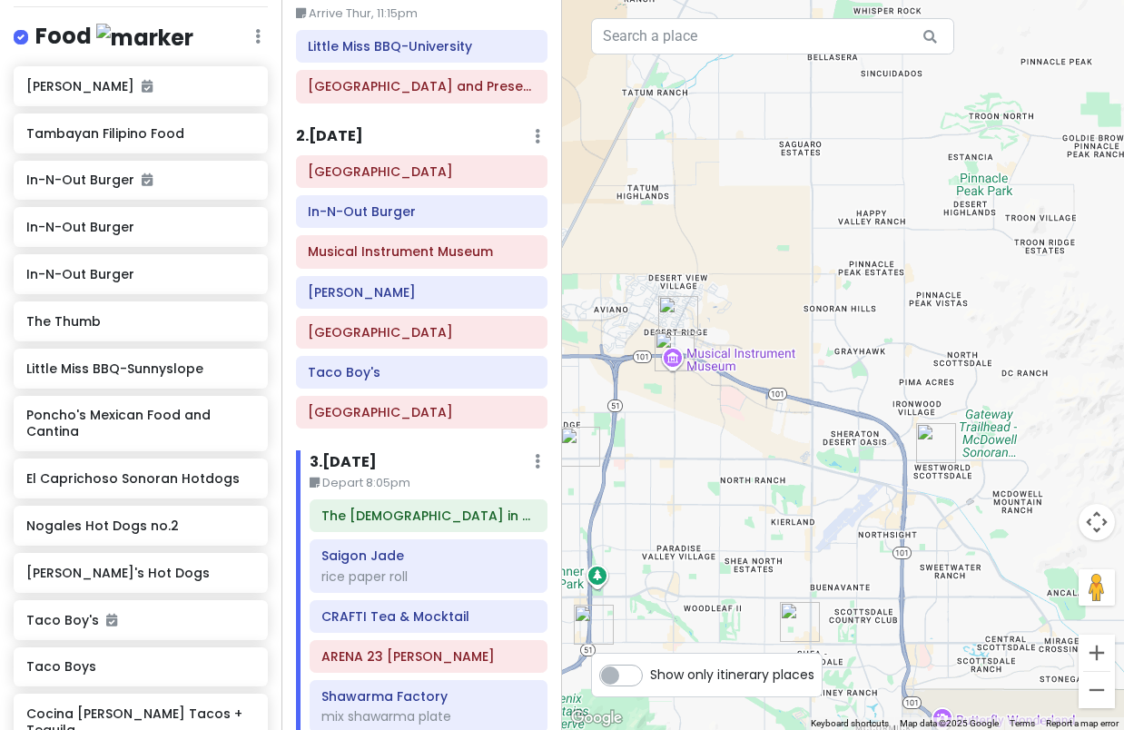
drag, startPoint x: 951, startPoint y: 265, endPoint x: 867, endPoint y: 525, distance: 273.2
click at [867, 525] on div at bounding box center [843, 365] width 562 height 730
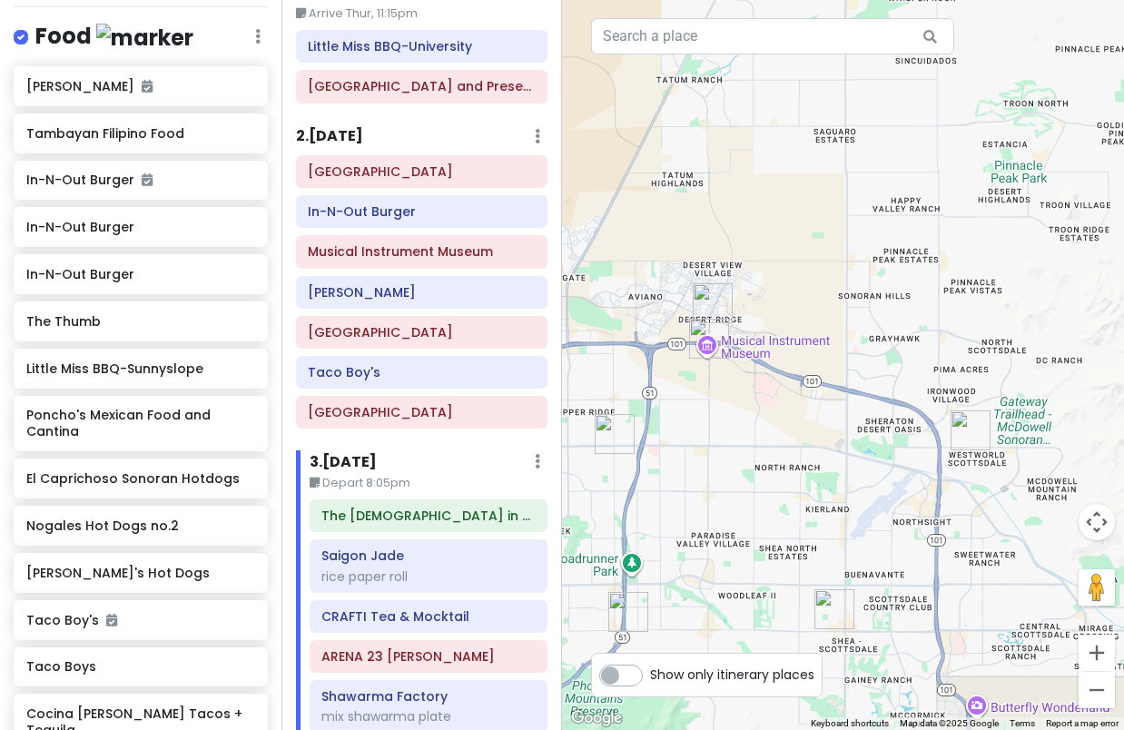
click at [620, 438] on img "Lupita's Hot Dogs" at bounding box center [615, 434] width 40 height 40
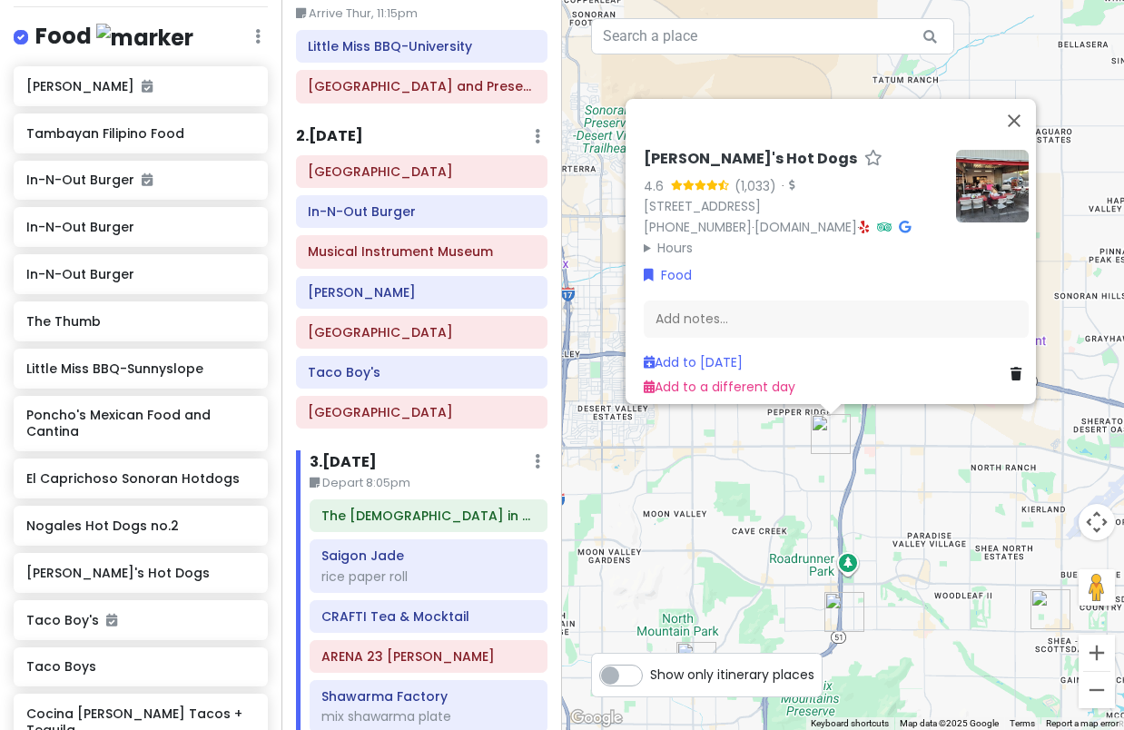
click at [676, 240] on summary "Hours" at bounding box center [793, 248] width 298 height 20
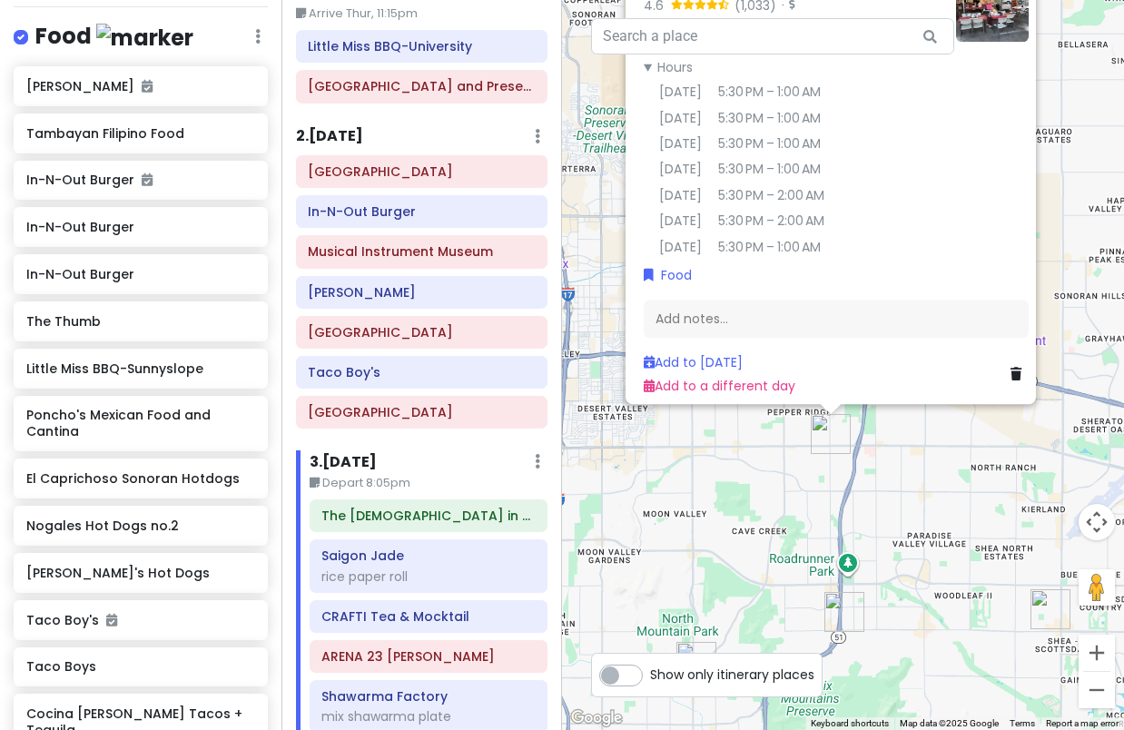
click at [937, 481] on div "[PERSON_NAME]'s Hot Dogs 4.6 (1,033) · [STREET_ADDRESS] [PHONE_NUMBER] · [DOMAI…" at bounding box center [843, 365] width 562 height 730
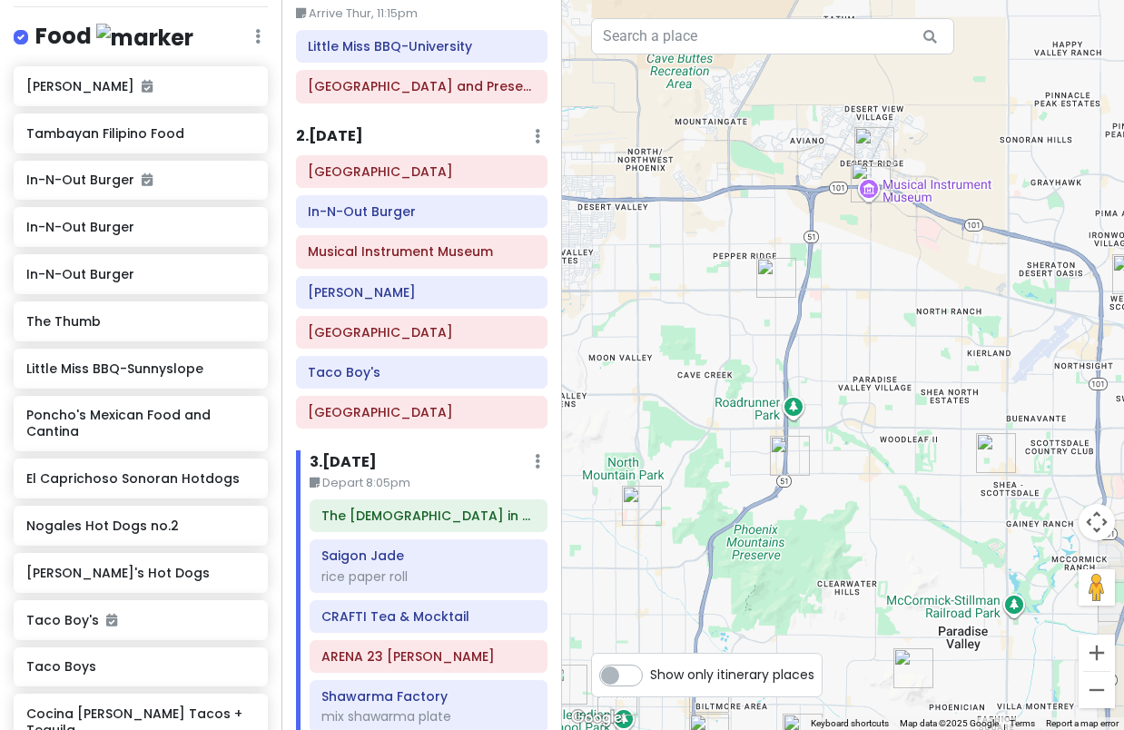
drag, startPoint x: 926, startPoint y: 459, endPoint x: 847, endPoint y: 274, distance: 200.6
click at [858, 282] on div at bounding box center [843, 365] width 562 height 730
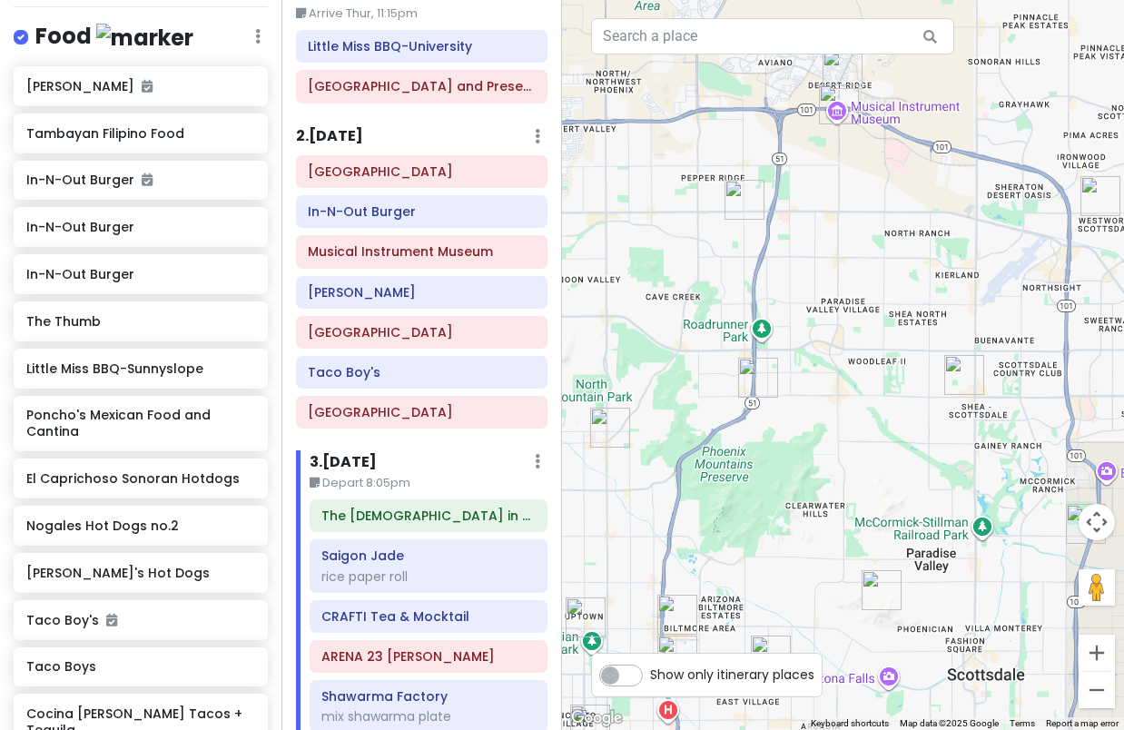
drag, startPoint x: 827, startPoint y: 463, endPoint x: 857, endPoint y: 239, distance: 226.5
click at [857, 239] on div at bounding box center [843, 365] width 562 height 730
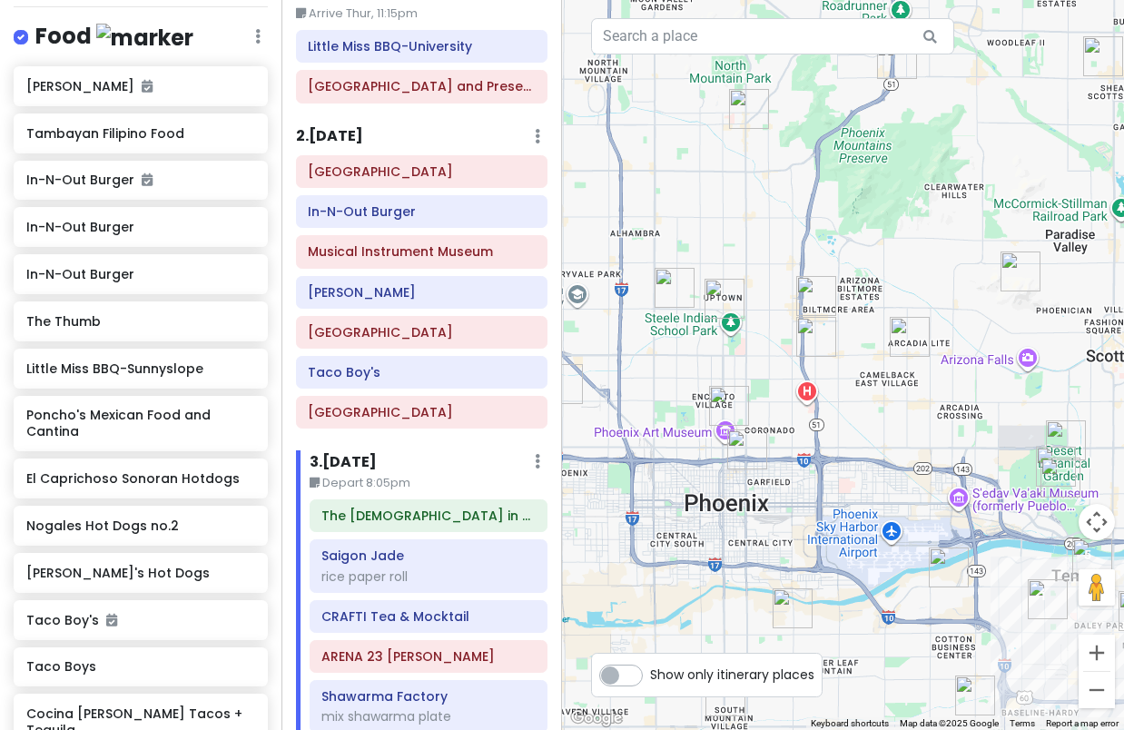
drag, startPoint x: 755, startPoint y: 226, endPoint x: 830, endPoint y: 455, distance: 241.0
click at [830, 455] on div at bounding box center [843, 365] width 562 height 730
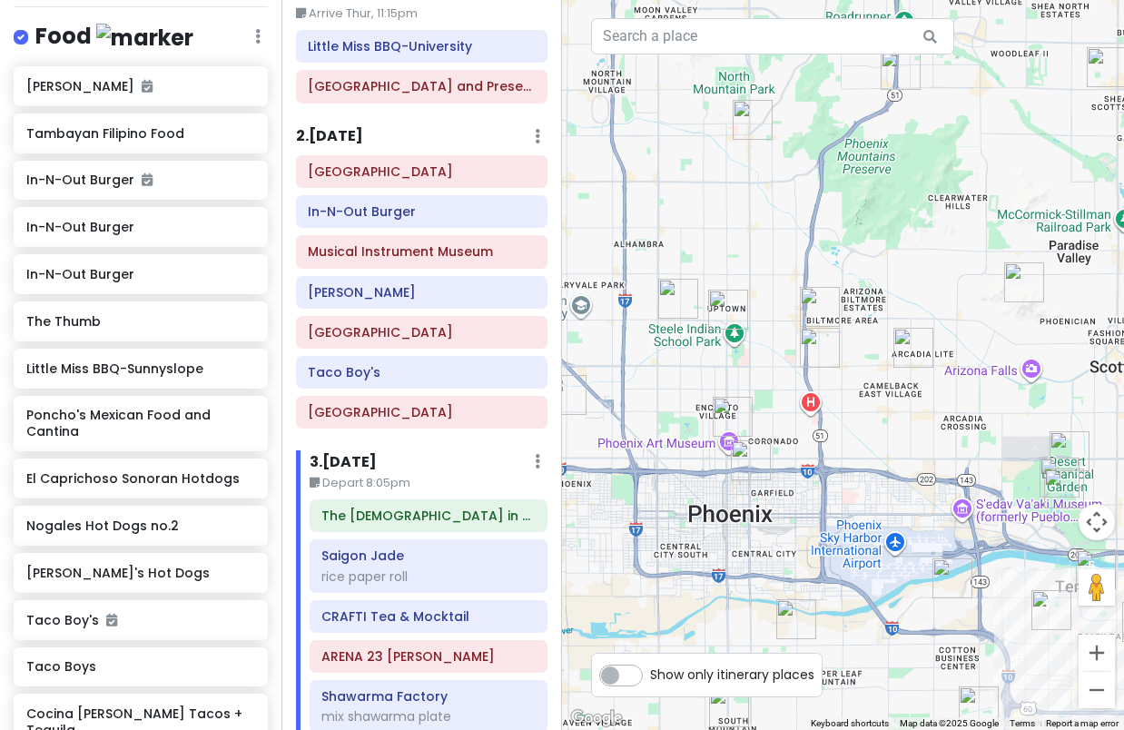
click at [811, 301] on img "In-N-Out Burger" at bounding box center [820, 307] width 40 height 40
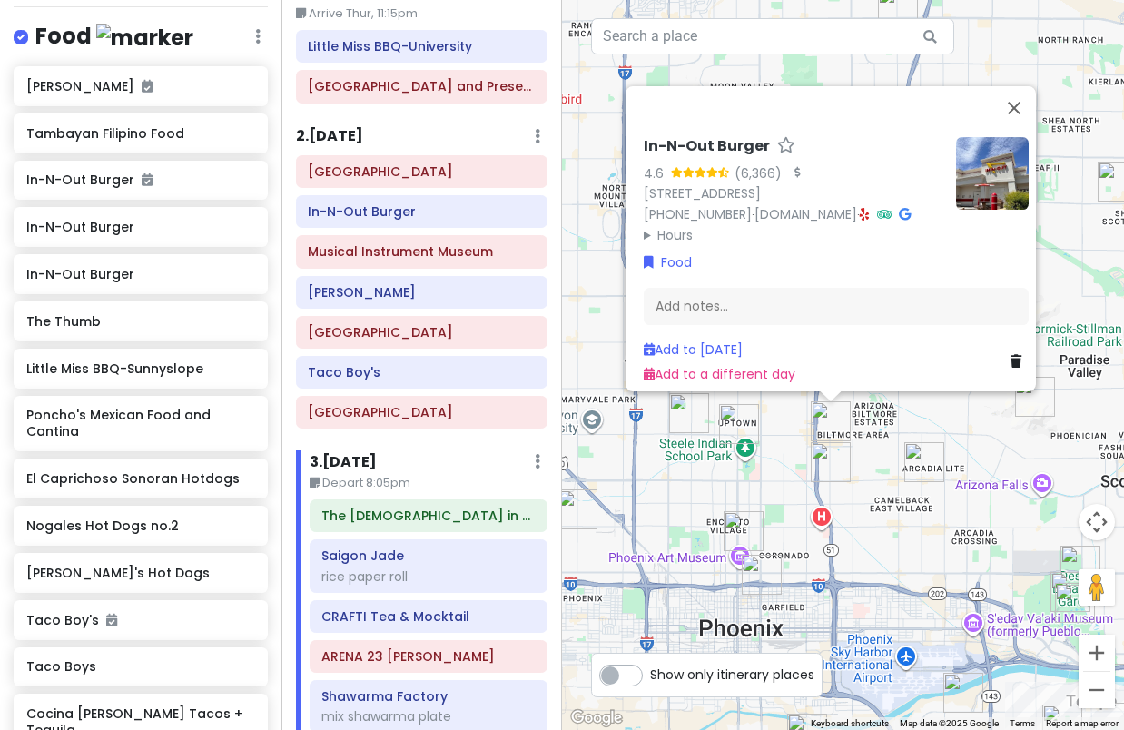
click at [746, 414] on img "JL Patisserie" at bounding box center [739, 424] width 40 height 40
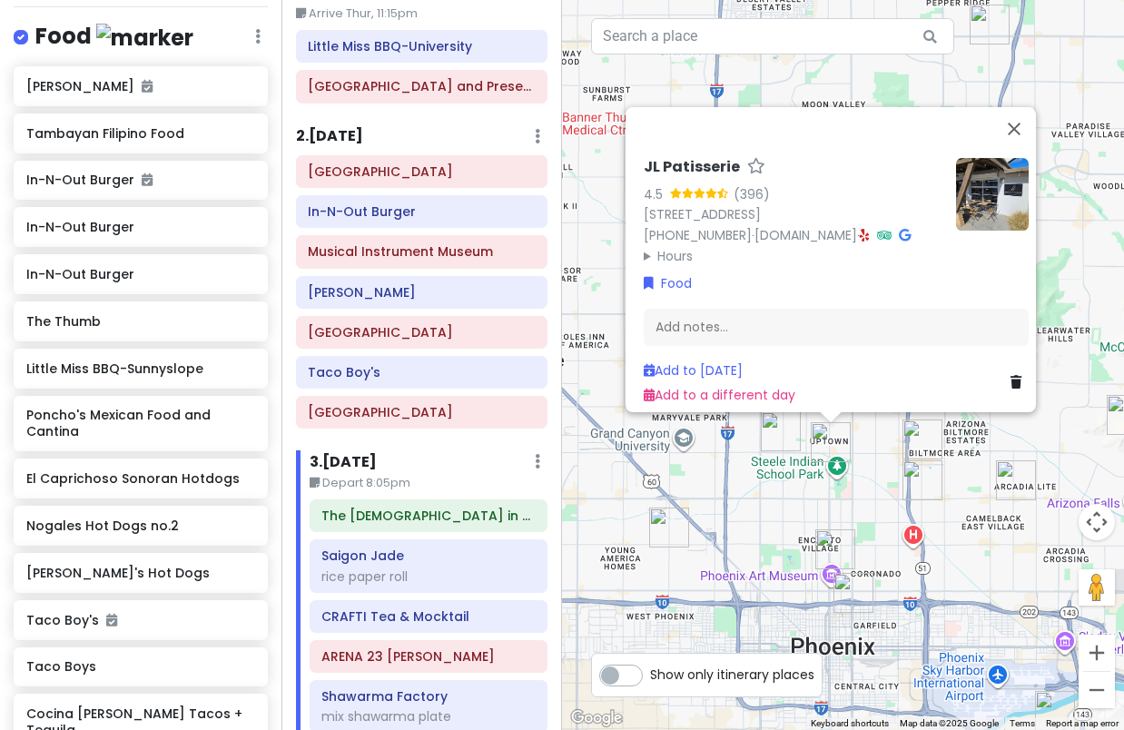
click at [759, 445] on div "JL Patisserie 4.5 (396) [STREET_ADDRESS] [PHONE_NUMBER] · [DOMAIN_NAME] · Hours…" at bounding box center [843, 365] width 562 height 730
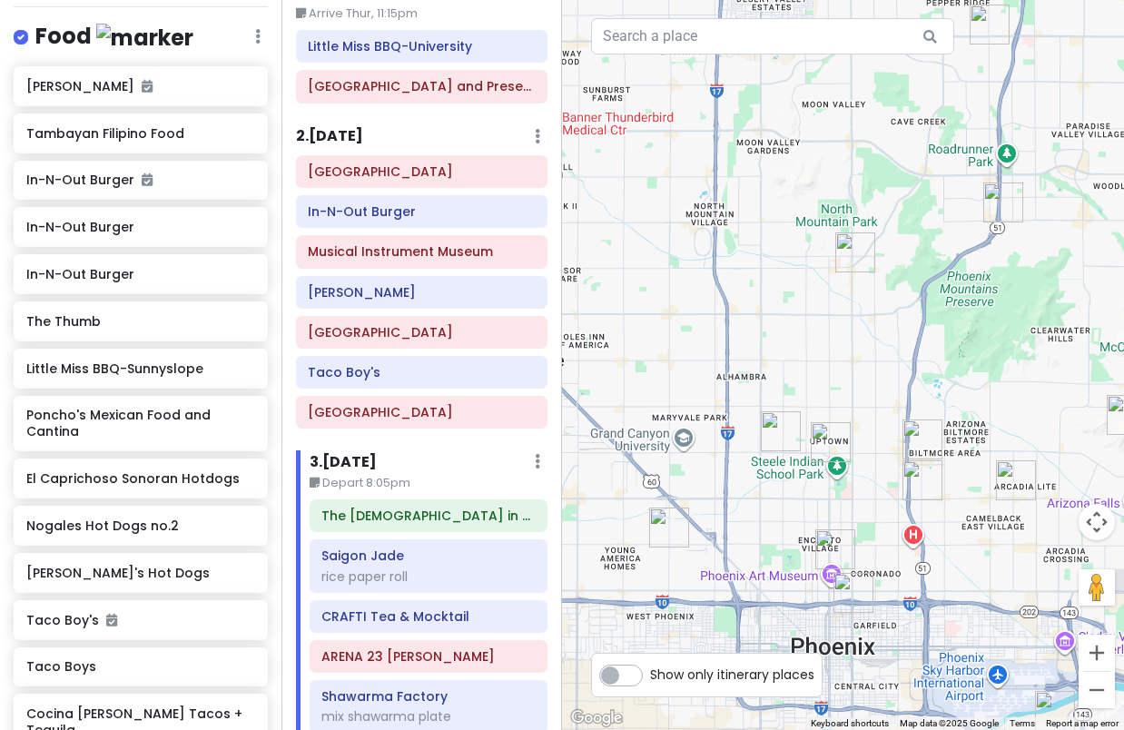
click at [788, 430] on img "Tambayan Filipino Food" at bounding box center [781, 431] width 40 height 40
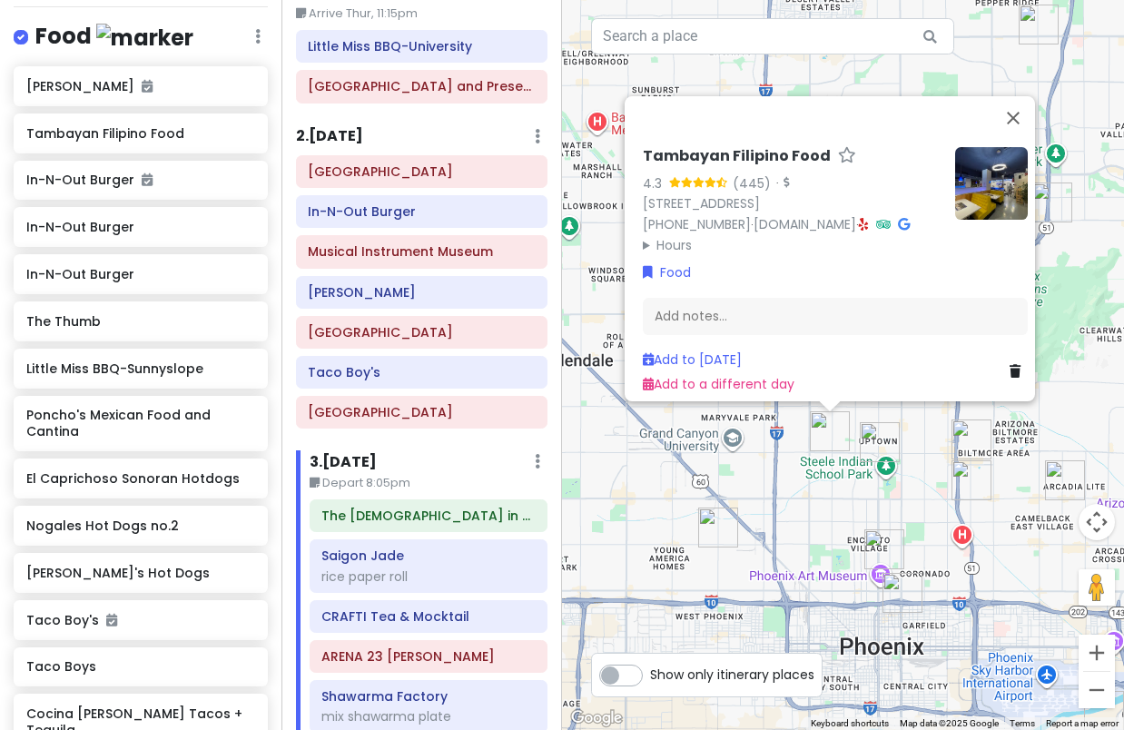
click at [1054, 479] on img "Trevor's Liquor" at bounding box center [1065, 481] width 40 height 40
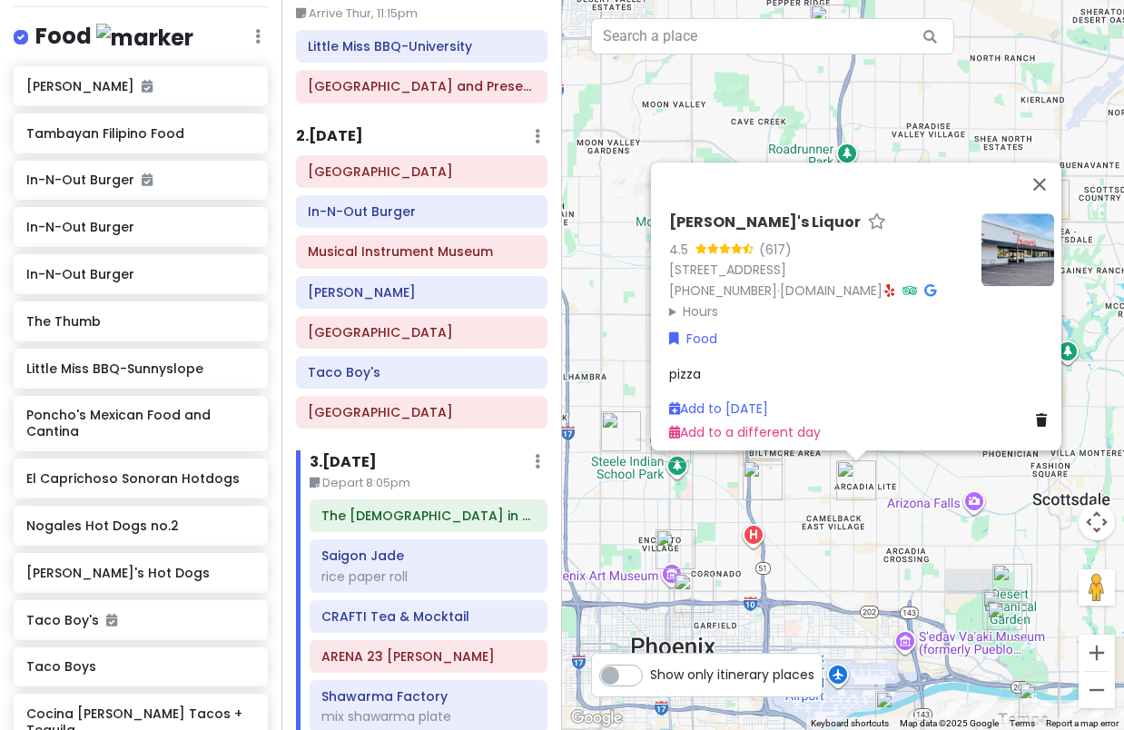
click at [755, 474] on img "Nogales Hot Dogs no.2" at bounding box center [763, 481] width 40 height 40
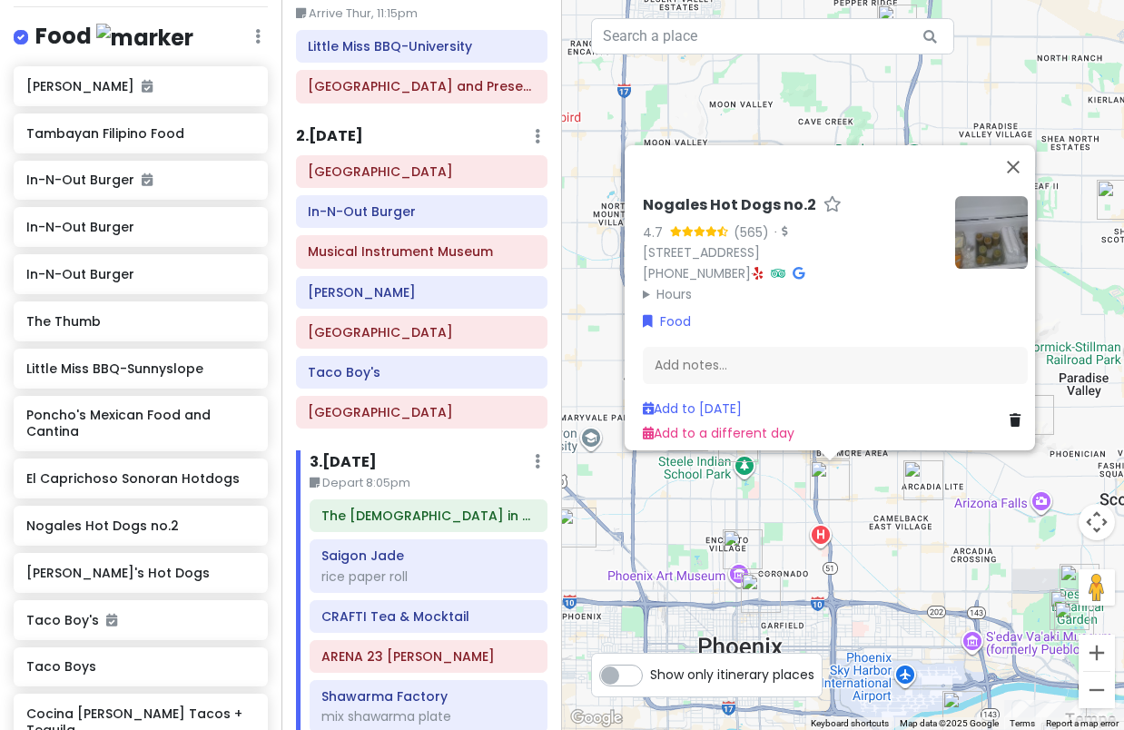
click at [754, 267] on icon at bounding box center [759, 273] width 10 height 13
click at [857, 510] on div "Nogales Hot Dogs no.2 4.7 (565) · [STREET_ADDRESS] [PHONE_NUMBER] · Hours [DATE…" at bounding box center [843, 365] width 562 height 730
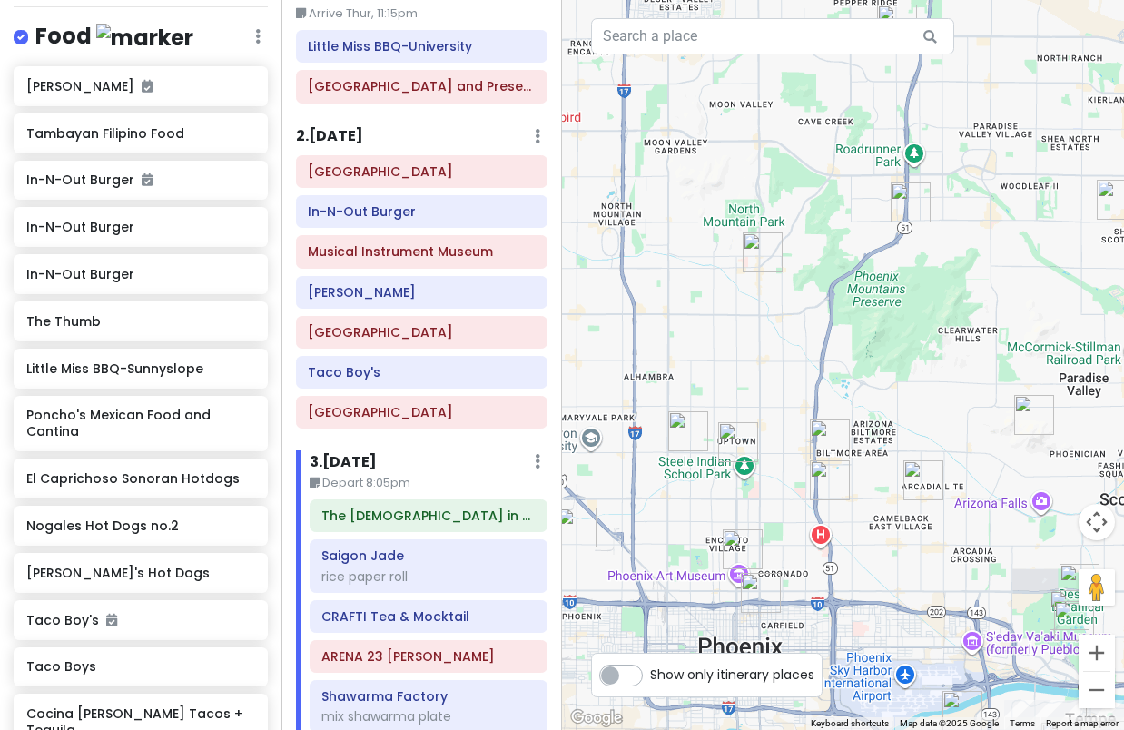
click at [833, 489] on img "Nogales Hot Dogs no.2" at bounding box center [830, 481] width 40 height 40
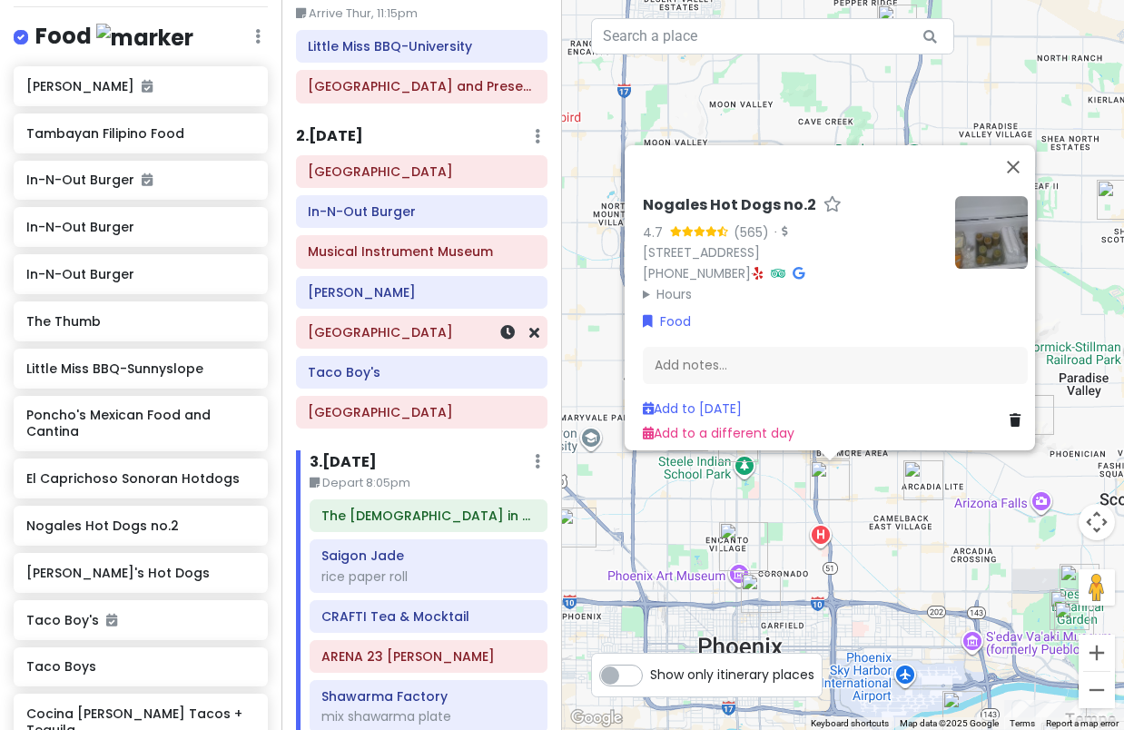
click at [412, 339] on h6 "[GEOGRAPHIC_DATA]" at bounding box center [421, 332] width 227 height 16
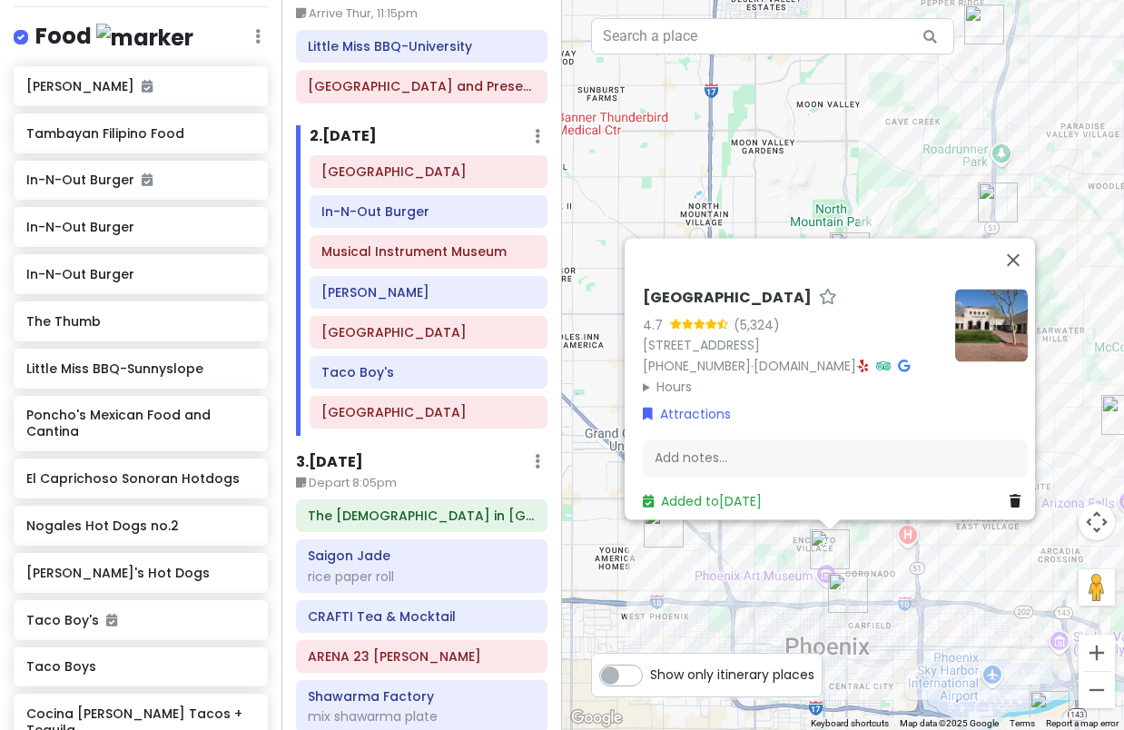
click at [975, 589] on div "[GEOGRAPHIC_DATA] 4.7 (5,324) [STREET_ADDRESS] [PHONE_NUMBER] · [DOMAIN_NAME] ·…" at bounding box center [843, 365] width 562 height 730
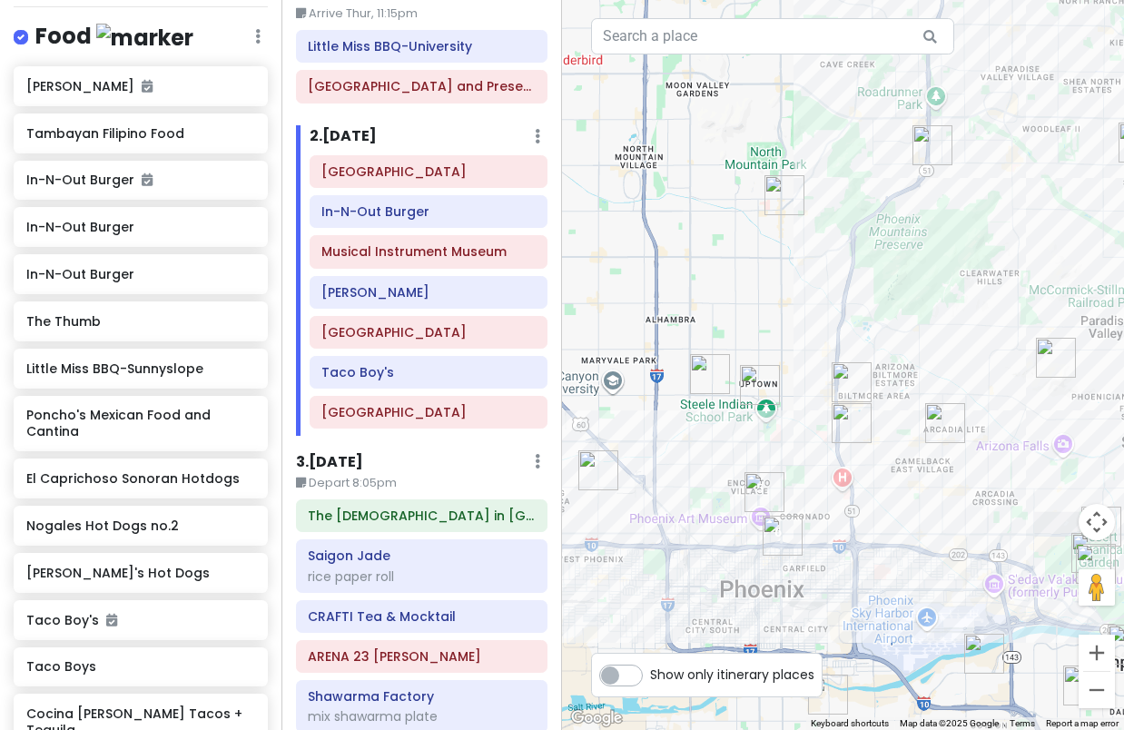
drag, startPoint x: 907, startPoint y: 528, endPoint x: 850, endPoint y: 494, distance: 66.4
click at [850, 494] on div at bounding box center [843, 365] width 562 height 730
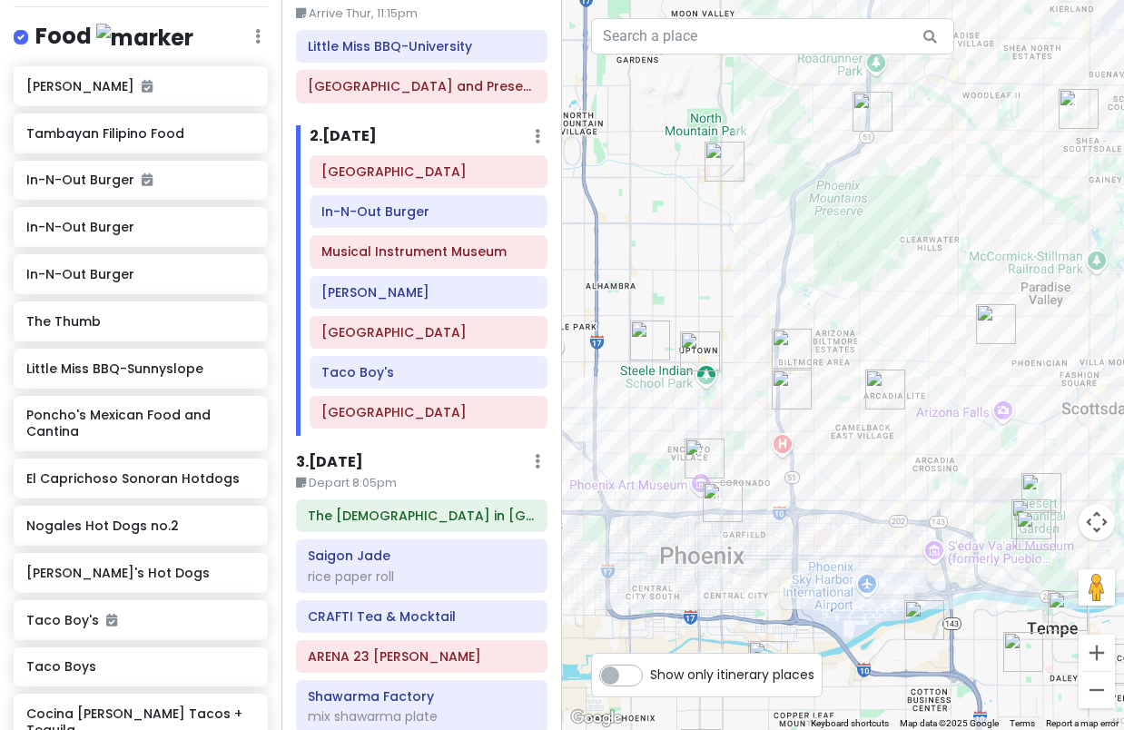
click at [711, 451] on img "Heard Museum" at bounding box center [705, 459] width 40 height 40
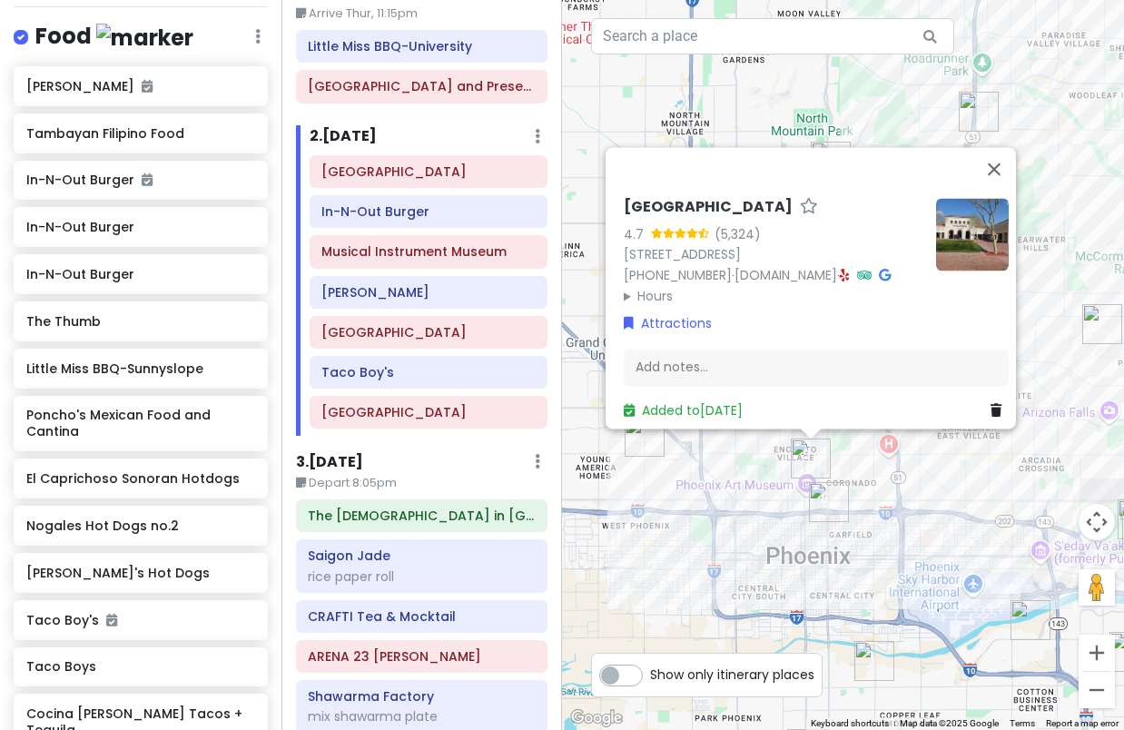
drag, startPoint x: 1014, startPoint y: 495, endPoint x: 980, endPoint y: 495, distance: 33.6
click at [980, 495] on div "[GEOGRAPHIC_DATA] 4.7 (5,324) [STREET_ADDRESS] [PHONE_NUMBER] · [DOMAIN_NAME] ·…" at bounding box center [843, 365] width 562 height 730
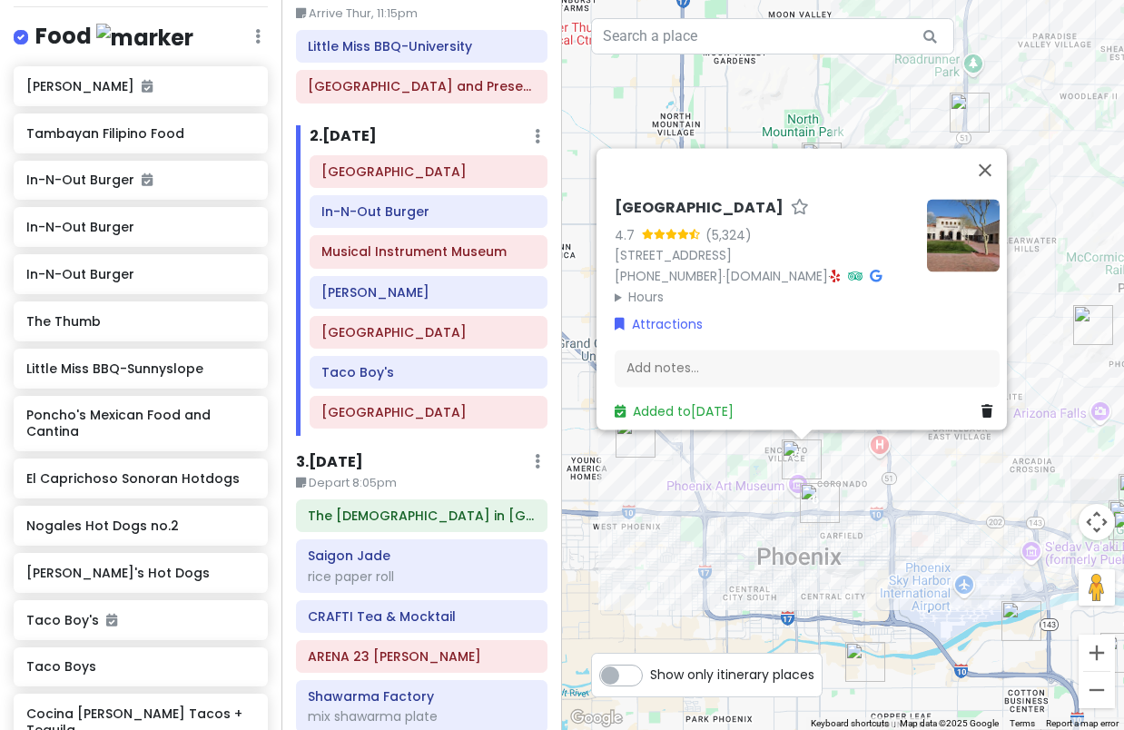
click at [936, 505] on div "[GEOGRAPHIC_DATA] 4.7 (5,324) [STREET_ADDRESS] [PHONE_NUMBER] · [DOMAIN_NAME] ·…" at bounding box center [843, 365] width 562 height 730
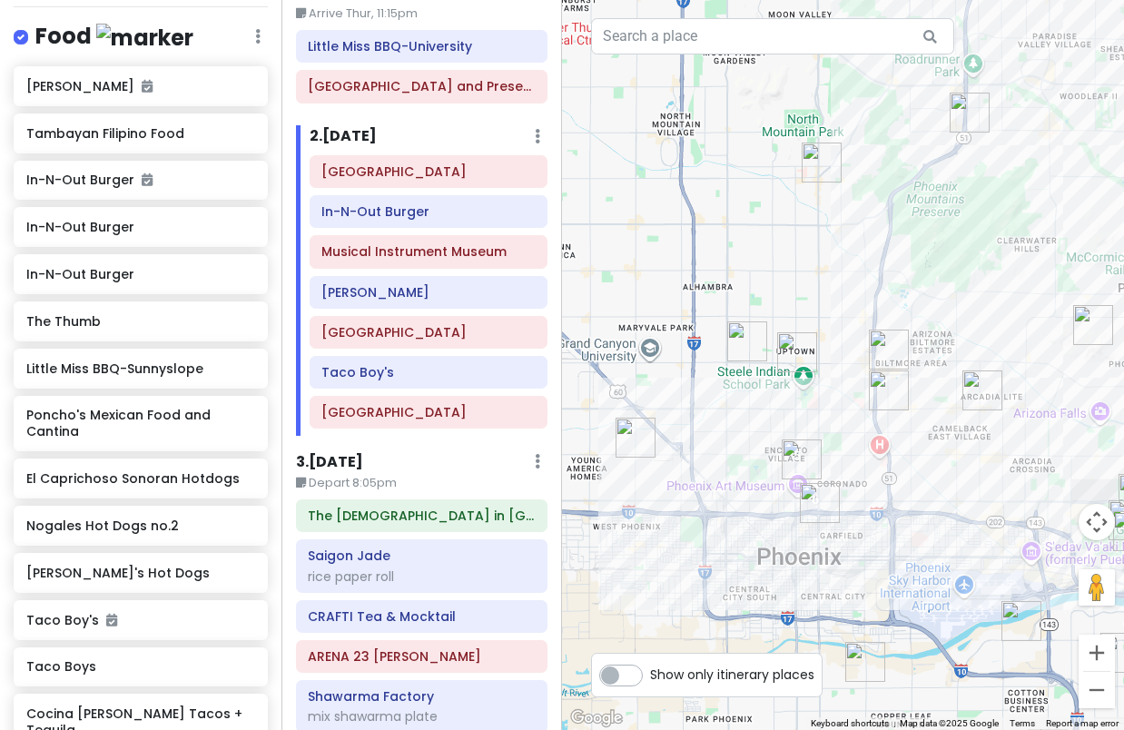
click at [884, 350] on img "In-N-Out Burger" at bounding box center [889, 350] width 40 height 40
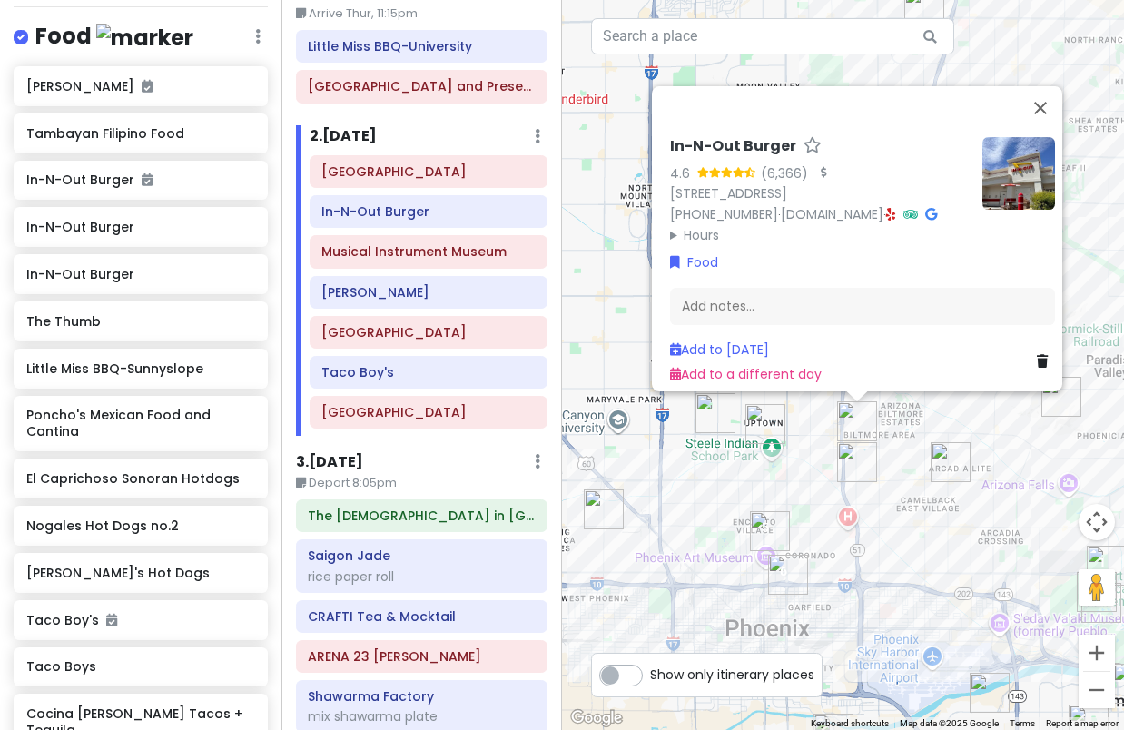
click at [856, 466] on img "Nogales Hot Dogs no.2" at bounding box center [857, 462] width 40 height 40
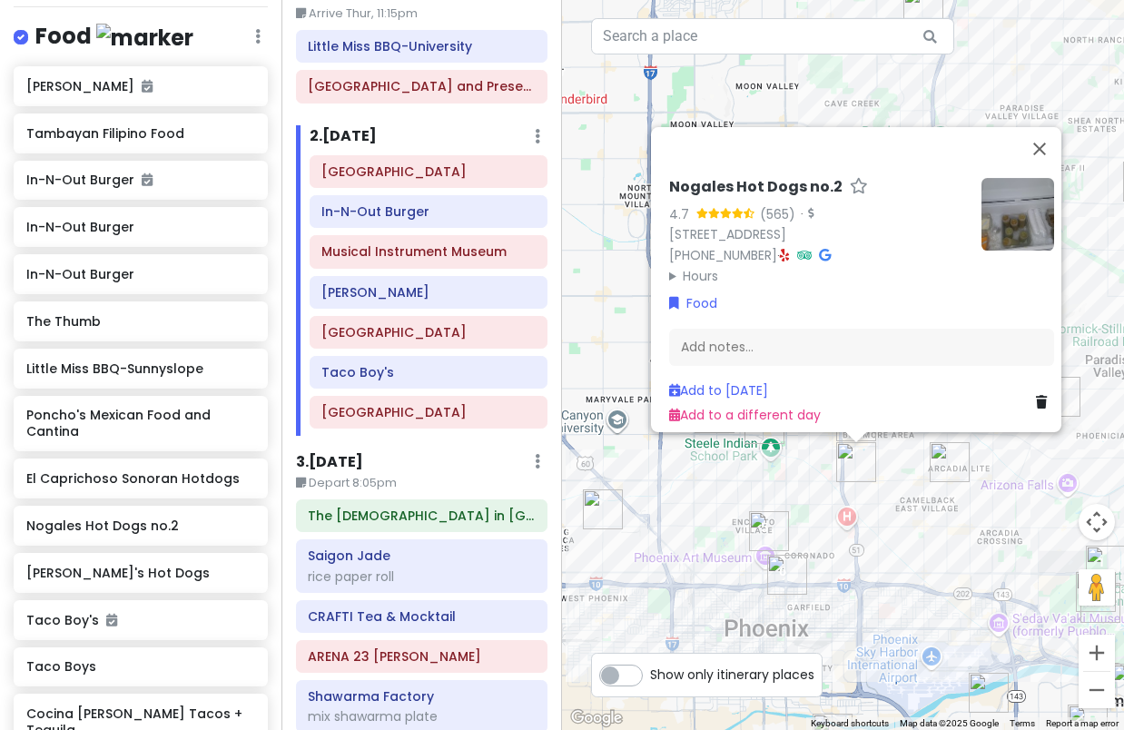
click at [921, 527] on div "Nogales Hot Dogs no.2 4.7 (565) · [STREET_ADDRESS] [PHONE_NUMBER] · Hours [DATE…" at bounding box center [843, 365] width 562 height 730
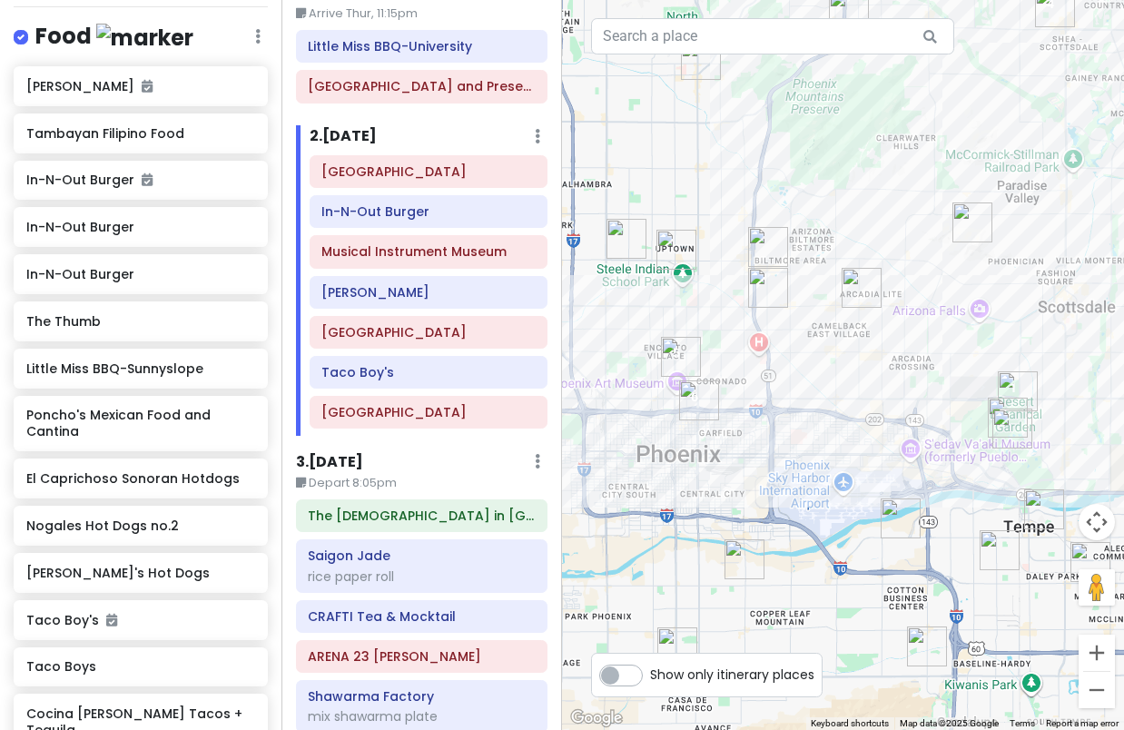
drag, startPoint x: 917, startPoint y: 489, endPoint x: 847, endPoint y: 311, distance: 191.3
click at [847, 311] on div at bounding box center [843, 365] width 562 height 730
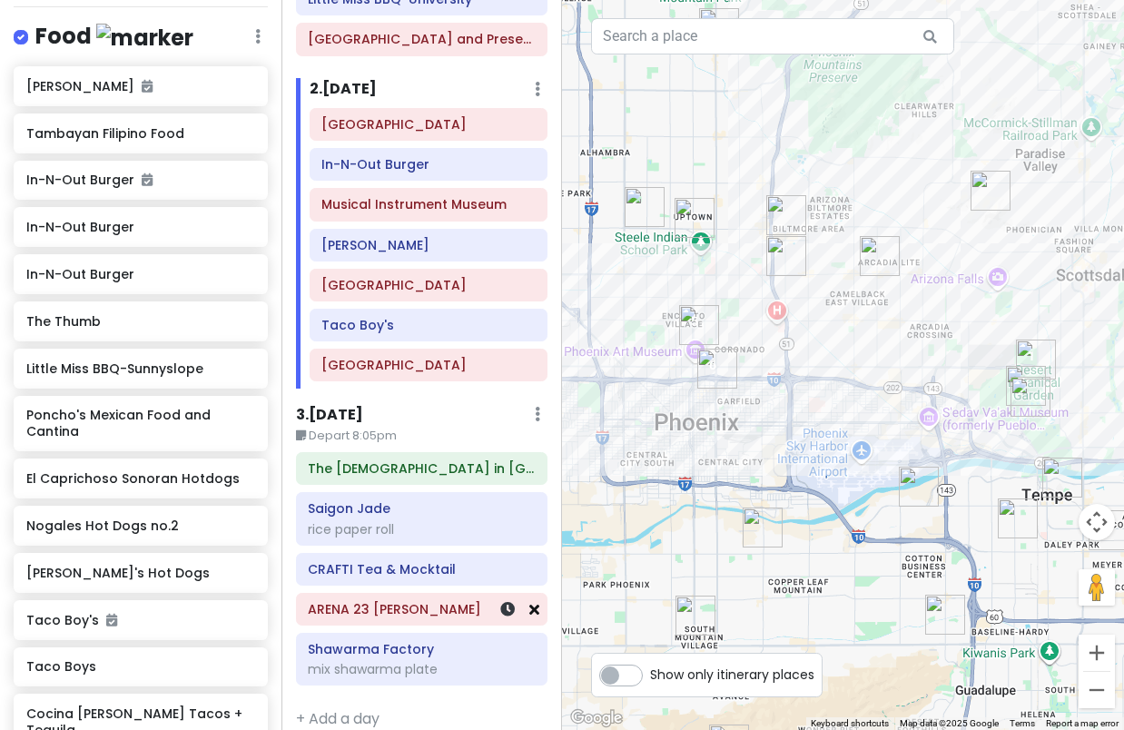
scroll to position [161, 0]
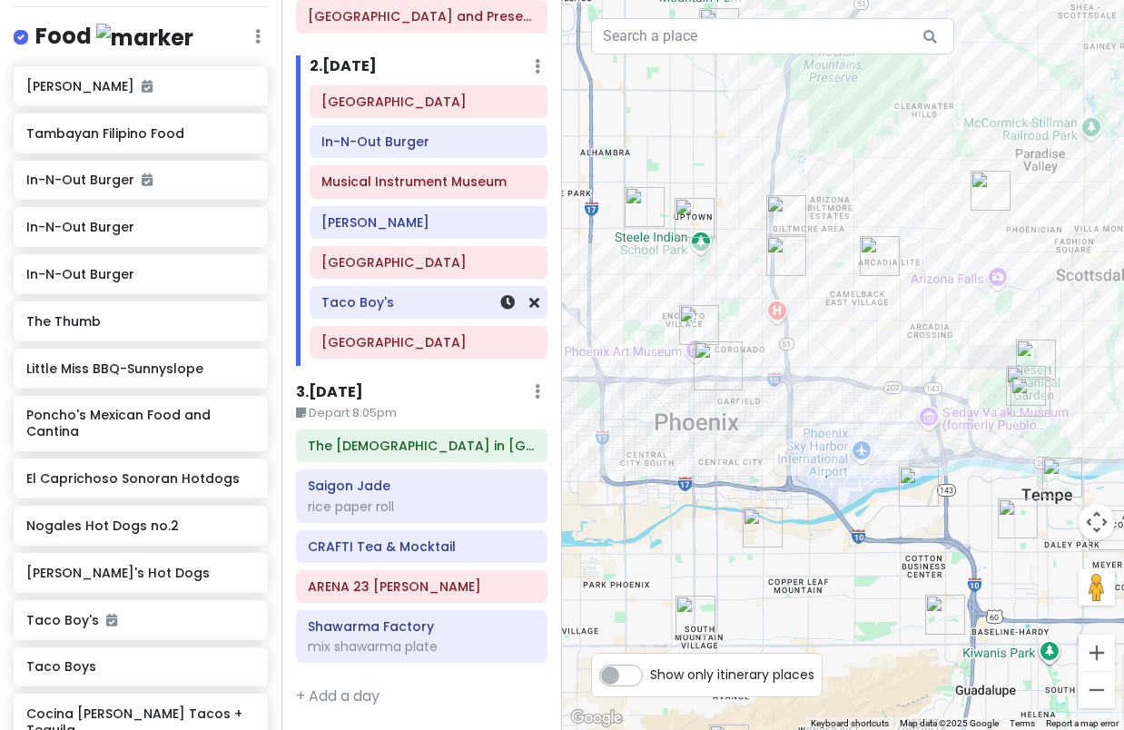
click at [394, 302] on h6 "Taco Boy's" at bounding box center [428, 302] width 213 height 16
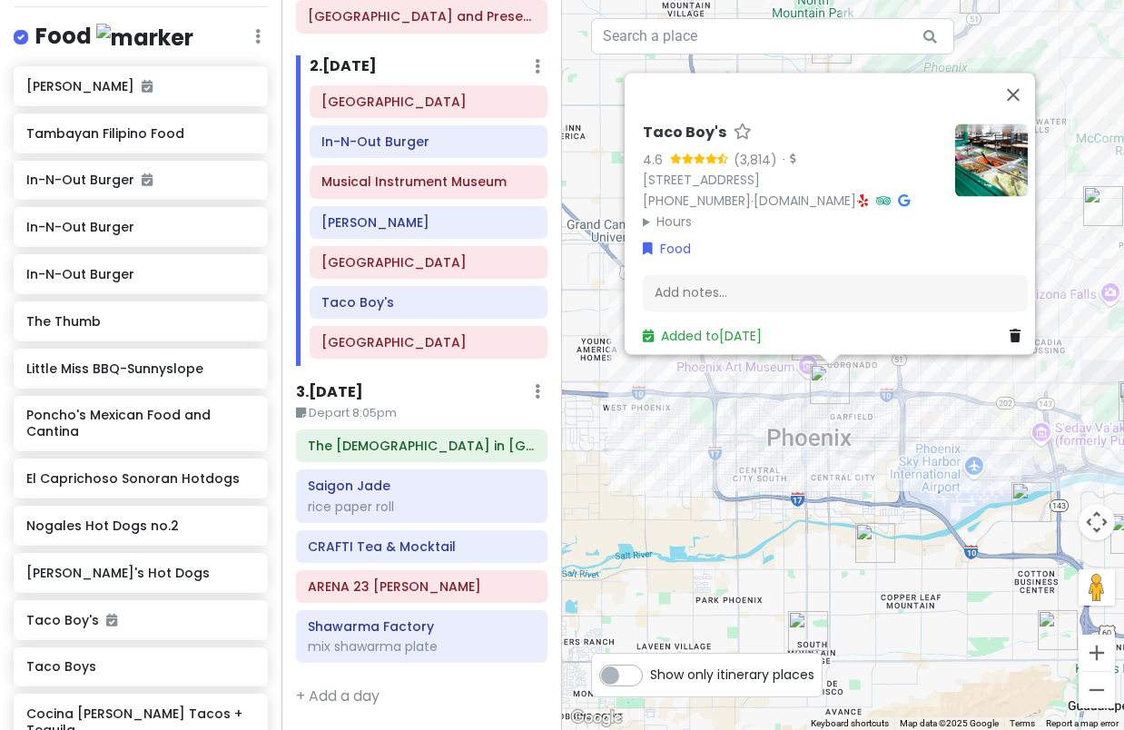
click at [928, 414] on div "Taco Boy's 4.6 (3,814) · [STREET_ADDRESS] [PHONE_NUMBER] · [DOMAIN_NAME] · Hour…" at bounding box center [843, 365] width 562 height 730
click at [919, 382] on div "Taco Boy's 4.6 (3,814) · [STREET_ADDRESS] [PHONE_NUMBER] · [DOMAIN_NAME] · Hour…" at bounding box center [843, 365] width 562 height 730
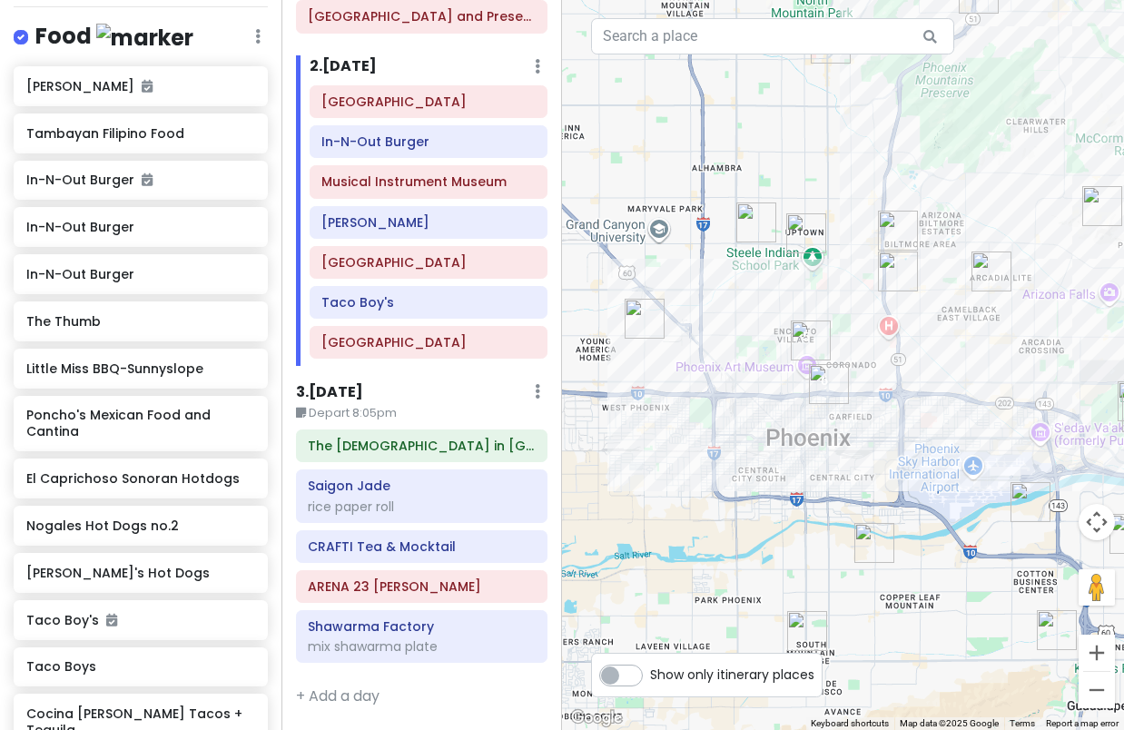
click at [893, 264] on img "Nogales Hot Dogs no.2" at bounding box center [898, 272] width 40 height 40
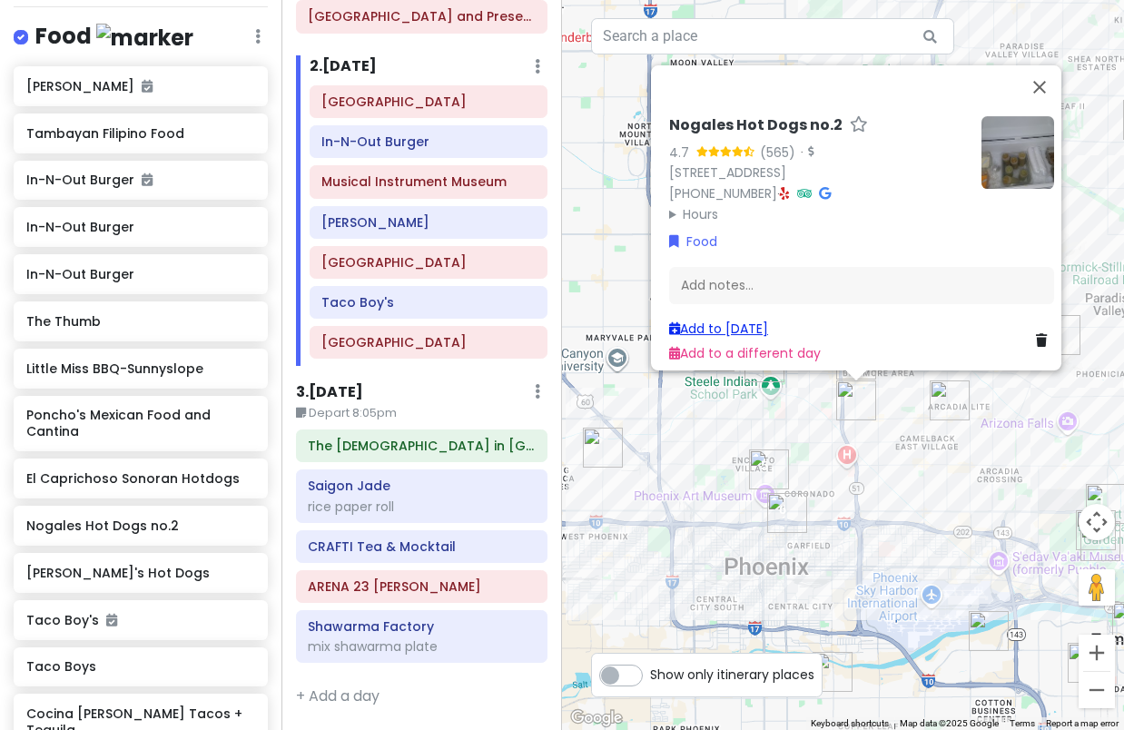
click at [731, 321] on link "Add to [DATE]" at bounding box center [718, 329] width 99 height 18
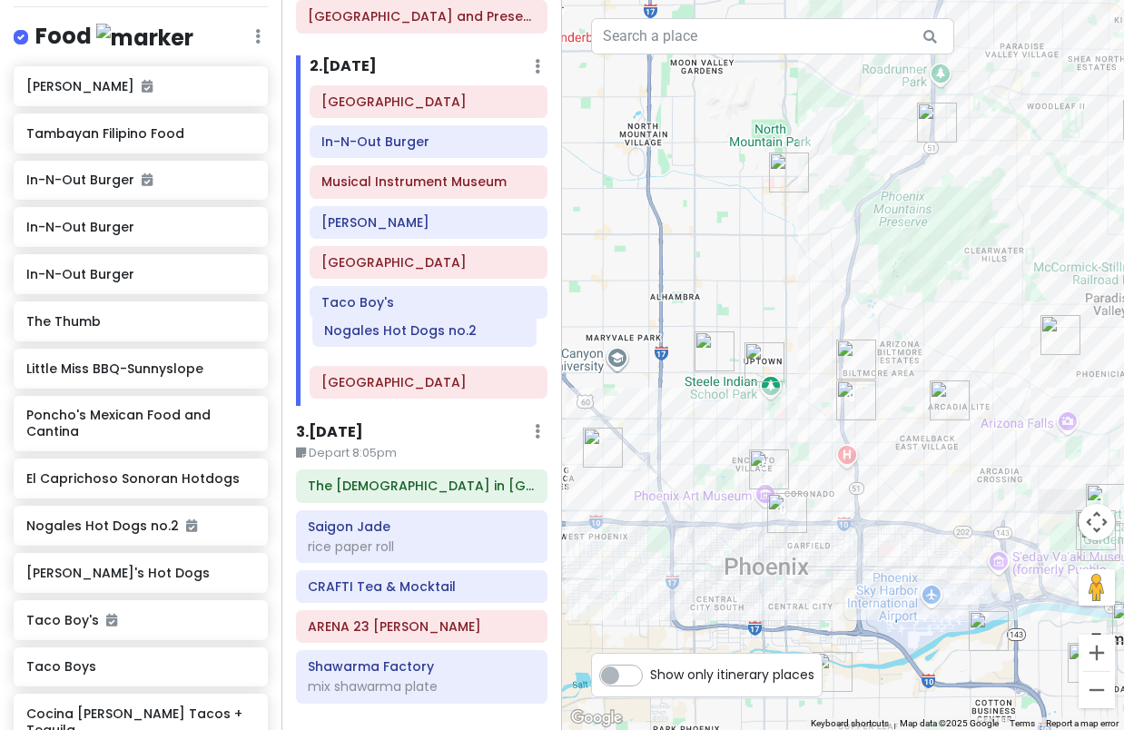
drag, startPoint x: 362, startPoint y: 380, endPoint x: 365, endPoint y: 328, distance: 51.8
click at [365, 328] on div "Desert Botanical Garden In-N-Out Burger Musical Instrument Museum Allora Gelato…" at bounding box center [429, 245] width 266 height 321
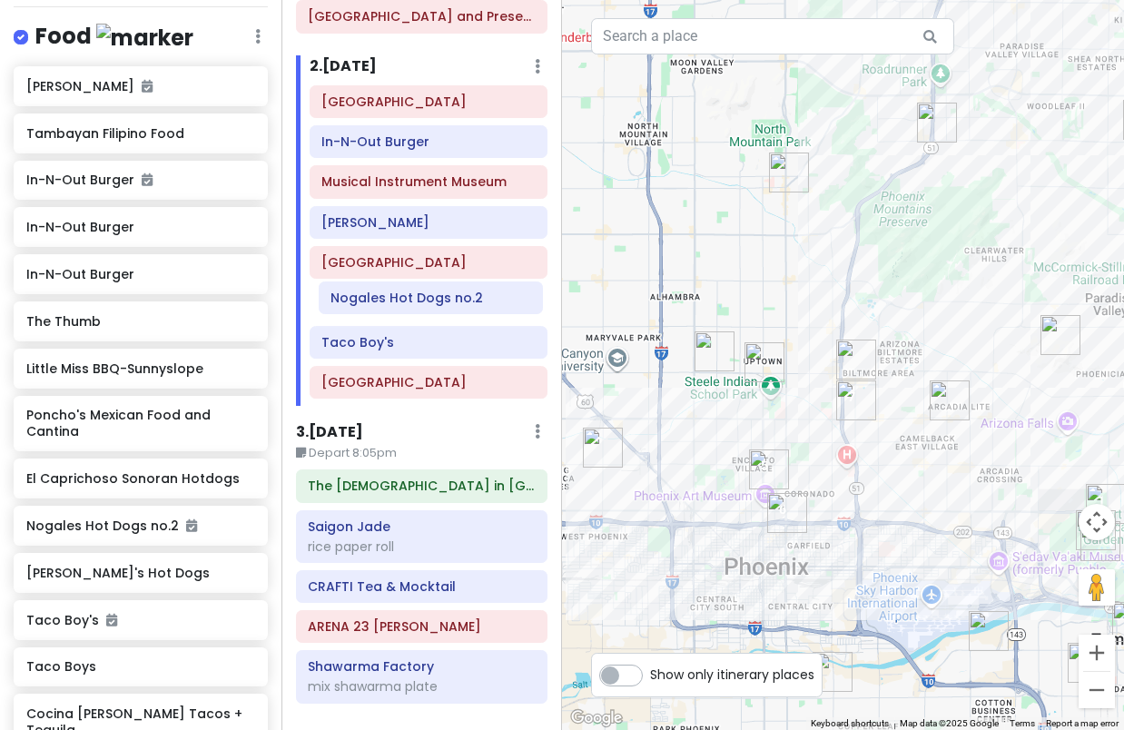
drag, startPoint x: 359, startPoint y: 346, endPoint x: 368, endPoint y: 302, distance: 45.4
click at [368, 302] on div "Desert Botanical Garden In-N-Out Burger Musical Instrument Museum Allora Gelato…" at bounding box center [429, 245] width 266 height 321
click at [851, 401] on img "Nogales Hot Dogs no.2" at bounding box center [857, 401] width 40 height 40
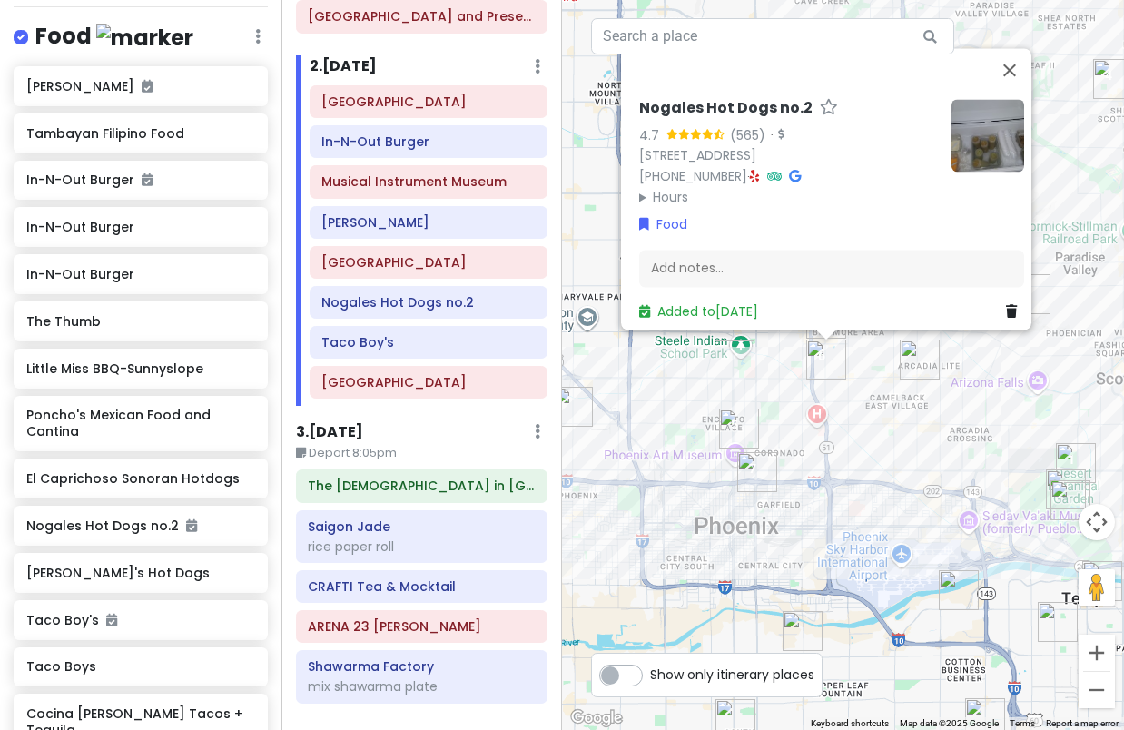
drag, startPoint x: 909, startPoint y: 500, endPoint x: 879, endPoint y: 455, distance: 53.7
click at [879, 455] on div "Nogales Hot Dogs no.2 4.7 (565) · [STREET_ADDRESS] [PHONE_NUMBER] · Hours [DATE…" at bounding box center [843, 365] width 562 height 730
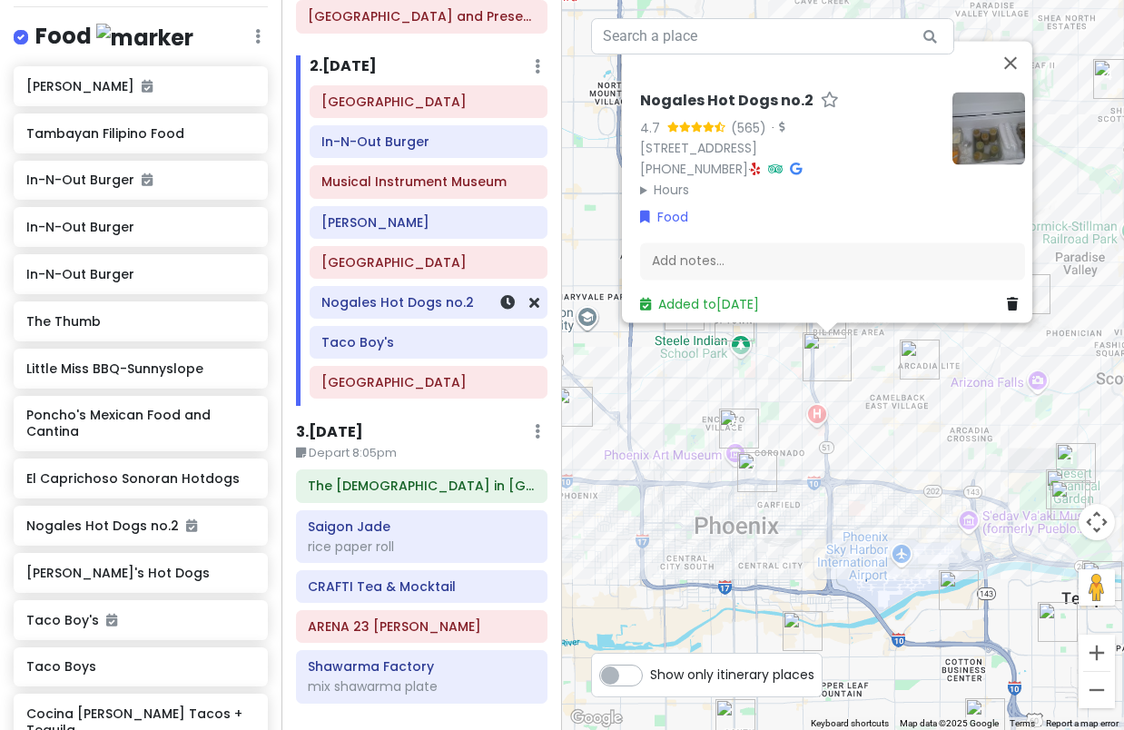
click at [434, 305] on h6 "Nogales Hot Dogs no.2" at bounding box center [428, 302] width 213 height 16
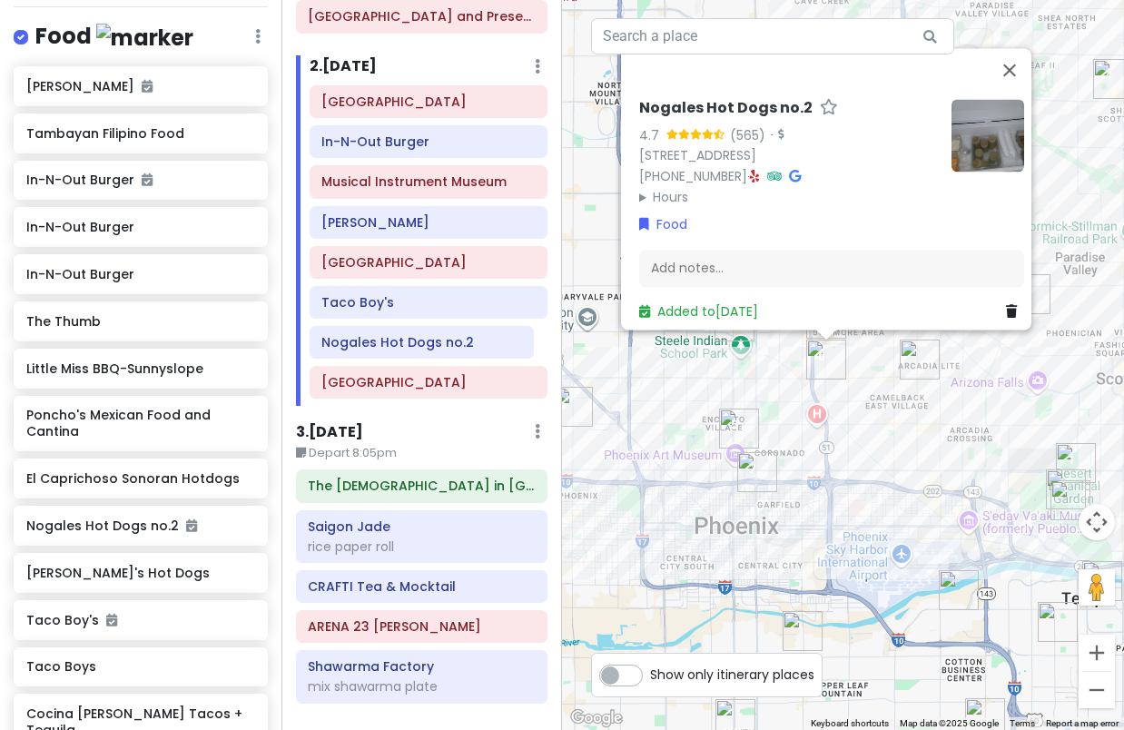
drag, startPoint x: 434, startPoint y: 305, endPoint x: 434, endPoint y: 345, distance: 40.0
click at [434, 345] on div "Desert Botanical Garden In-N-Out Burger Musical Instrument Museum Allora Gelato…" at bounding box center [429, 245] width 266 height 321
click at [736, 426] on img "Heard Museum" at bounding box center [739, 429] width 40 height 40
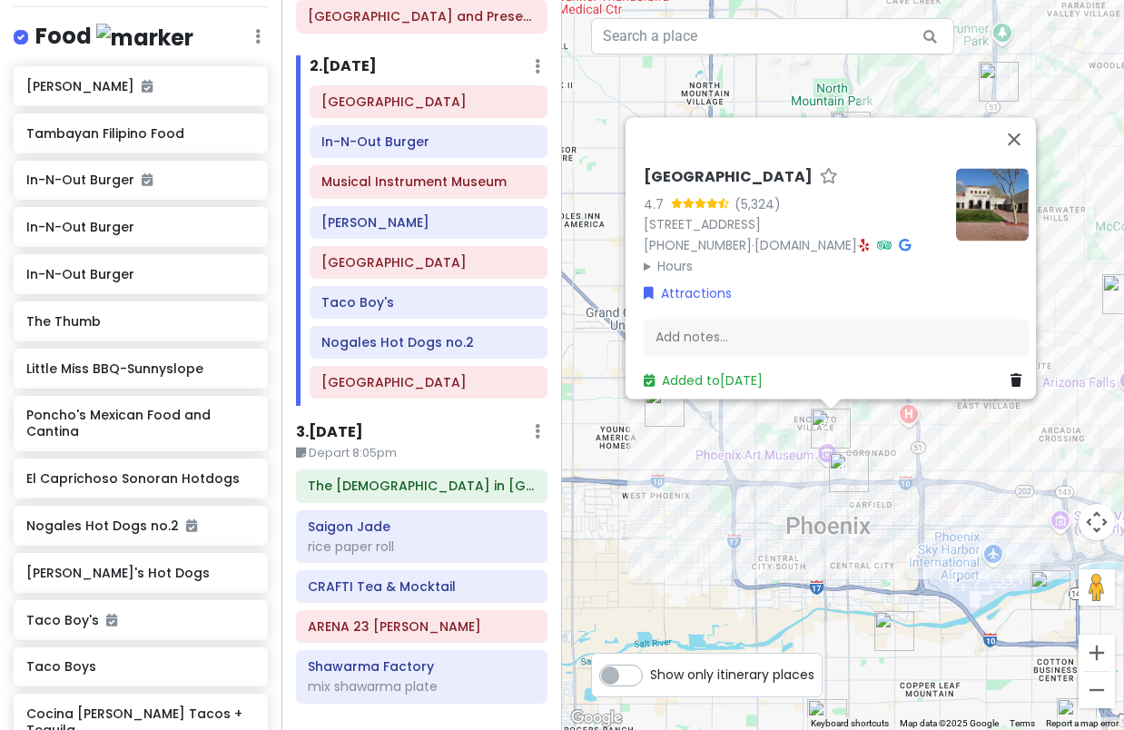
click at [752, 488] on div "[GEOGRAPHIC_DATA] 4.7 (5,324) [STREET_ADDRESS] [PHONE_NUMBER] · [DOMAIN_NAME] ·…" at bounding box center [843, 365] width 562 height 730
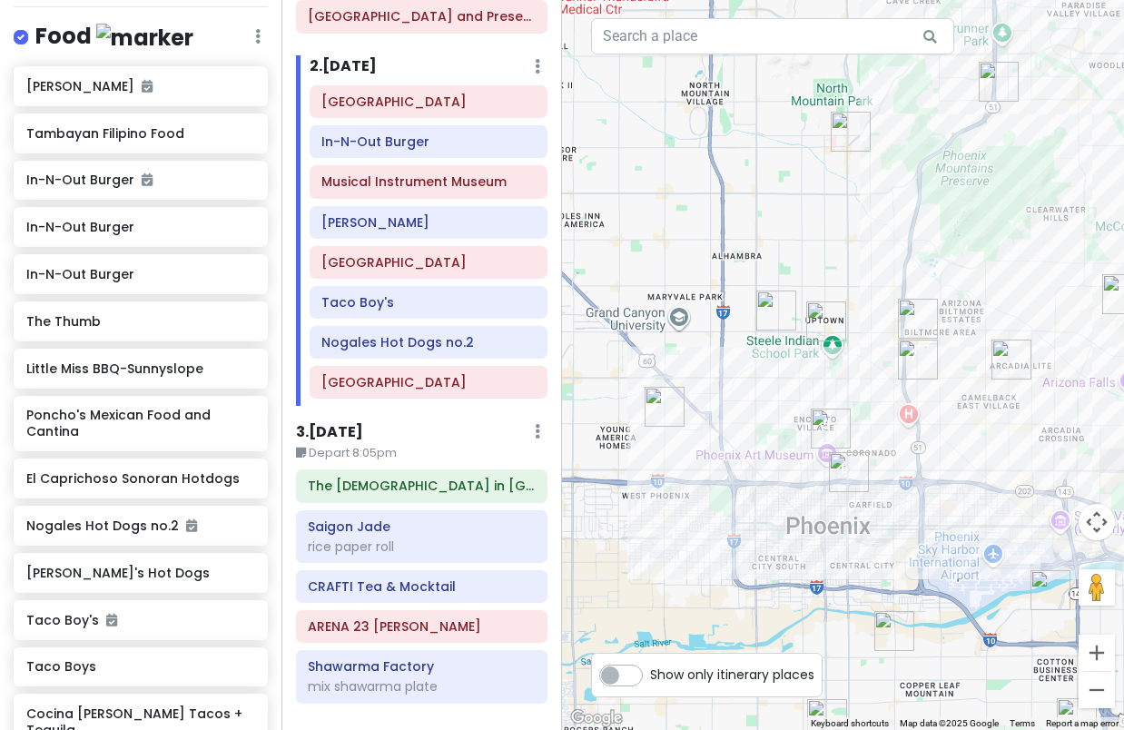
click at [849, 480] on img "Taco Boy's" at bounding box center [849, 472] width 40 height 40
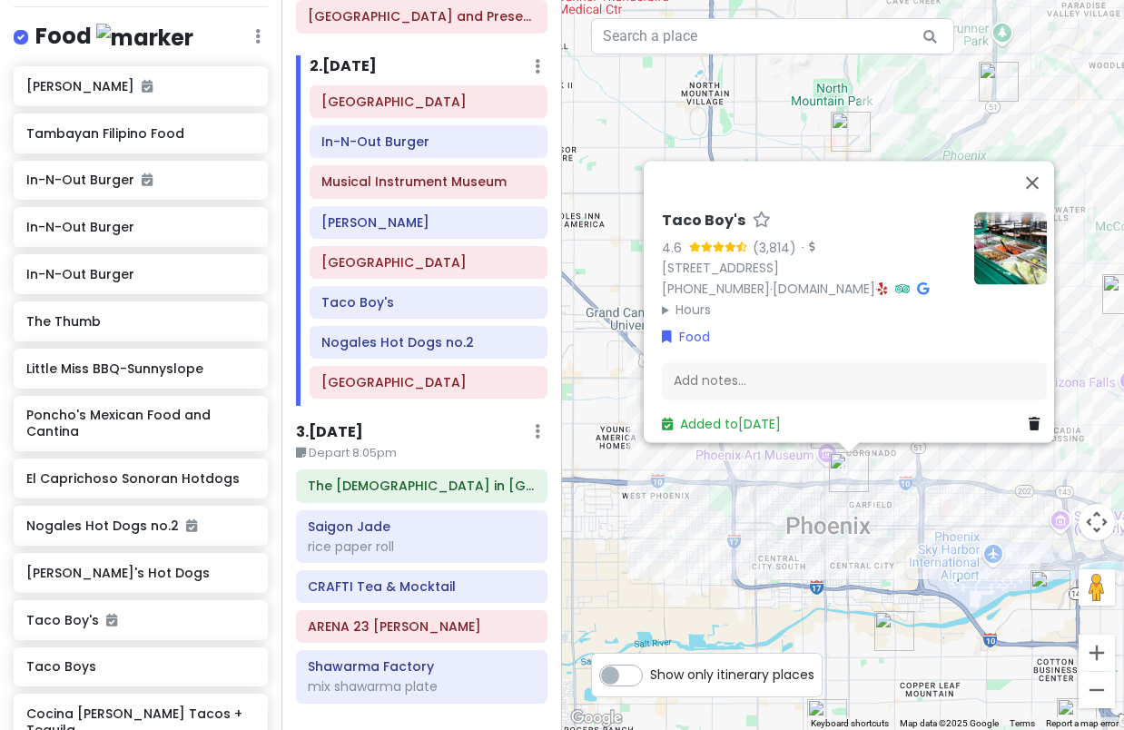
click at [908, 535] on div "Taco Boy's 4.6 (3,814) · [STREET_ADDRESS] [PHONE_NUMBER] · [DOMAIN_NAME] · Hour…" at bounding box center [843, 365] width 562 height 730
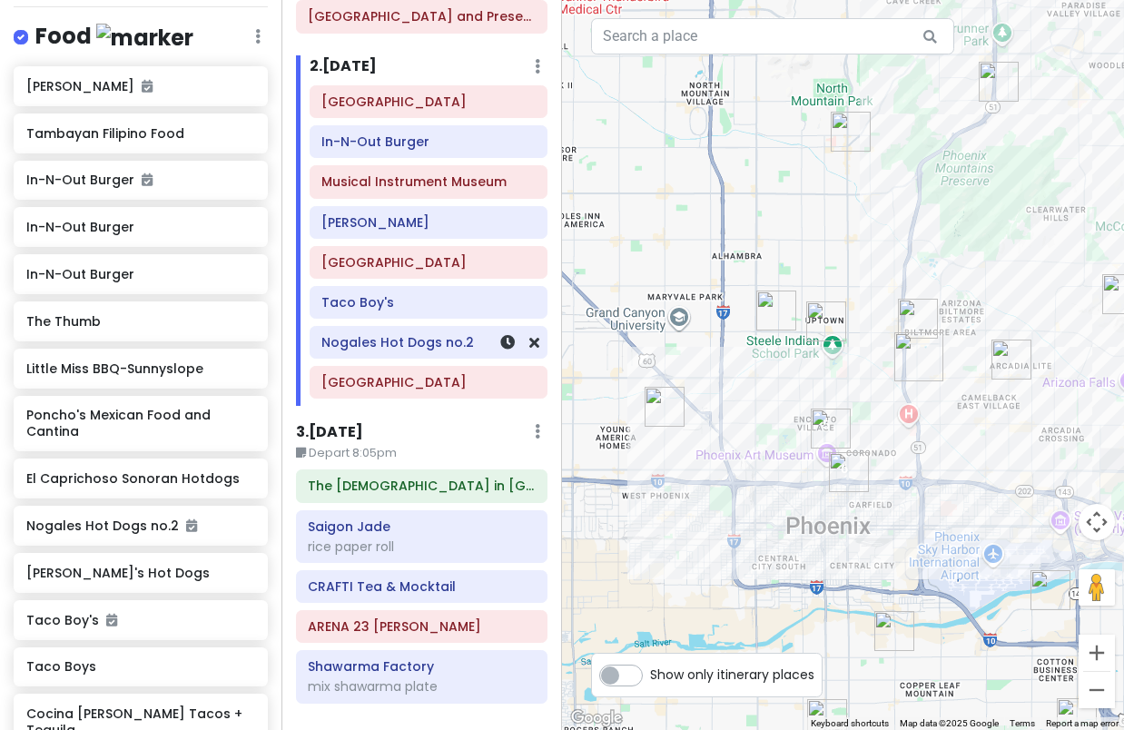
click at [414, 342] on h6 "Nogales Hot Dogs no.2" at bounding box center [428, 342] width 213 height 16
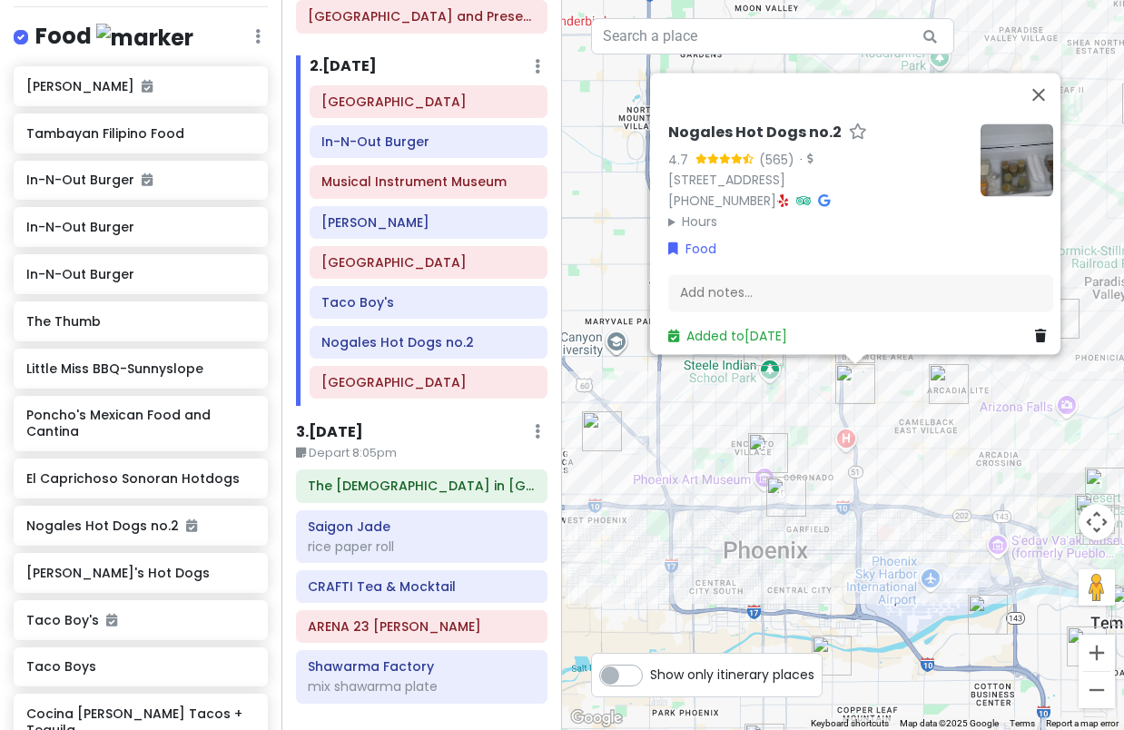
click at [760, 185] on div "Nogales Hot Dogs no.2 4.7 (565) · [STREET_ADDRESS] [PHONE_NUMBER] · Hours [DATE…" at bounding box center [818, 178] width 298 height 108
click at [779, 194] on icon at bounding box center [784, 200] width 10 height 13
click at [530, 302] on icon at bounding box center [535, 302] width 10 height 15
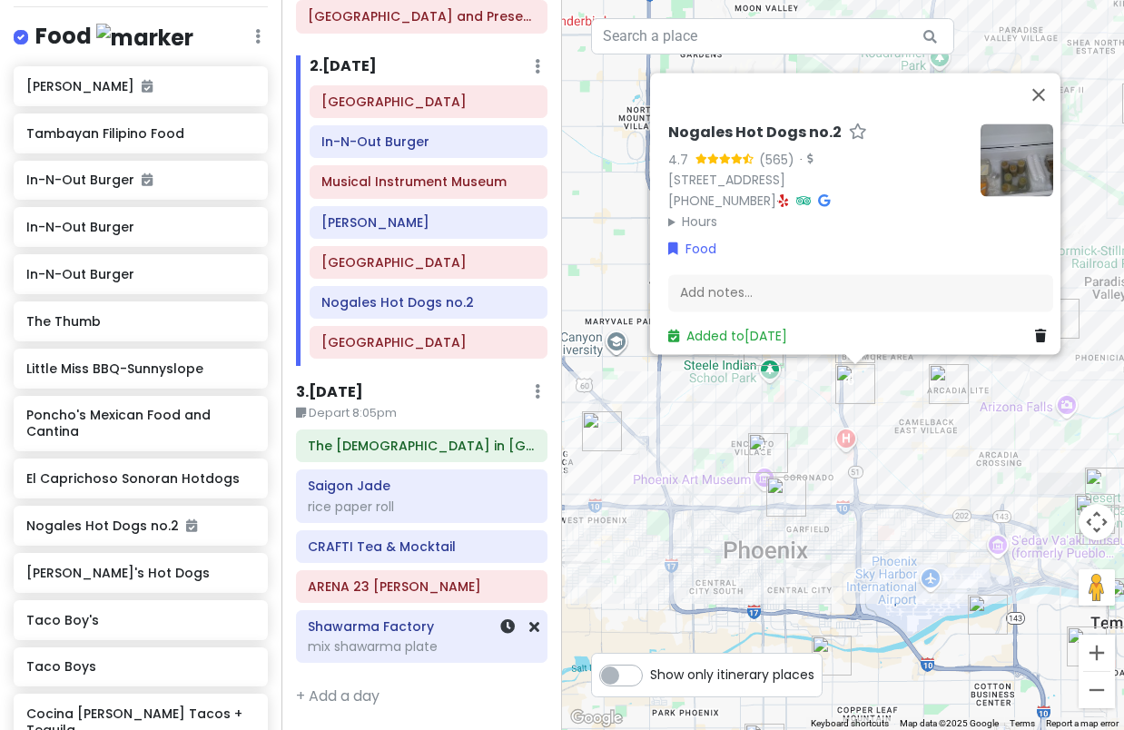
click at [408, 653] on div "mix shawarma plate" at bounding box center [421, 647] width 227 height 16
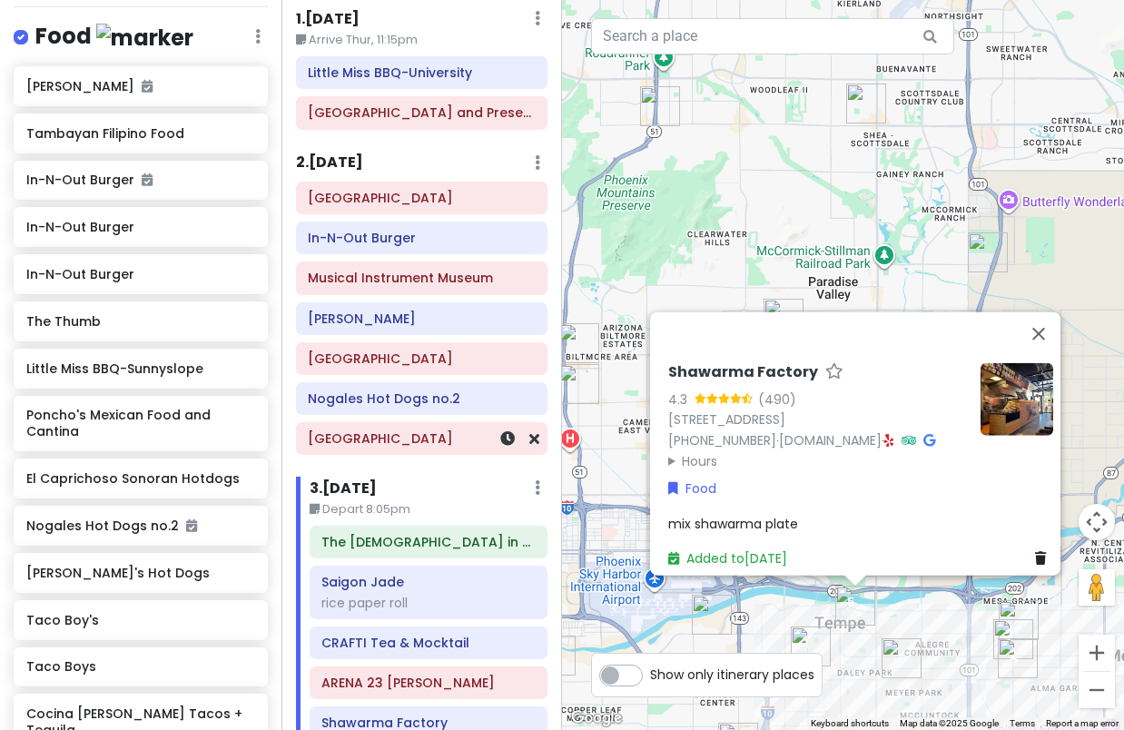
scroll to position [0, 0]
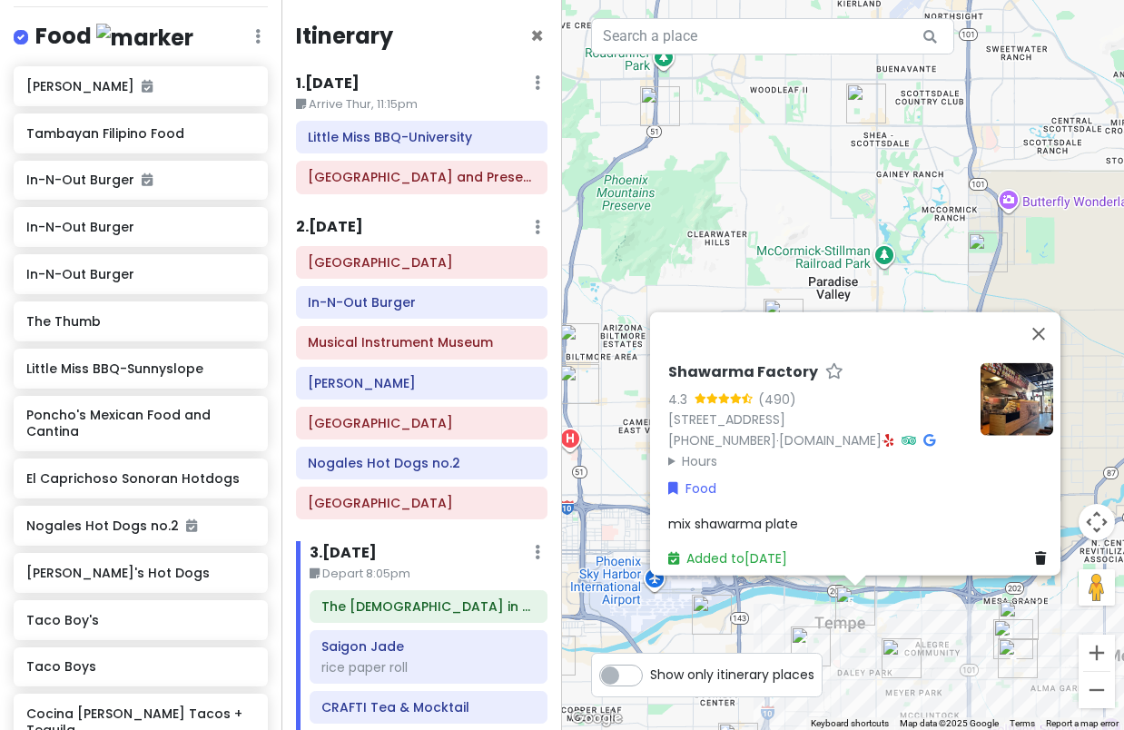
click at [759, 181] on div "Shawarma Factory 4.3 (490) [STREET_ADDRESS] [PHONE_NUMBER] · [DOMAIN_NAME] · Ho…" at bounding box center [843, 365] width 562 height 730
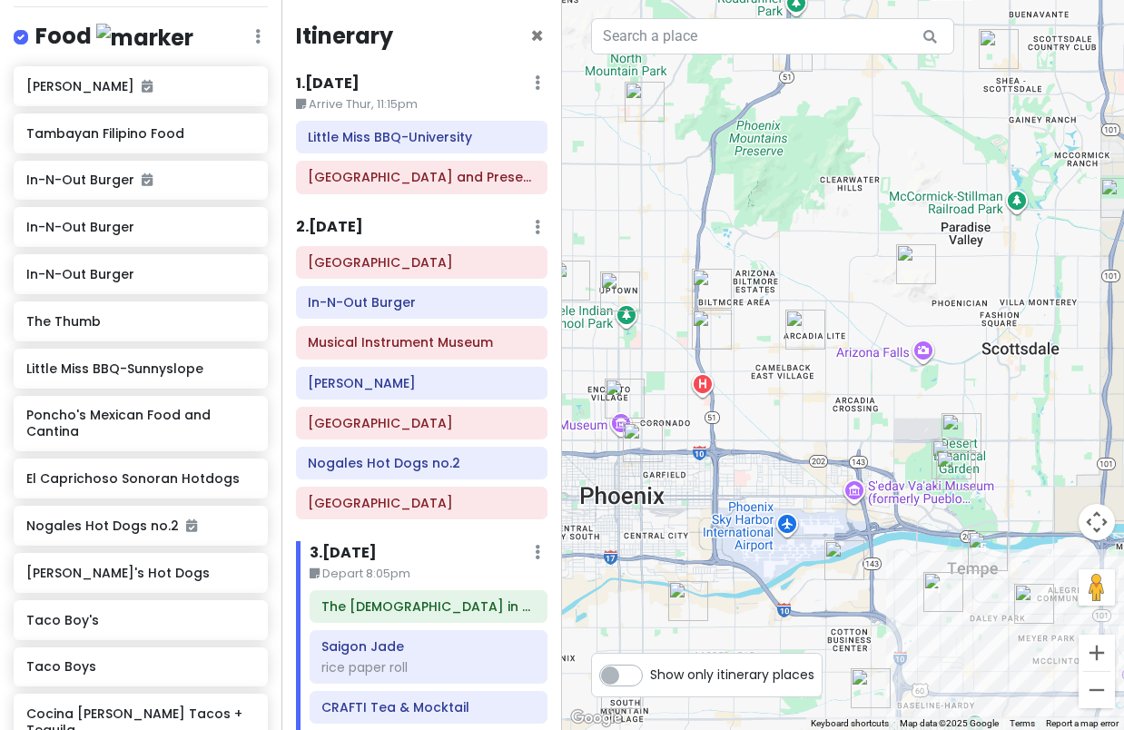
drag, startPoint x: 893, startPoint y: 362, endPoint x: 965, endPoint y: 340, distance: 75.3
click at [950, 344] on div at bounding box center [843, 365] width 562 height 730
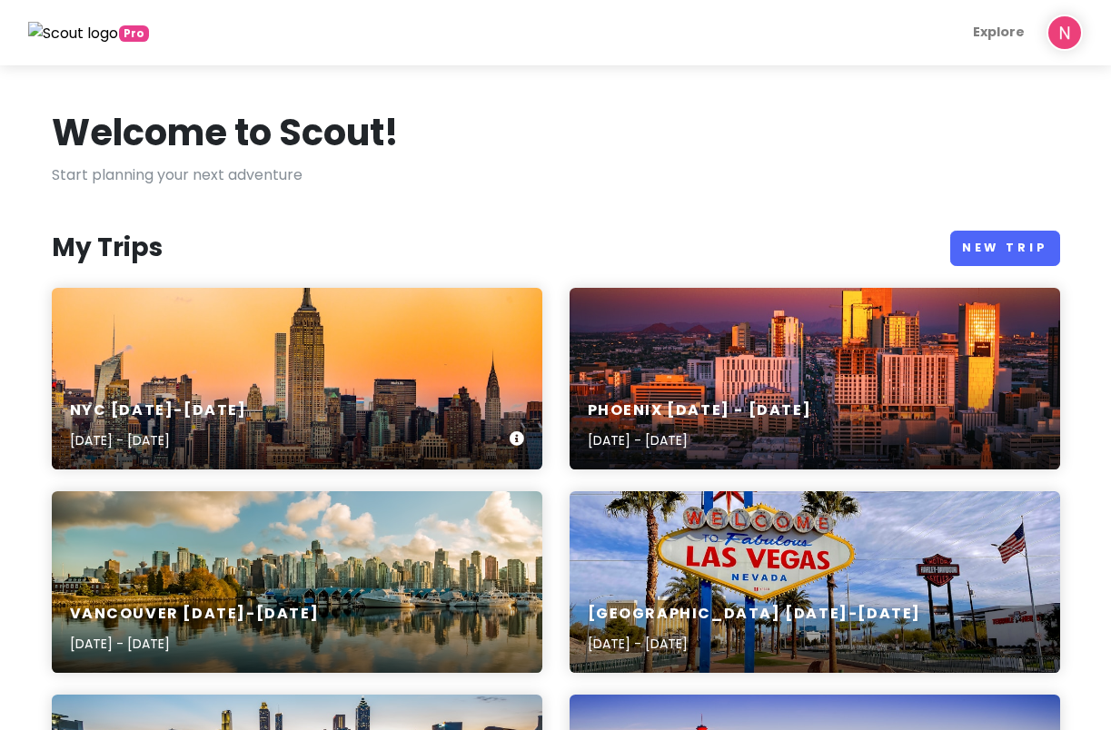
click at [233, 378] on div "NYC 1/15-1/20/26 Jan 15, 2026 - Jan 20, 2026" at bounding box center [297, 379] width 490 height 182
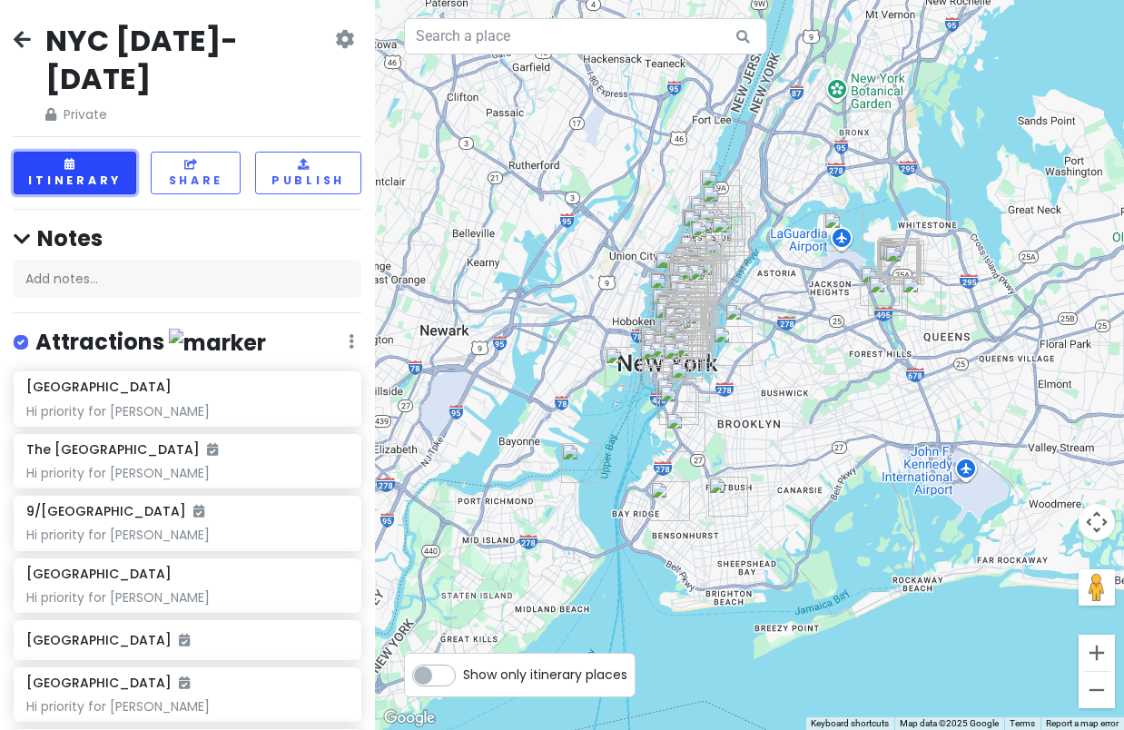
click at [85, 152] on button "Itinerary" at bounding box center [75, 173] width 123 height 43
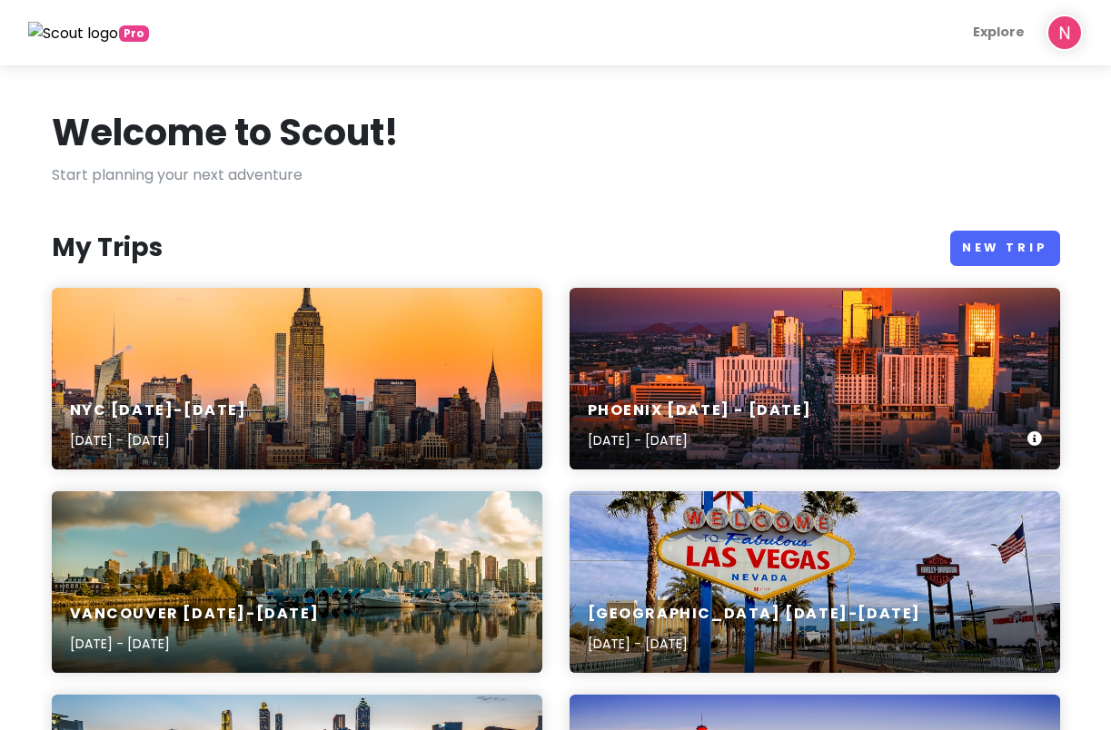
click at [739, 346] on div "Phoenix [DATE] - [DATE] [DATE] - [DATE]" at bounding box center [815, 379] width 490 height 182
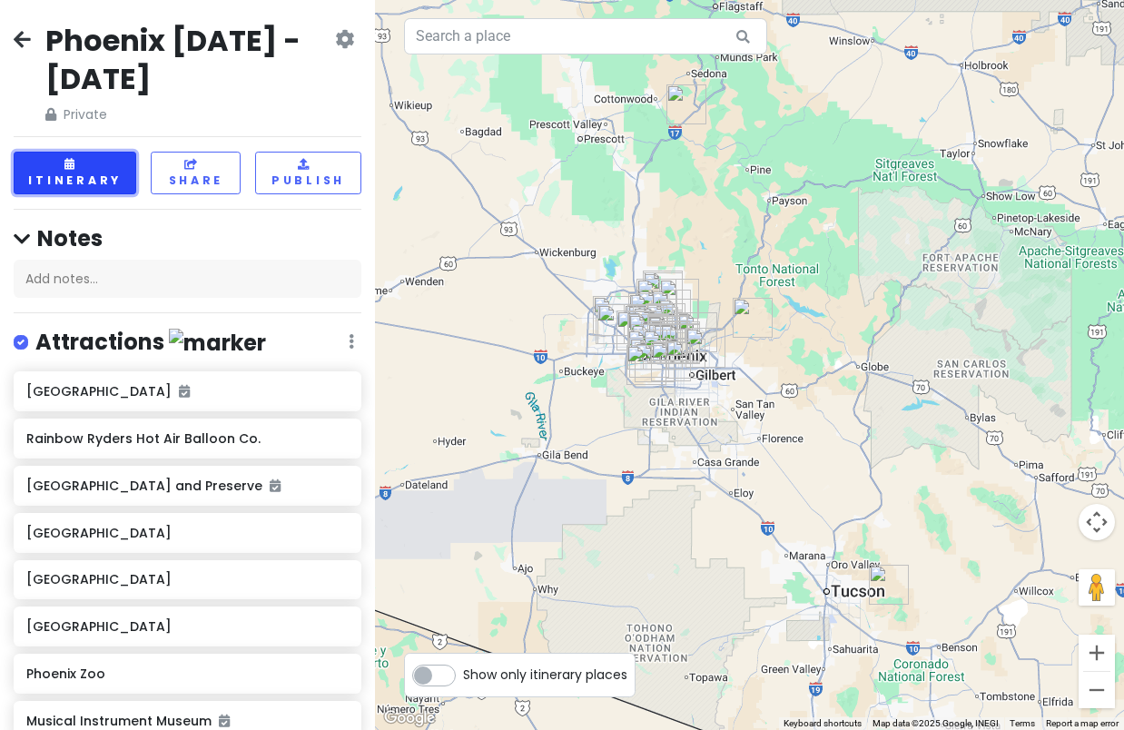
click at [54, 160] on button "Itinerary" at bounding box center [75, 173] width 123 height 43
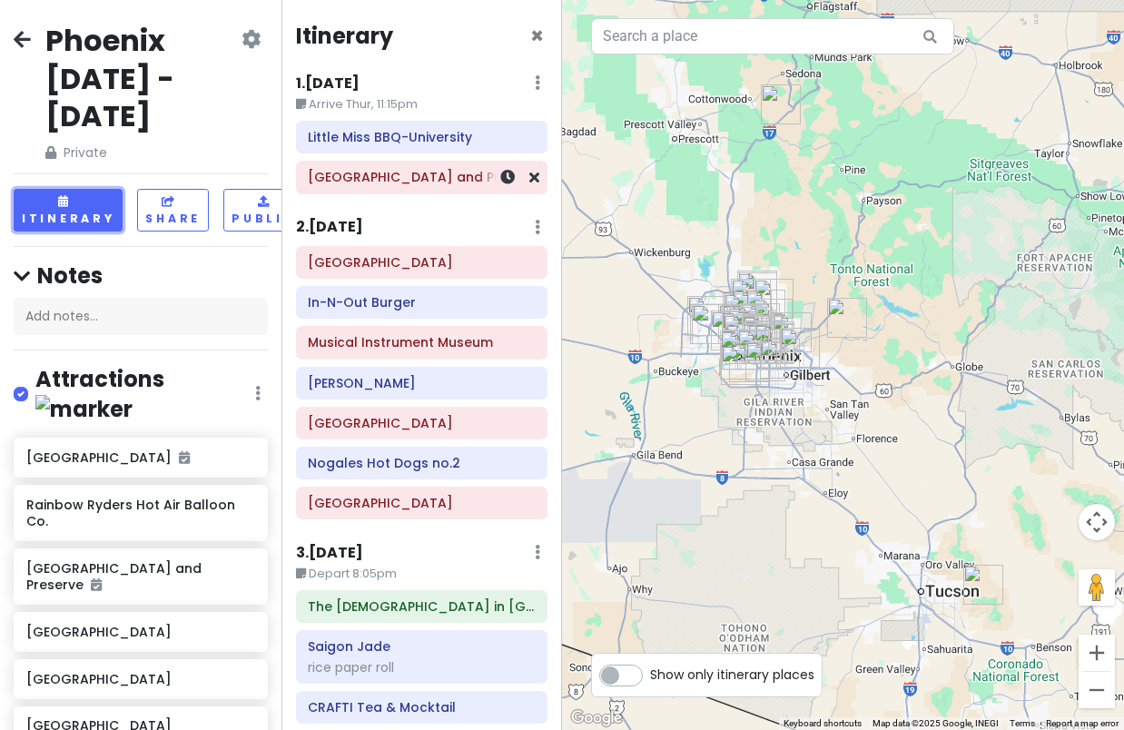
click at [359, 190] on div "[GEOGRAPHIC_DATA] and Preserve" at bounding box center [421, 177] width 227 height 25
